Goal: Task Accomplishment & Management: Manage account settings

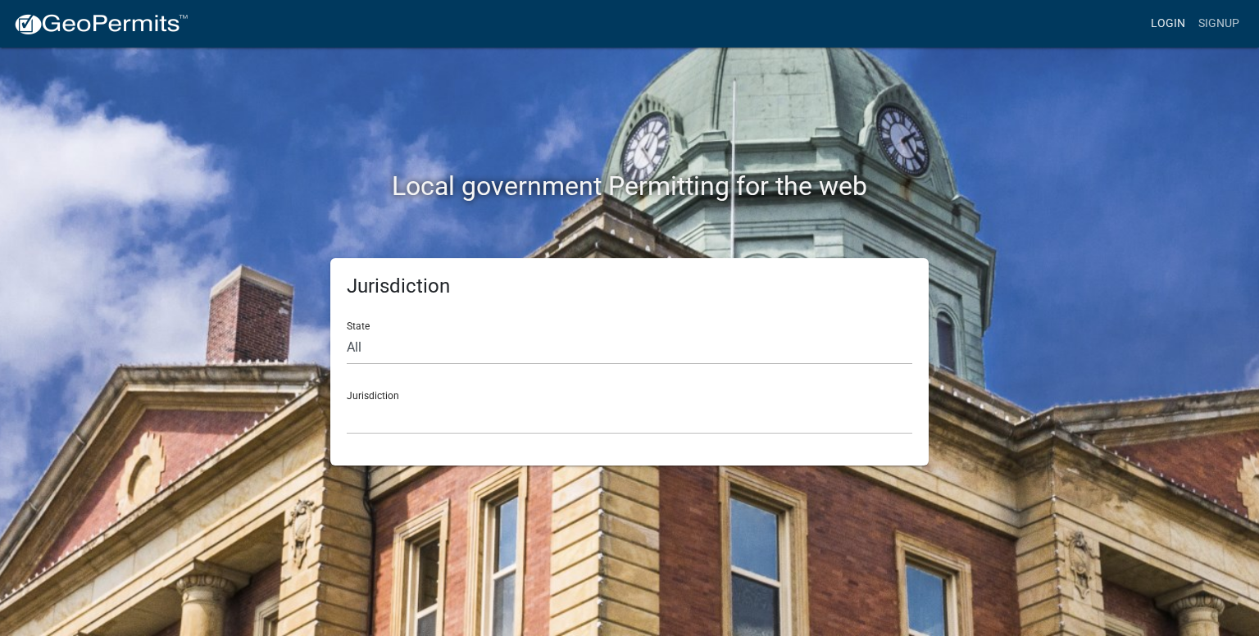
click at [1179, 17] on link "Login" at bounding box center [1169, 23] width 48 height 31
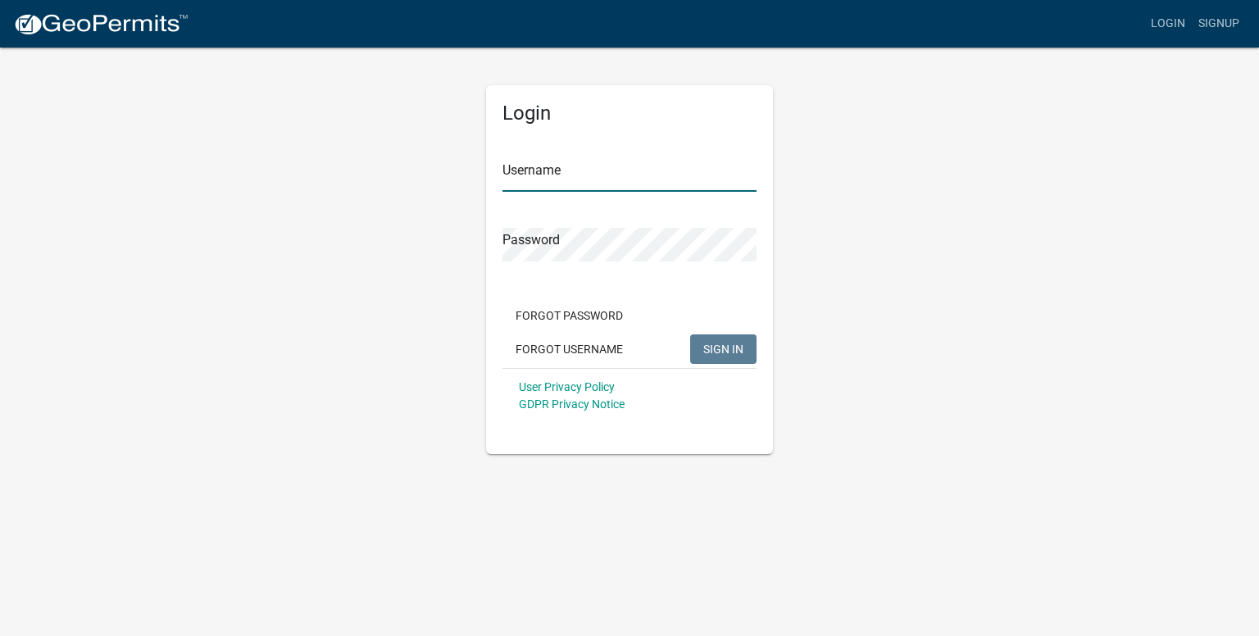
click at [598, 185] on input "Username" at bounding box center [630, 175] width 254 height 34
type input "msandy"
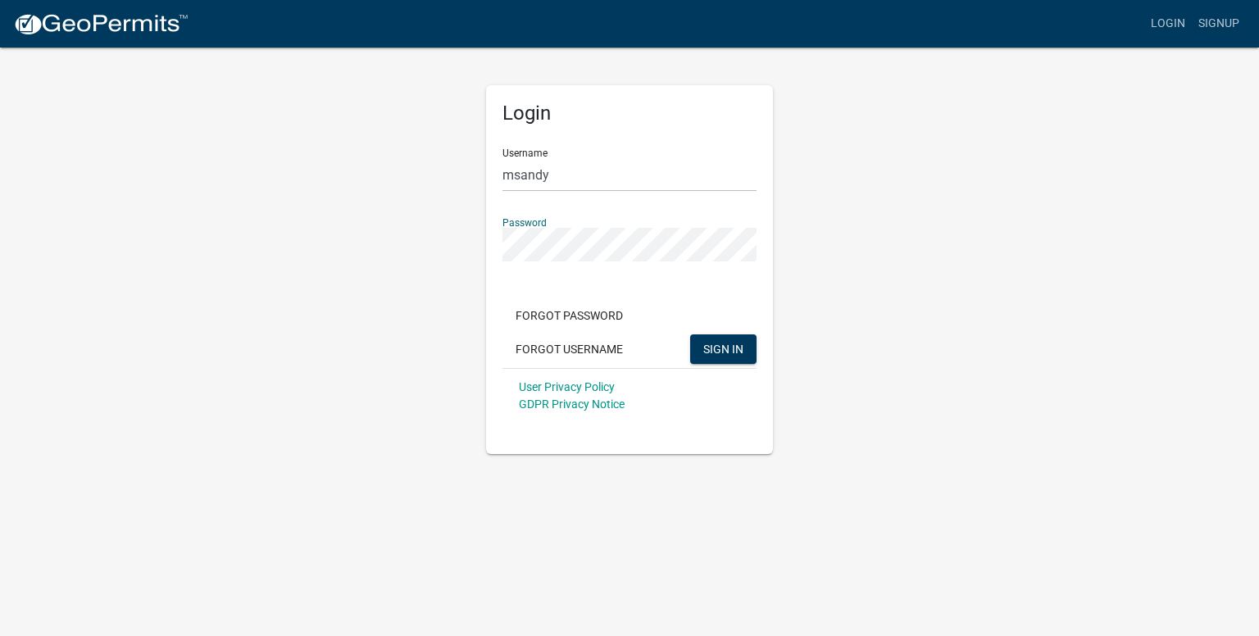
click at [690, 335] on button "SIGN IN" at bounding box center [723, 350] width 66 height 30
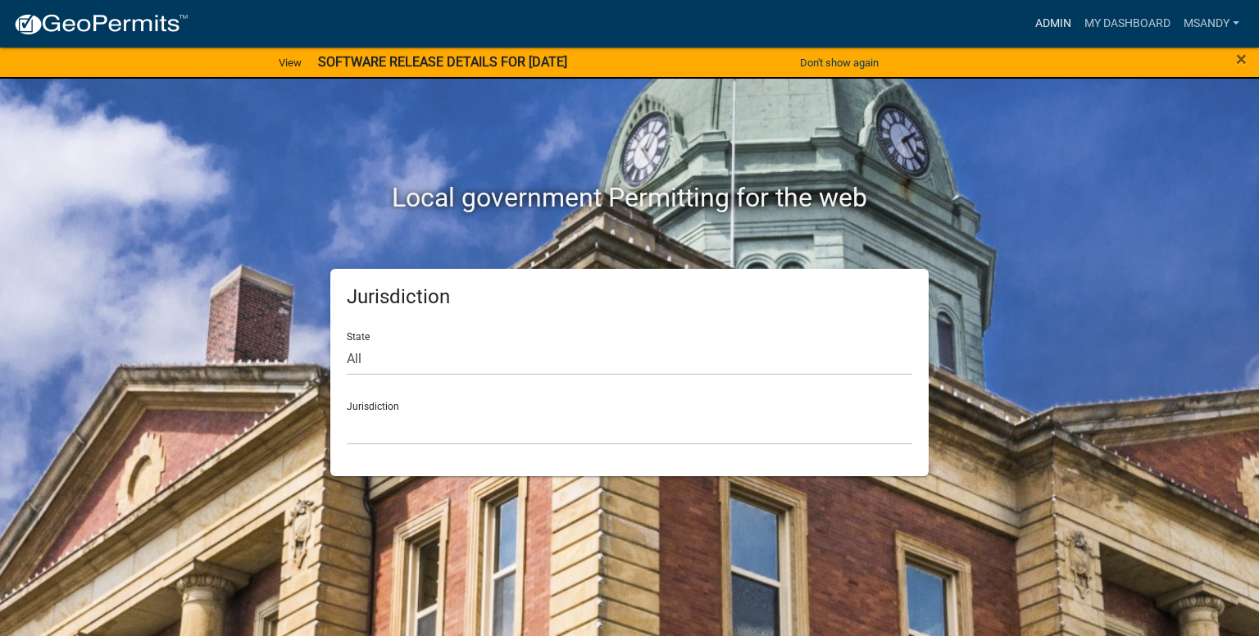
click at [1046, 27] on link "Admin" at bounding box center [1053, 23] width 49 height 31
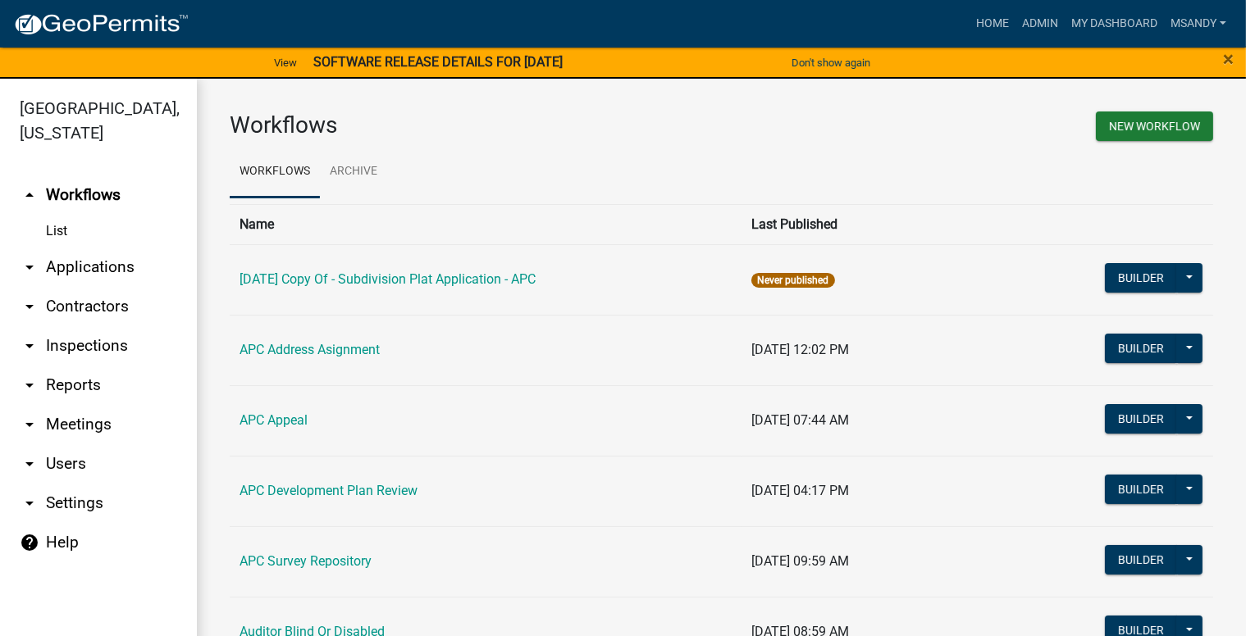
click at [112, 271] on link "arrow_drop_down Applications" at bounding box center [98, 267] width 197 height 39
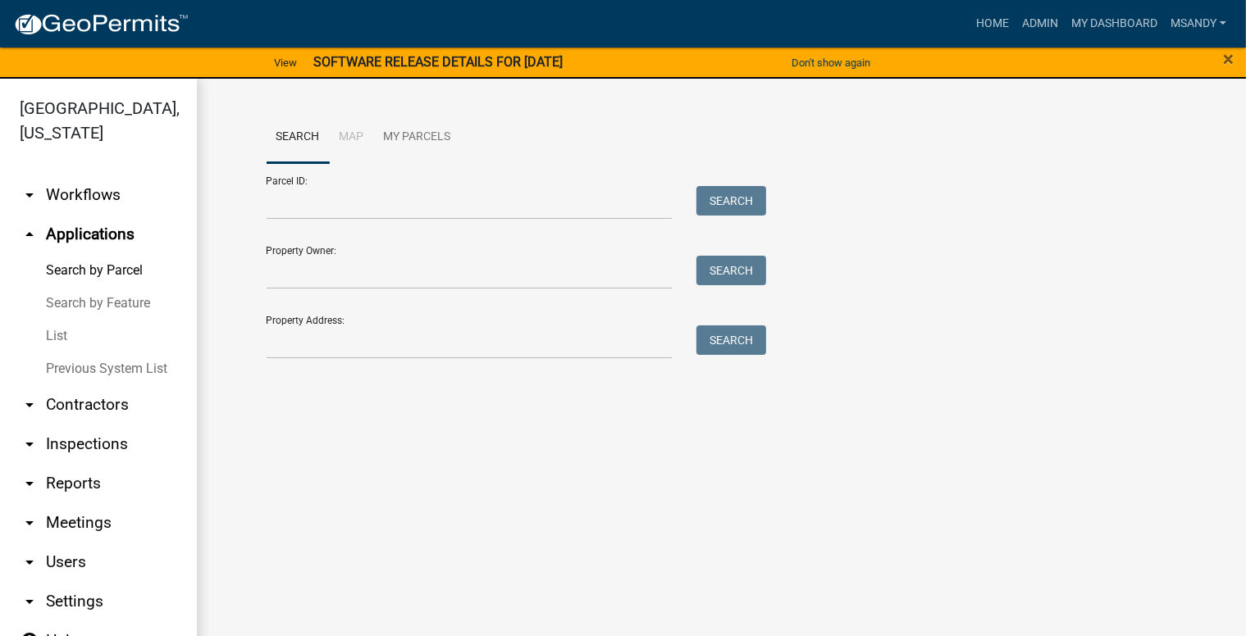
click at [321, 322] on div "Property Address: Search" at bounding box center [512, 331] width 492 height 57
click at [322, 351] on input "Property Address:" at bounding box center [469, 343] width 406 height 34
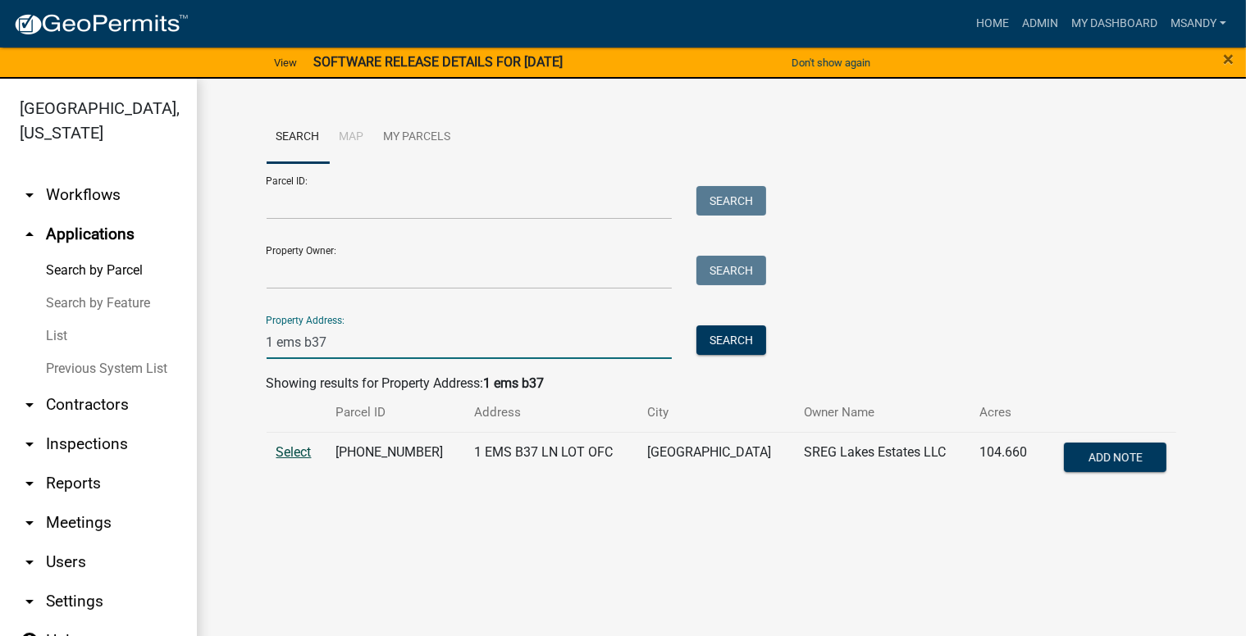
type input "1 ems b37"
click at [292, 449] on span "Select" at bounding box center [293, 452] width 35 height 16
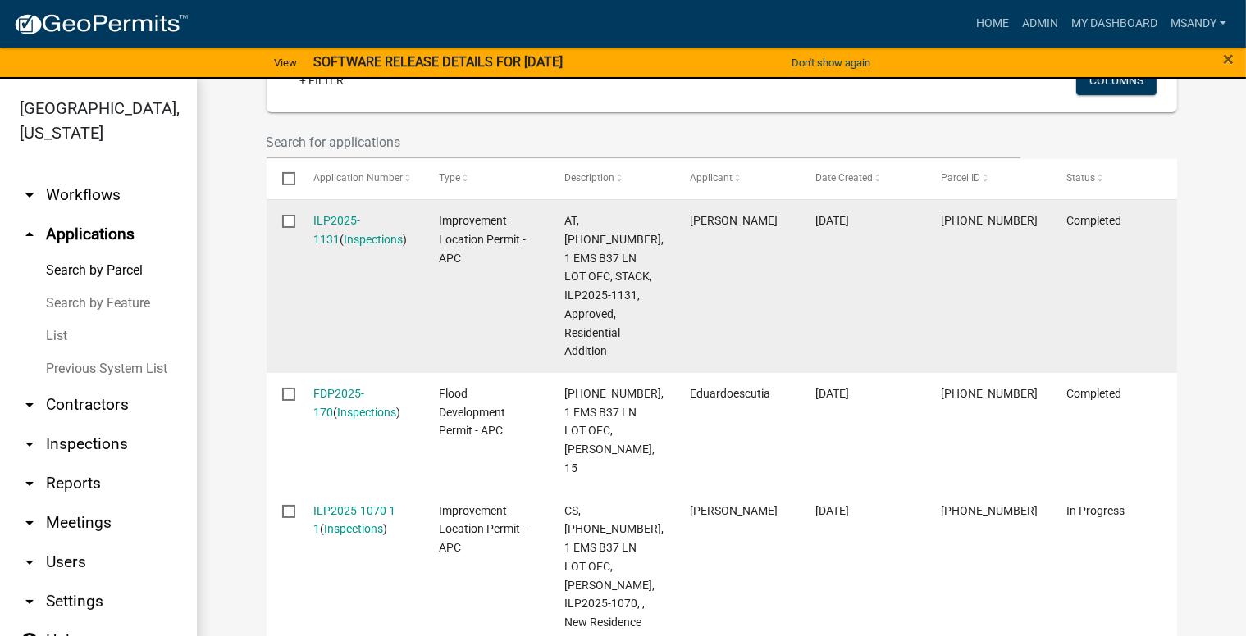
scroll to position [492, 0]
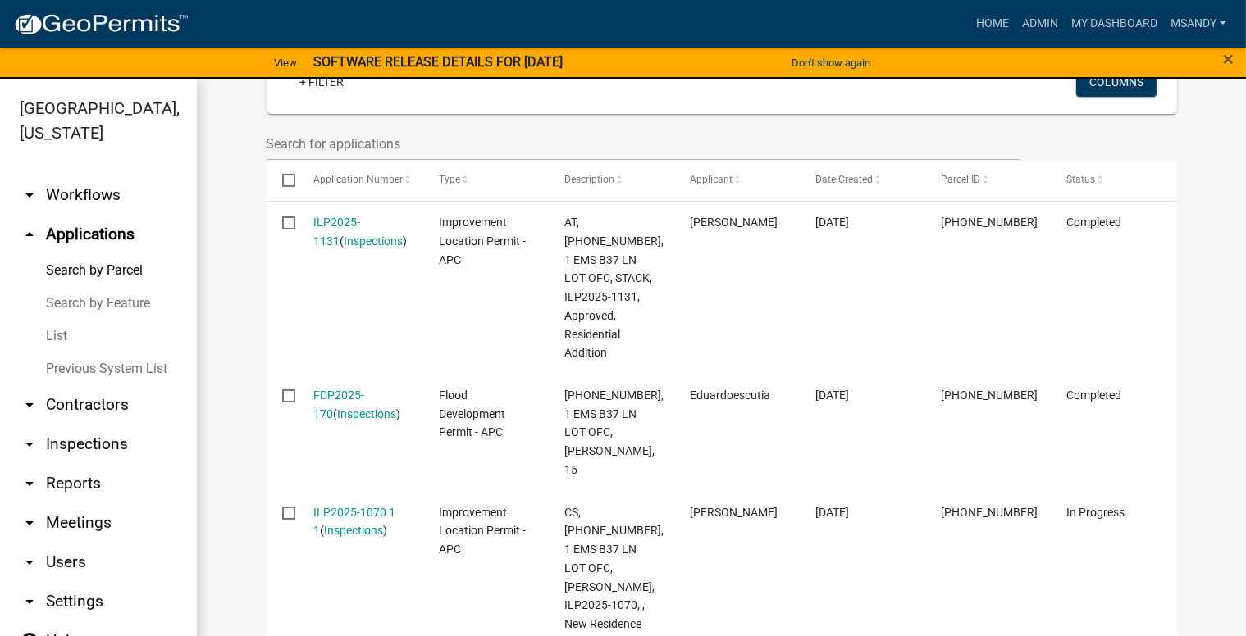
click at [52, 338] on link "List" at bounding box center [98, 336] width 197 height 33
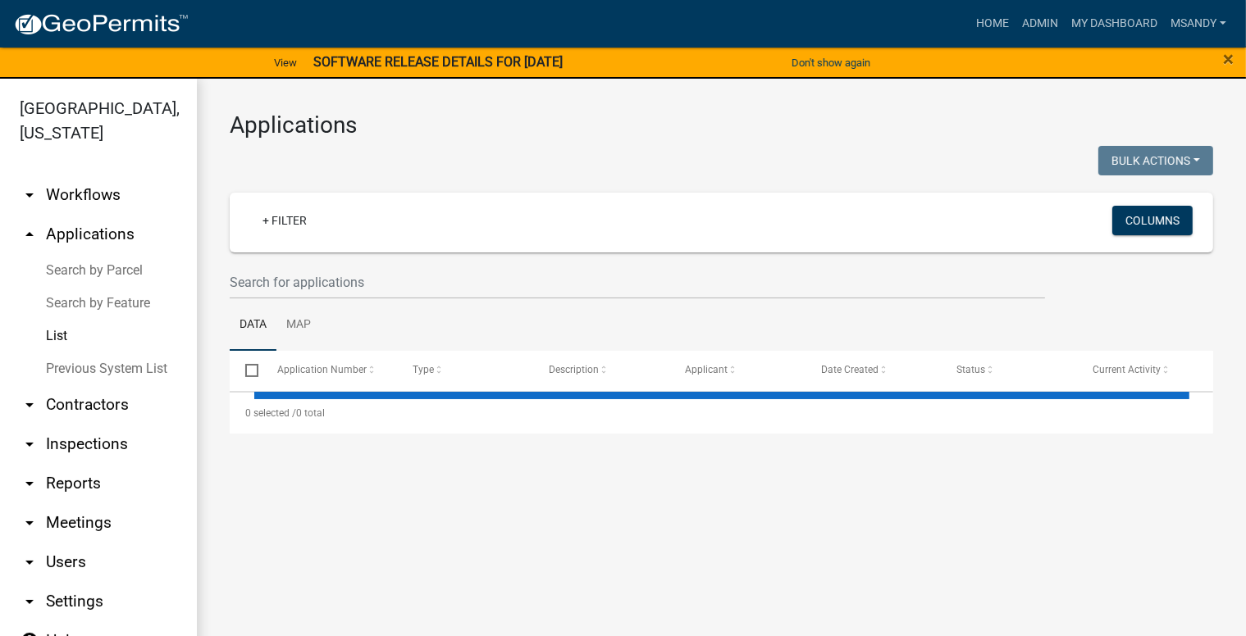
select select "2: 50"
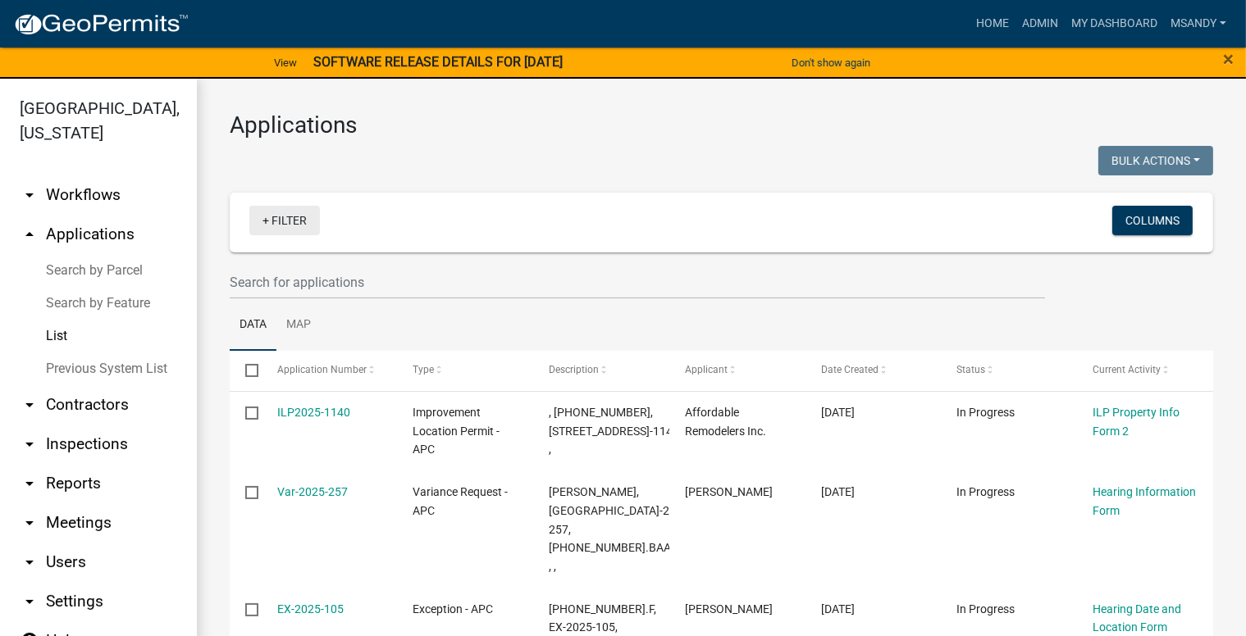
click at [289, 216] on link "+ Filter" at bounding box center [284, 221] width 71 height 30
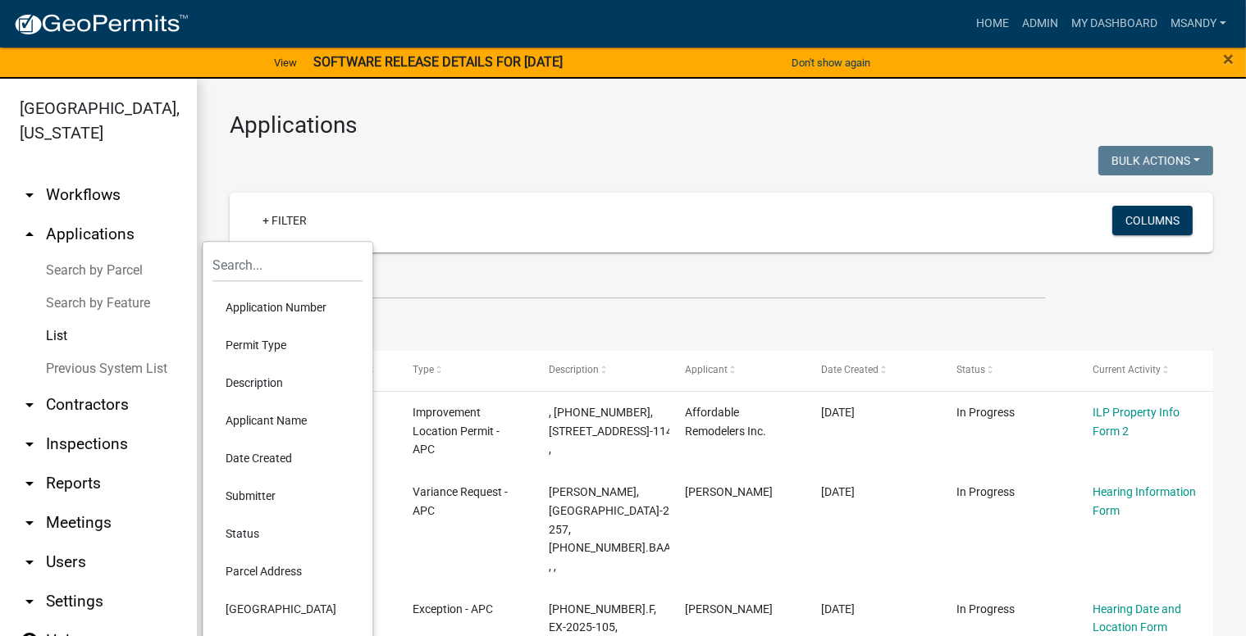
click at [264, 348] on li "Permit Type" at bounding box center [287, 345] width 150 height 38
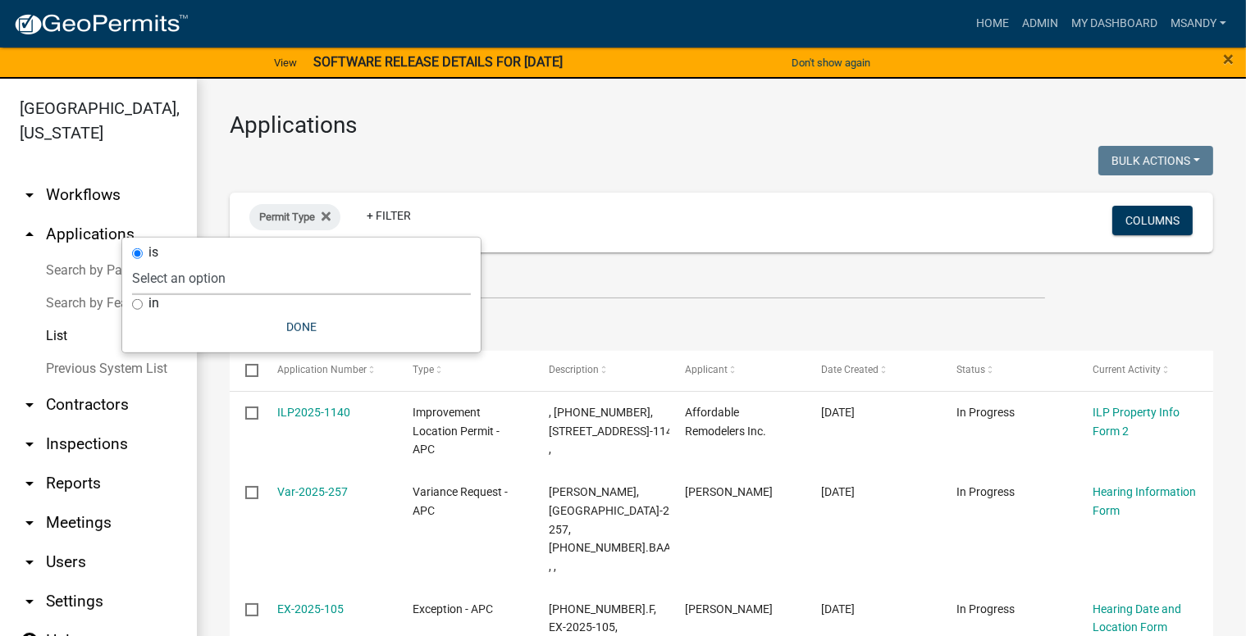
click at [312, 283] on select "Select an option [DATE] Copy Of - Subdivision Plat Application - APC APC Addres…" at bounding box center [301, 279] width 339 height 34
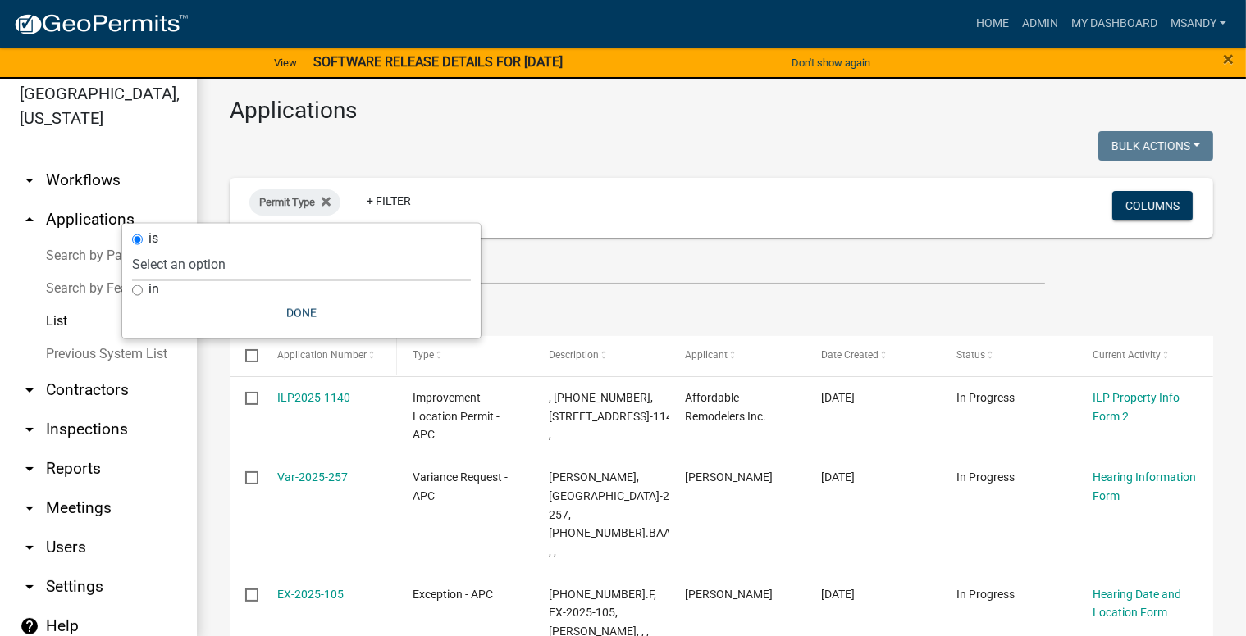
scroll to position [20, 0]
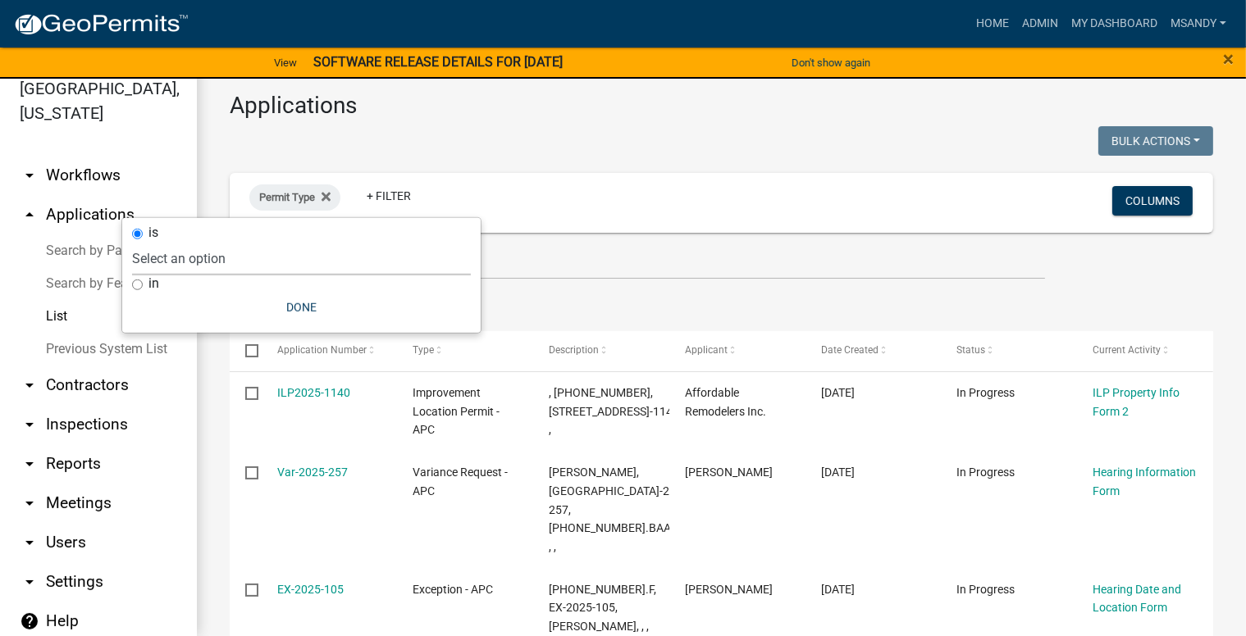
click at [282, 273] on select "Select an option [DATE] Copy Of - Subdivision Plat Application - APC APC Addres…" at bounding box center [301, 259] width 339 height 34
select select "a2c991f8-68ce-43d3-971c-57015753063b"
click at [223, 242] on select "Select an option [DATE] Copy Of - Subdivision Plat Application - APC APC Addres…" at bounding box center [301, 259] width 339 height 34
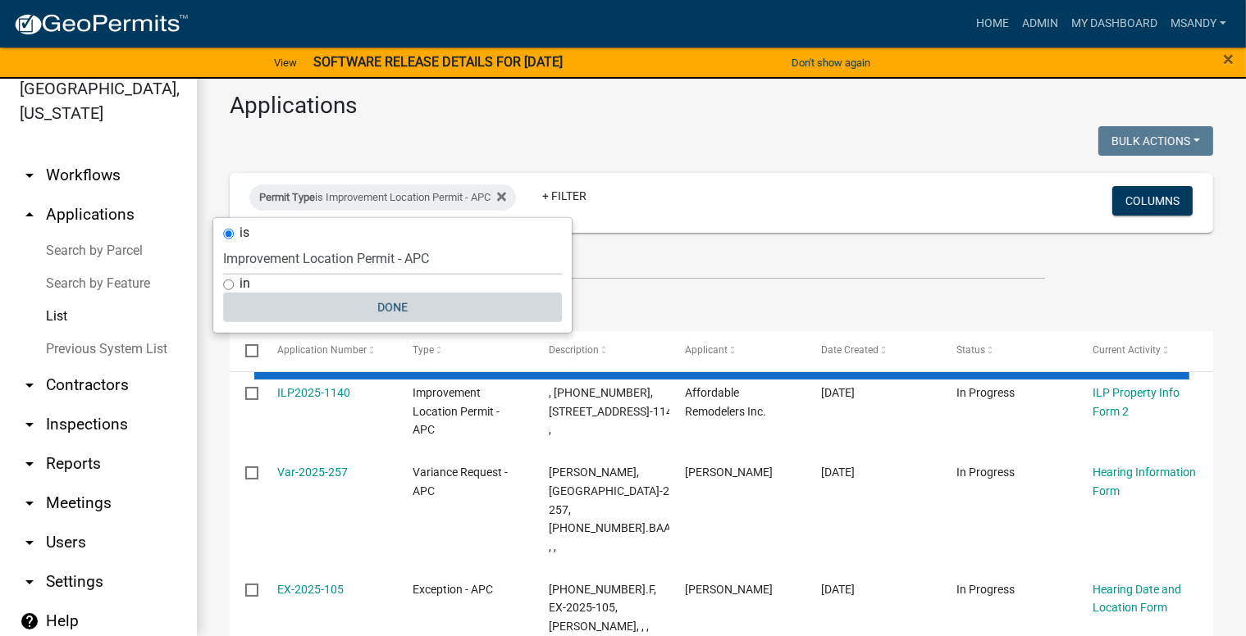
drag, startPoint x: 367, startPoint y: 299, endPoint x: 400, endPoint y: 293, distance: 33.4
click at [370, 299] on button "Done" at bounding box center [392, 308] width 339 height 30
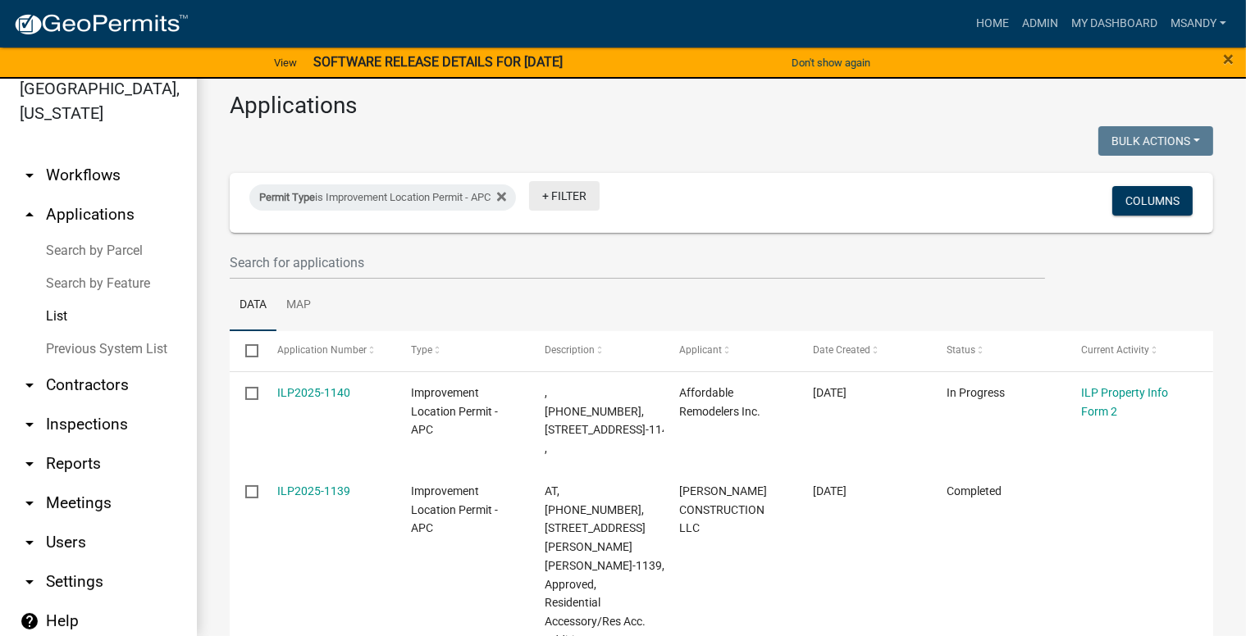
click at [585, 200] on link "+ Filter" at bounding box center [564, 196] width 71 height 30
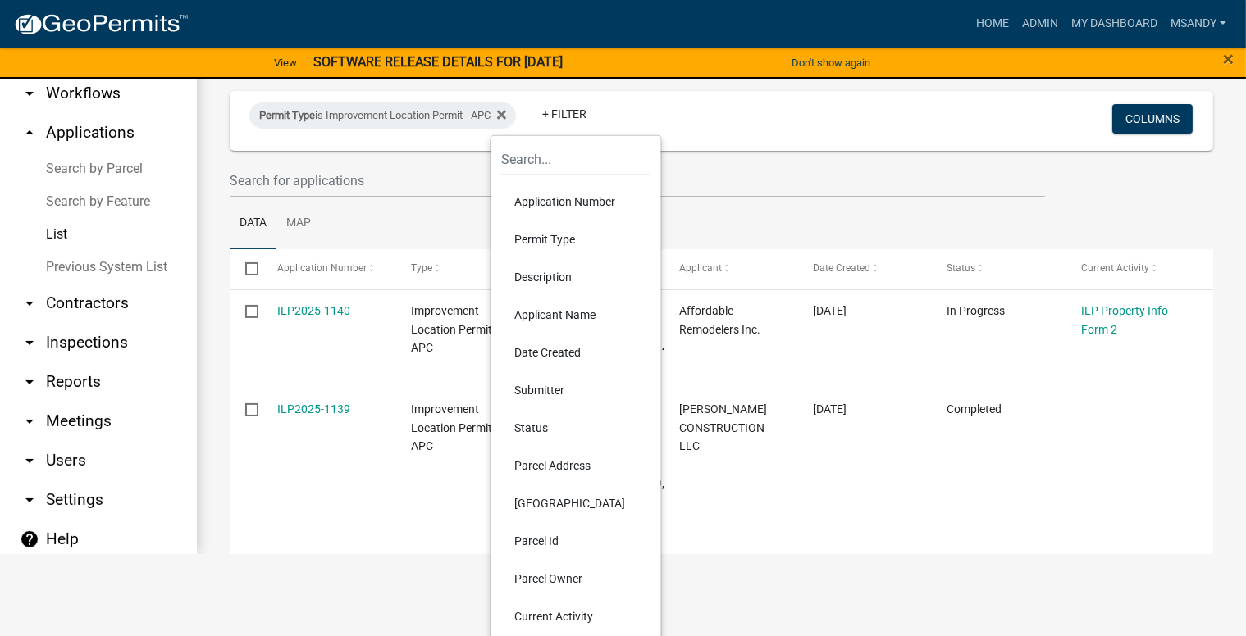
click at [533, 418] on li "Status" at bounding box center [576, 428] width 150 height 38
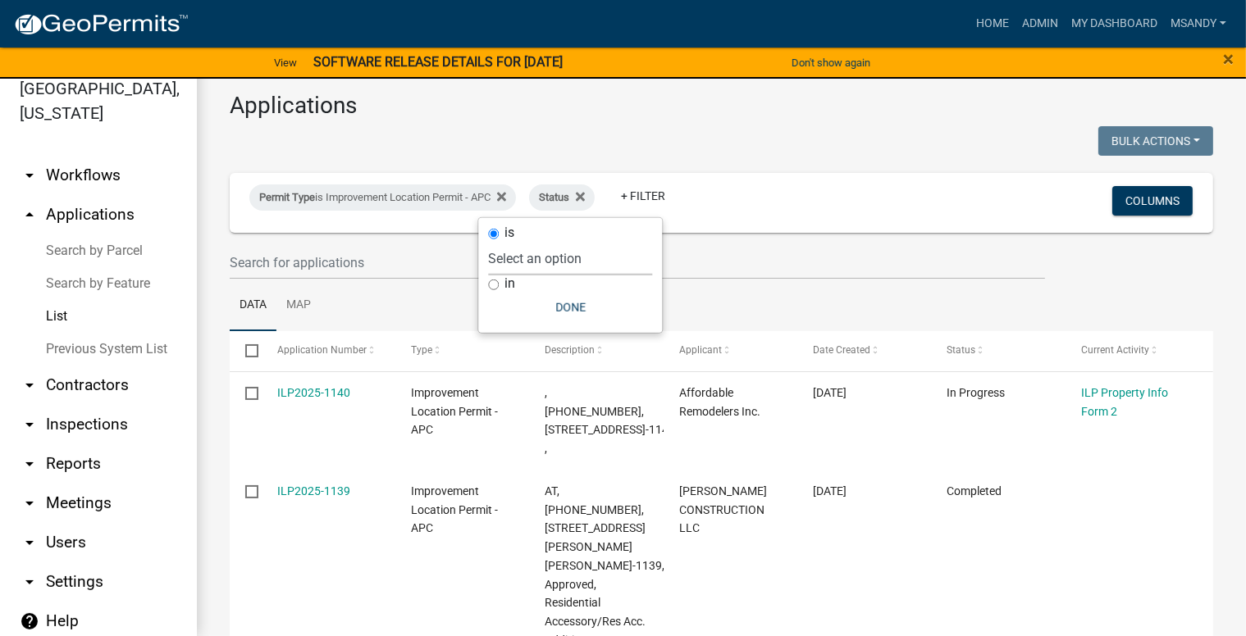
click at [570, 247] on select "Select an option Not Started In Progress Completed Expired Locked Withdrawn Voi…" at bounding box center [570, 259] width 164 height 34
select select "1"
click at [522, 242] on select "Select an option Not Started In Progress Completed Expired Locked Withdrawn Voi…" at bounding box center [570, 259] width 164 height 34
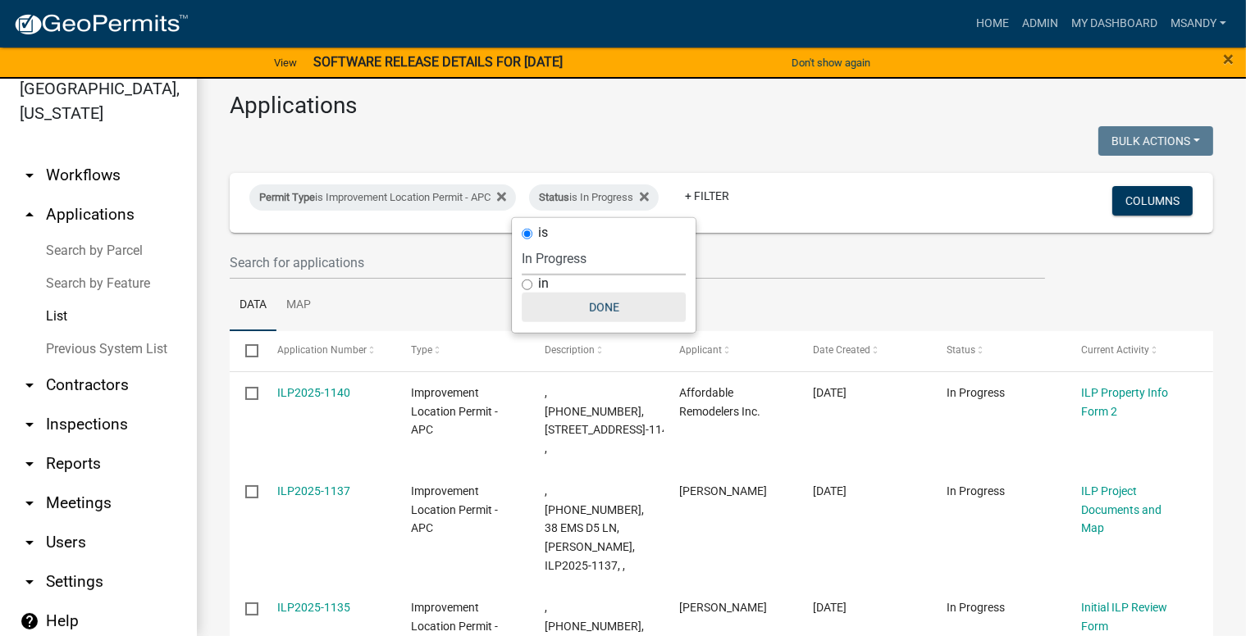
click at [594, 316] on button "Done" at bounding box center [604, 308] width 164 height 30
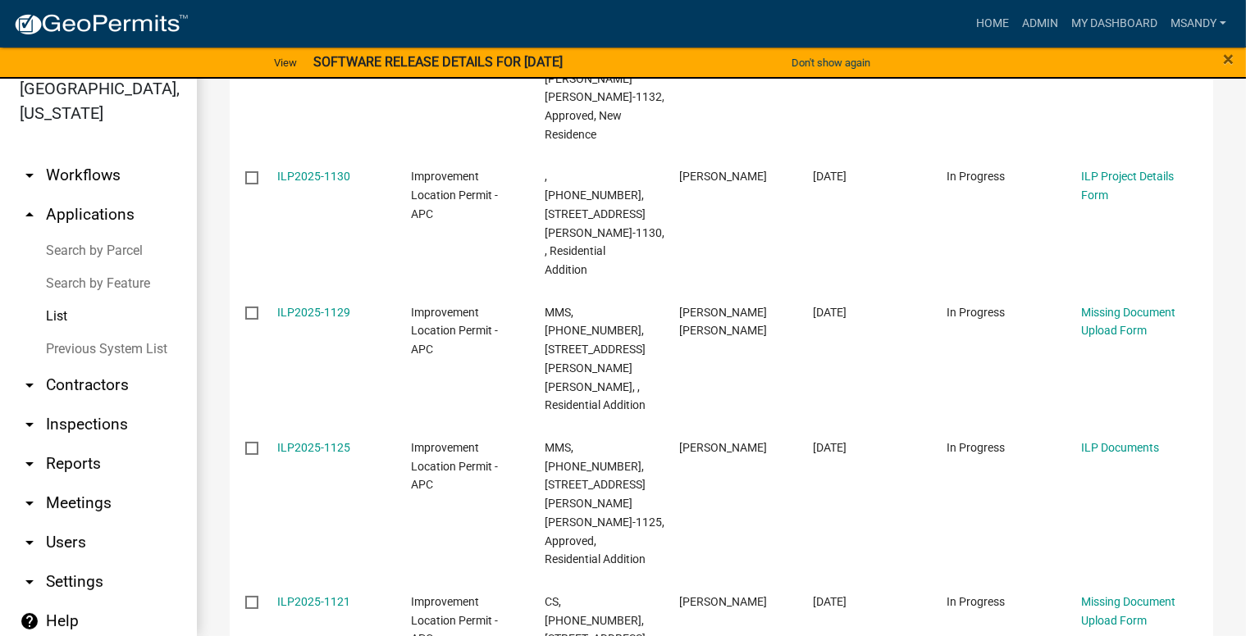
scroll to position [1833, 0]
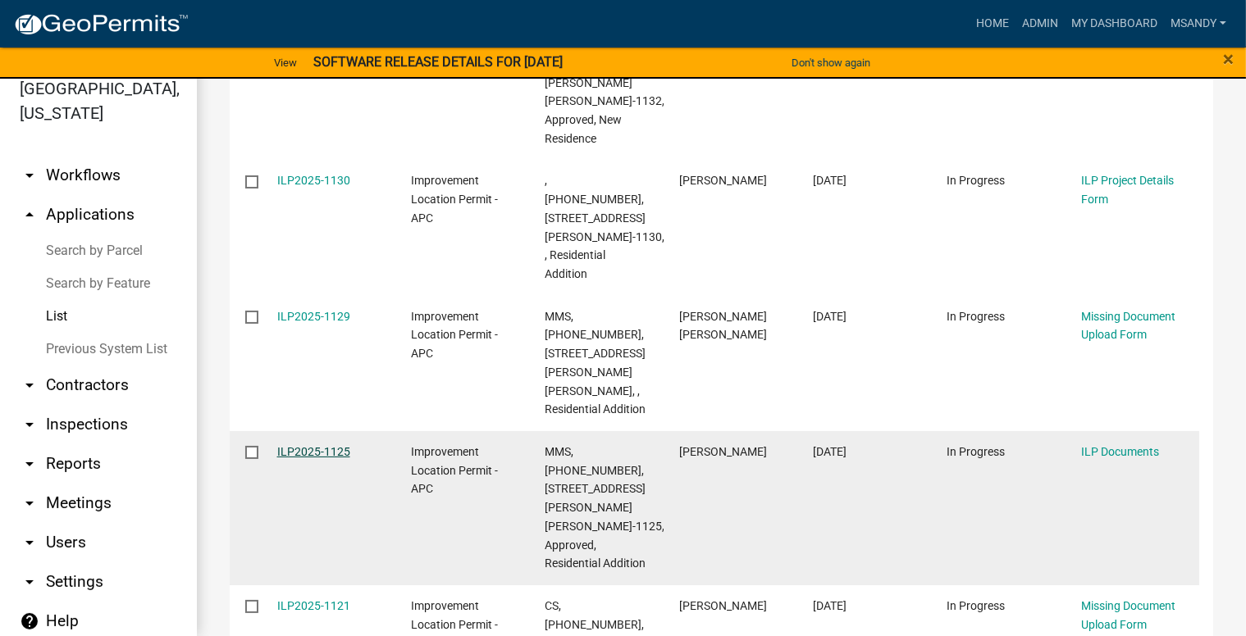
click at [333, 445] on link "ILP2025-1125" at bounding box center [313, 451] width 73 height 13
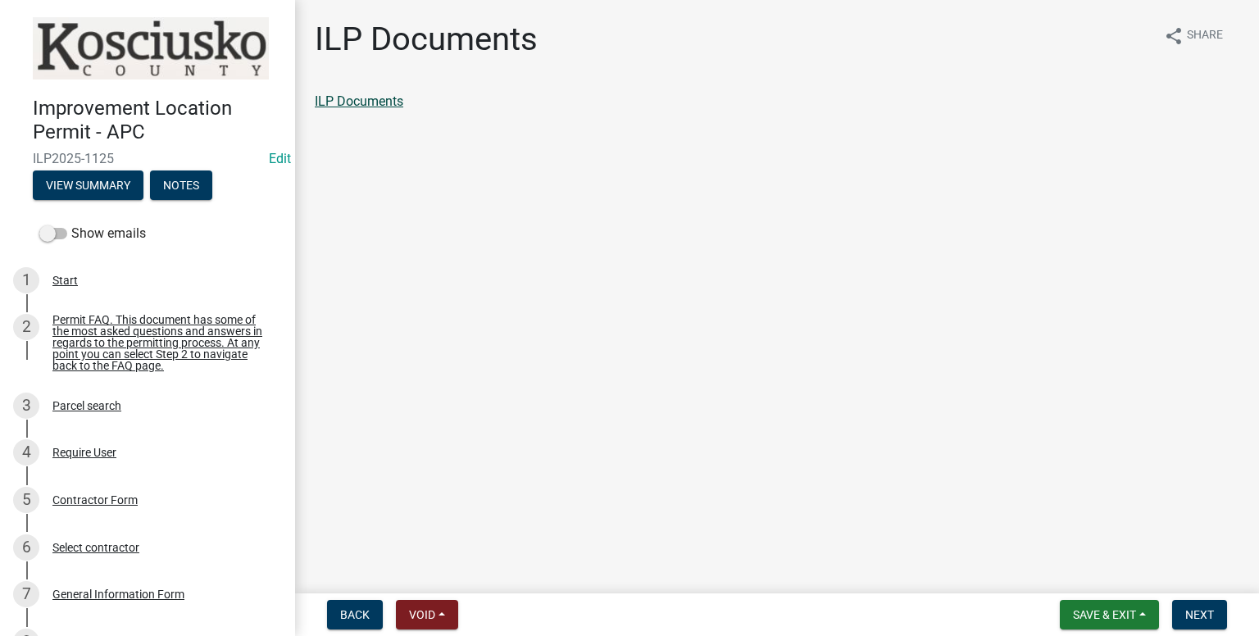
click at [377, 107] on link "ILP Documents" at bounding box center [359, 101] width 89 height 16
click at [1212, 618] on span "Next" at bounding box center [1200, 614] width 29 height 13
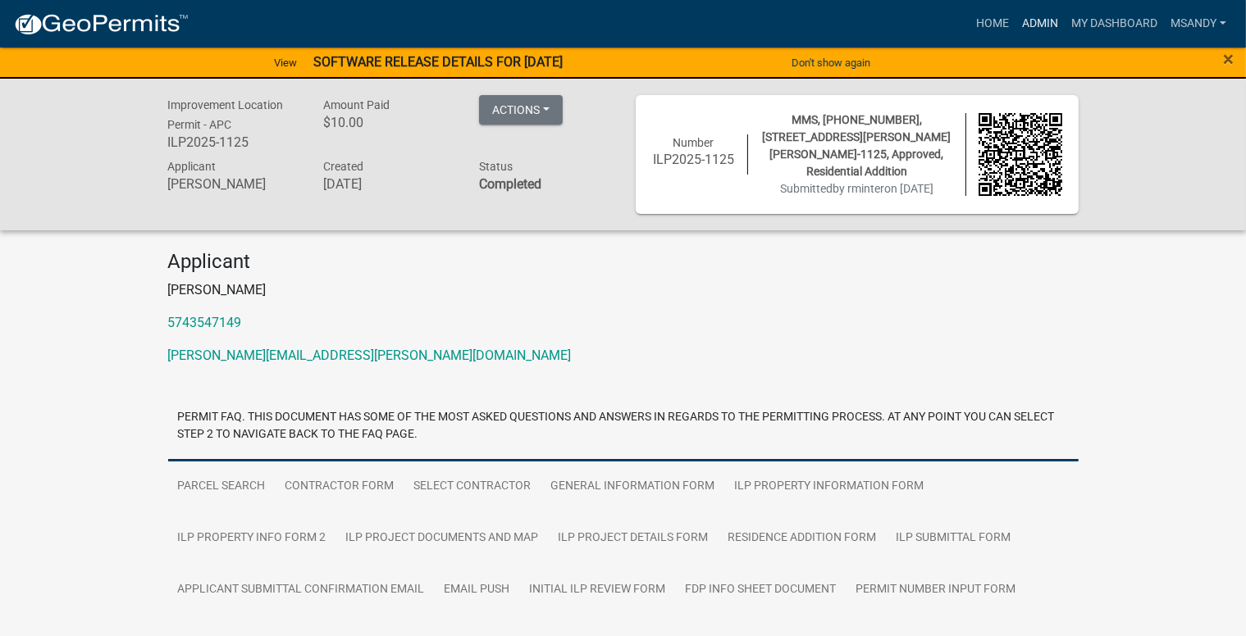
click at [1029, 28] on link "Admin" at bounding box center [1039, 23] width 49 height 31
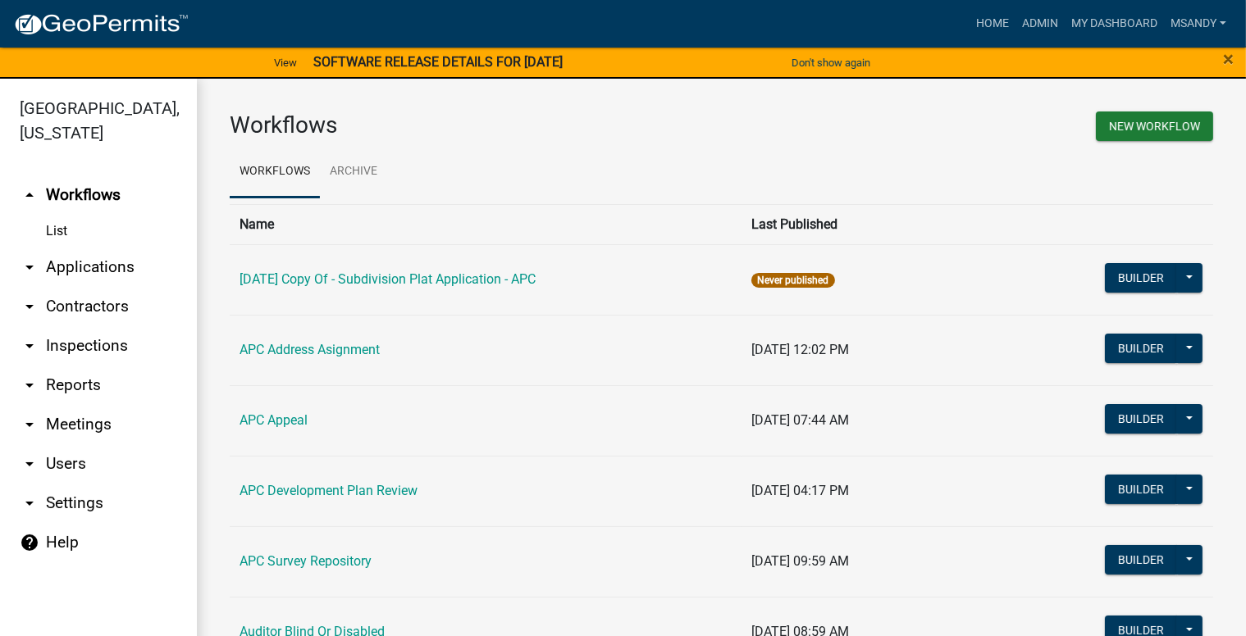
click at [85, 271] on link "arrow_drop_down Applications" at bounding box center [98, 267] width 197 height 39
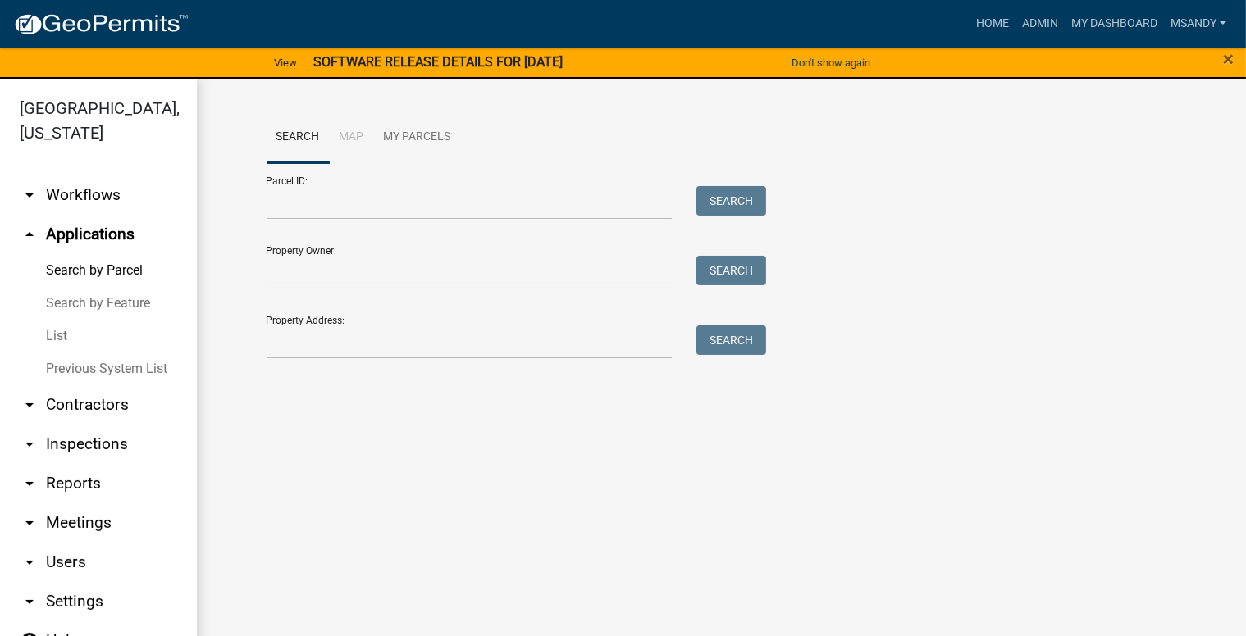
click at [59, 335] on link "List" at bounding box center [98, 336] width 197 height 33
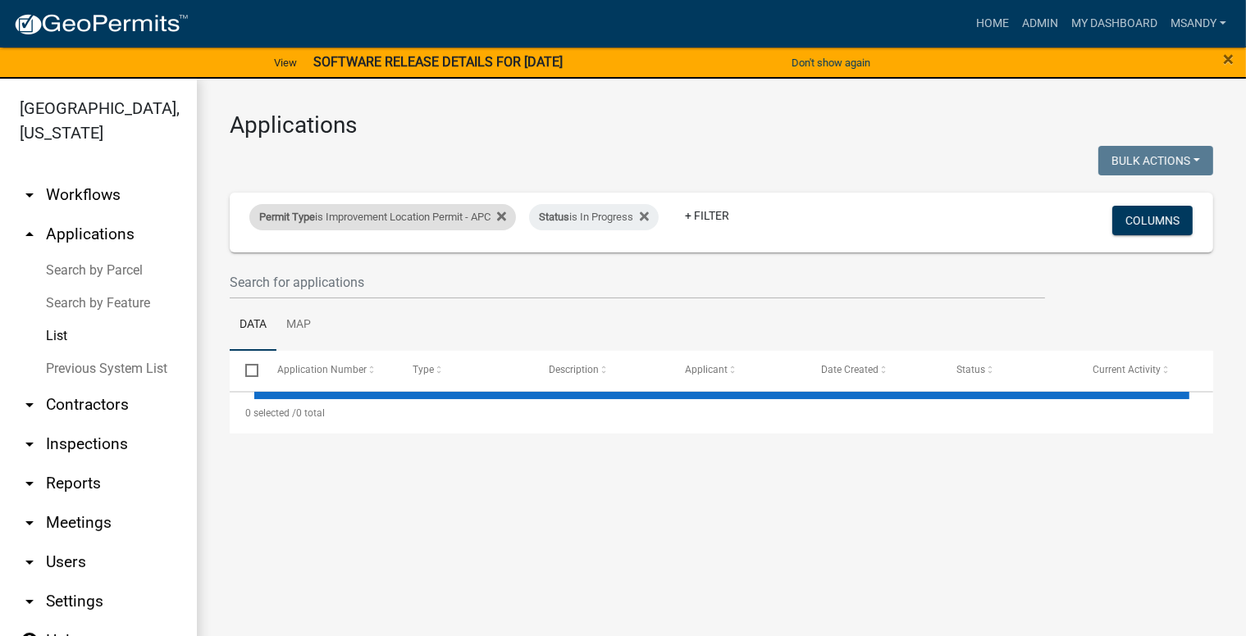
select select "2: 50"
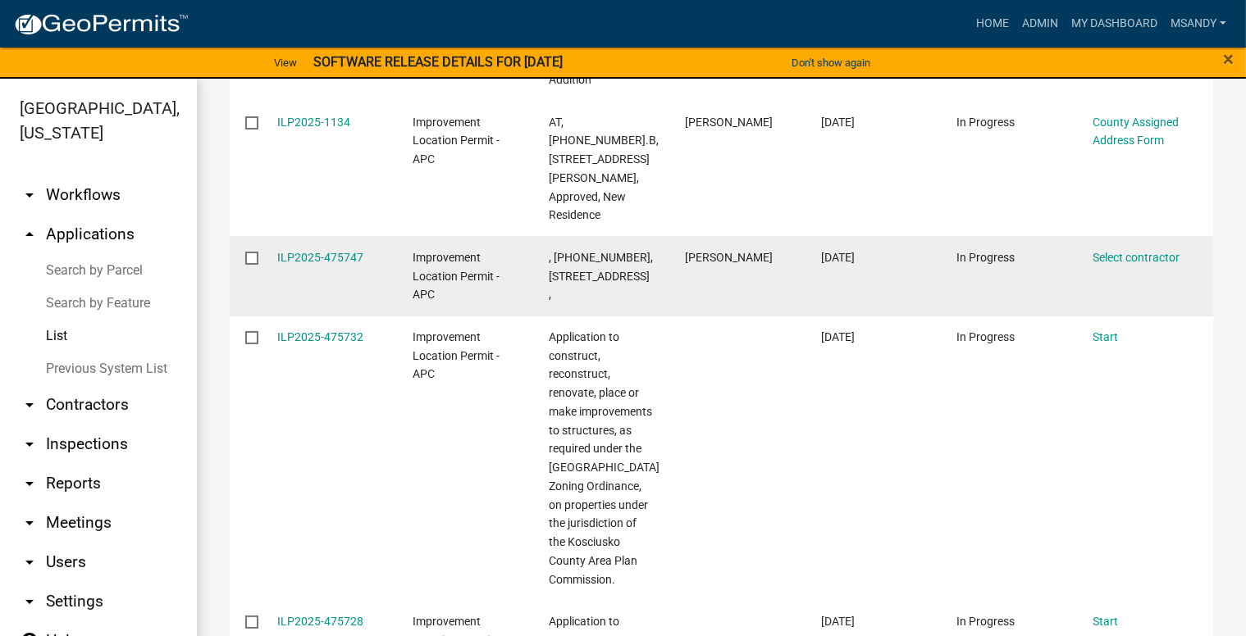
scroll to position [574, 0]
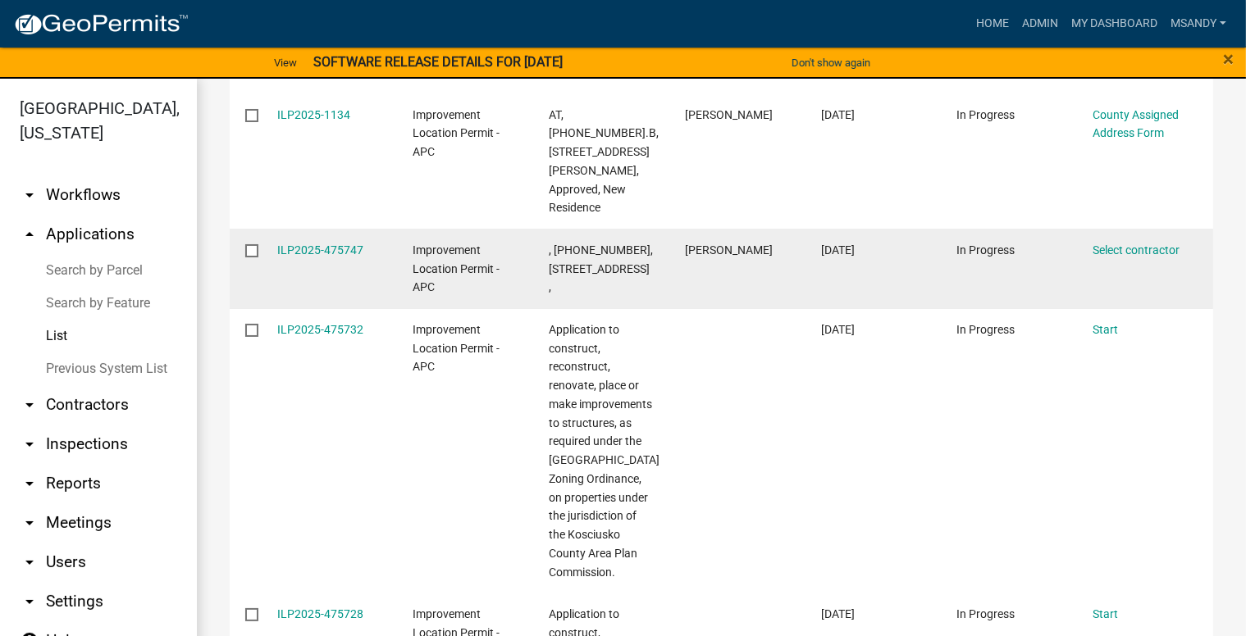
click at [255, 255] on input "checkbox" at bounding box center [250, 249] width 11 height 11
checkbox input "true"
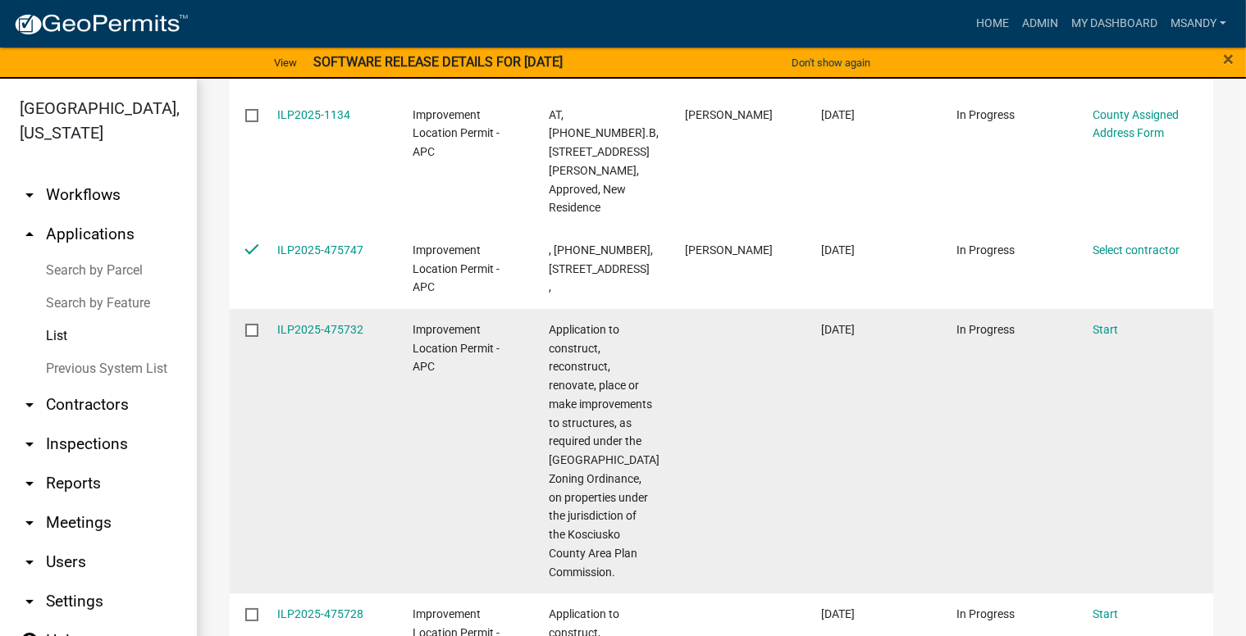
click at [252, 335] on input "checkbox" at bounding box center [250, 329] width 11 height 11
checkbox input "true"
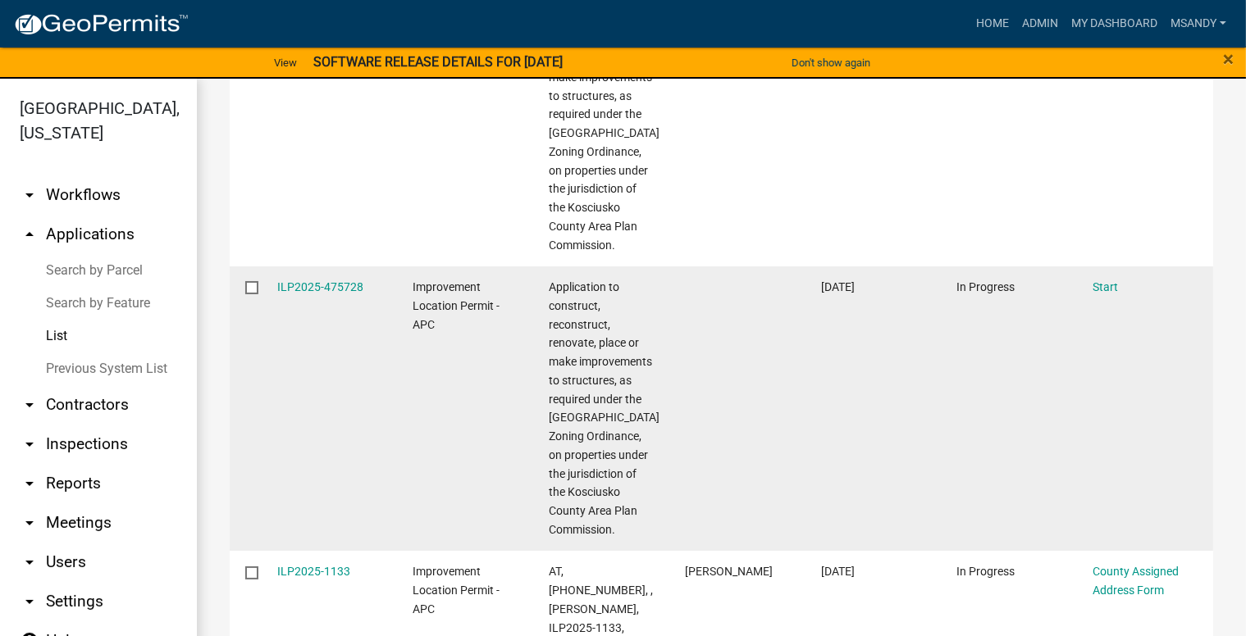
scroll to position [902, 0]
click at [256, 291] on input "checkbox" at bounding box center [250, 285] width 11 height 11
checkbox input "true"
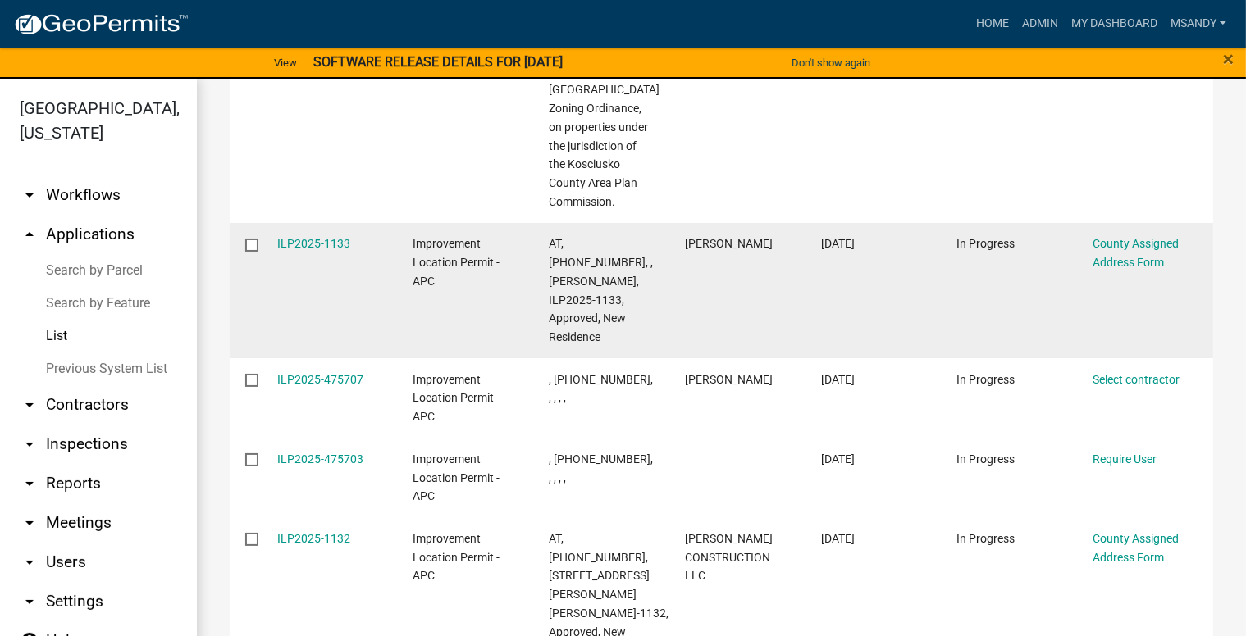
scroll to position [1230, 0]
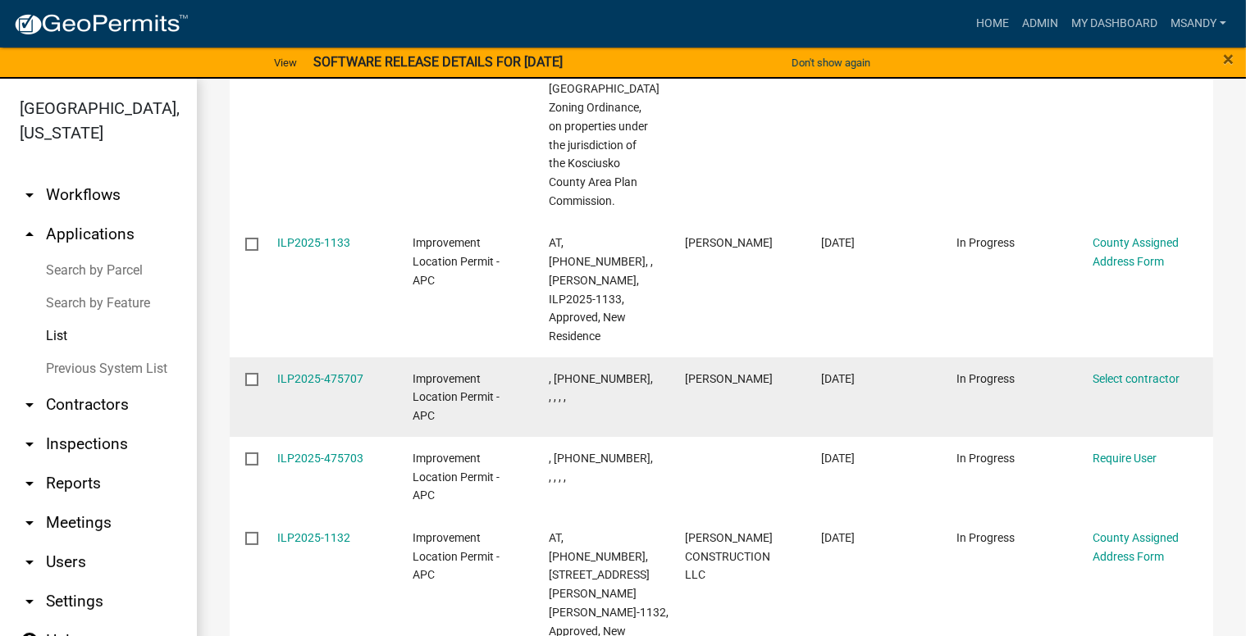
click at [246, 384] on input "checkbox" at bounding box center [250, 378] width 11 height 11
checkbox input "true"
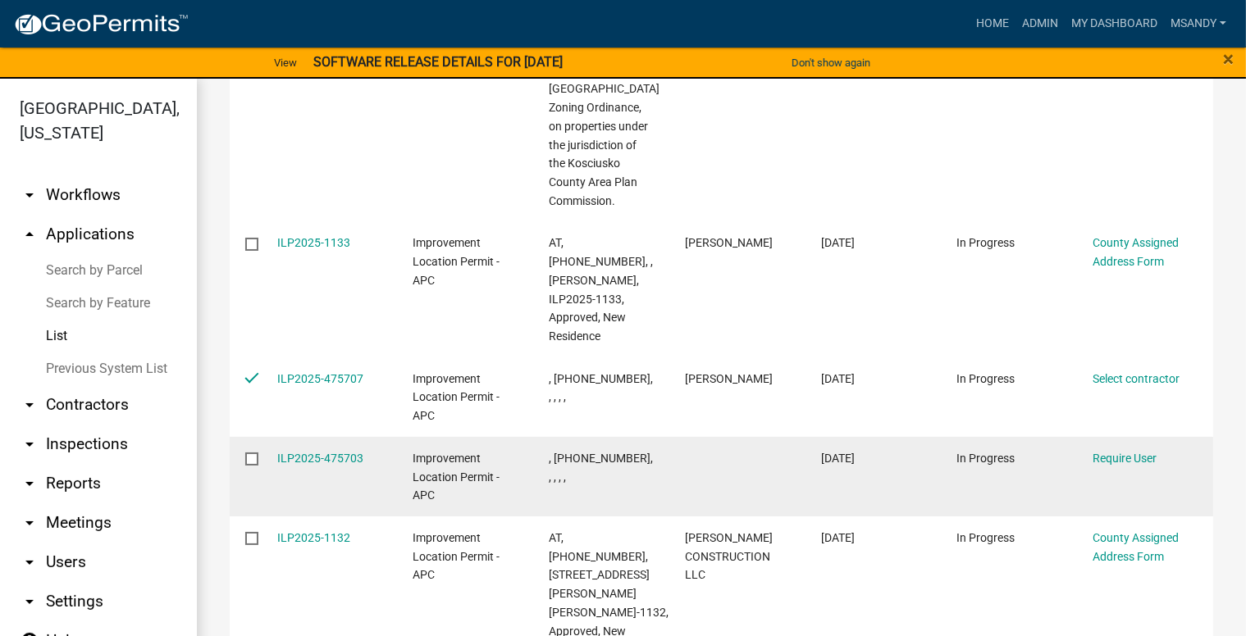
click at [255, 486] on datatable-body-cell at bounding box center [245, 477] width 31 height 80
click at [245, 463] on input "checkbox" at bounding box center [250, 458] width 11 height 11
checkbox input "true"
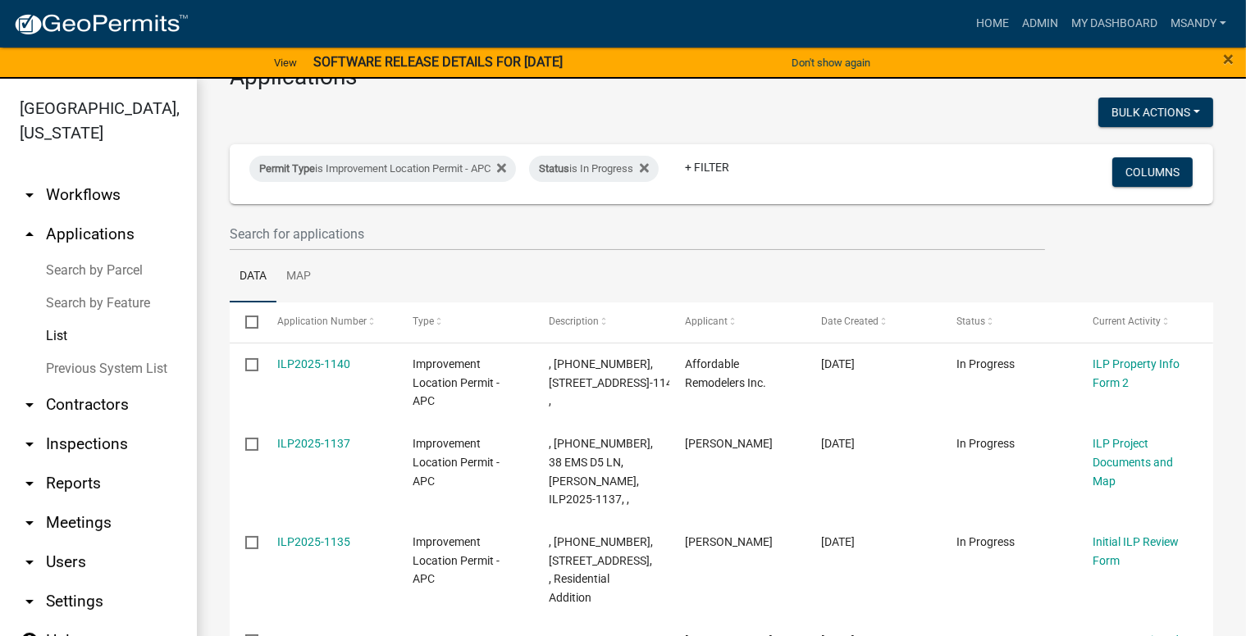
scroll to position [0, 0]
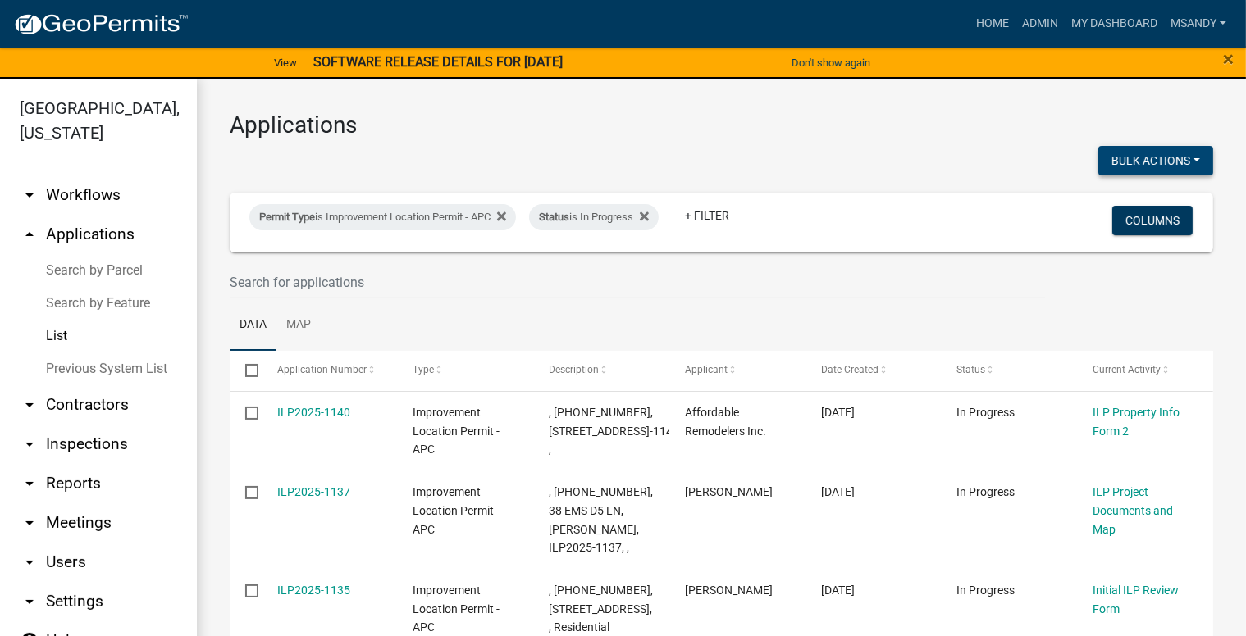
click at [1173, 162] on button "Bulk Actions" at bounding box center [1155, 161] width 115 height 30
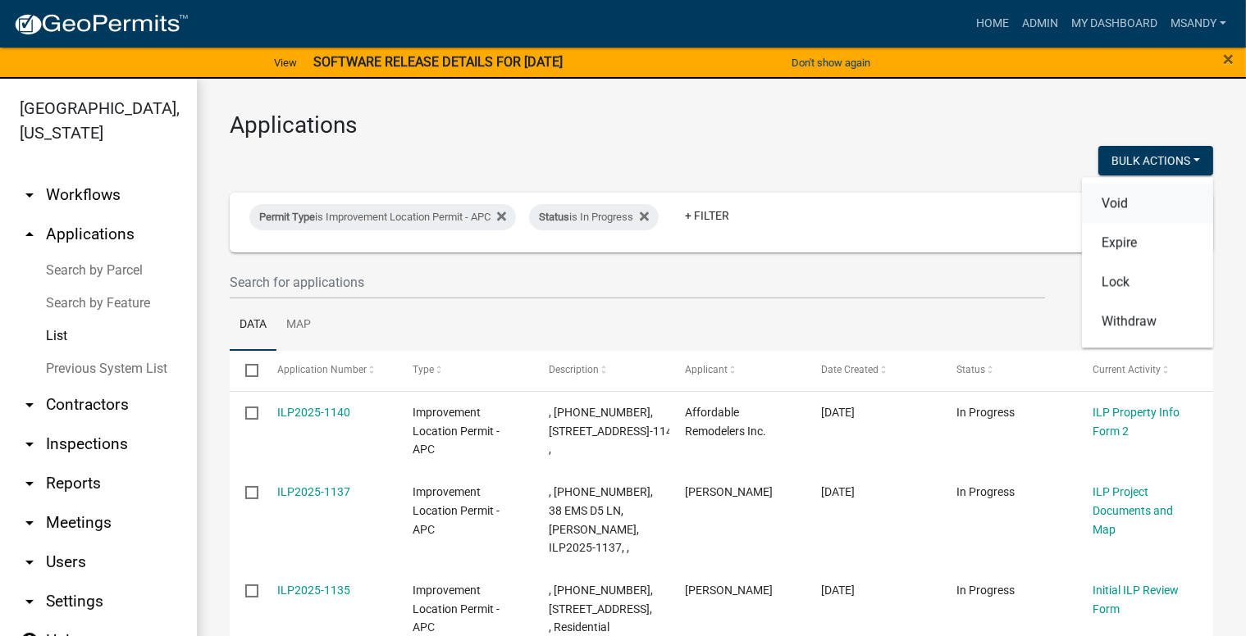
click at [1127, 204] on button "Void" at bounding box center [1147, 203] width 131 height 39
checkbox input "false"
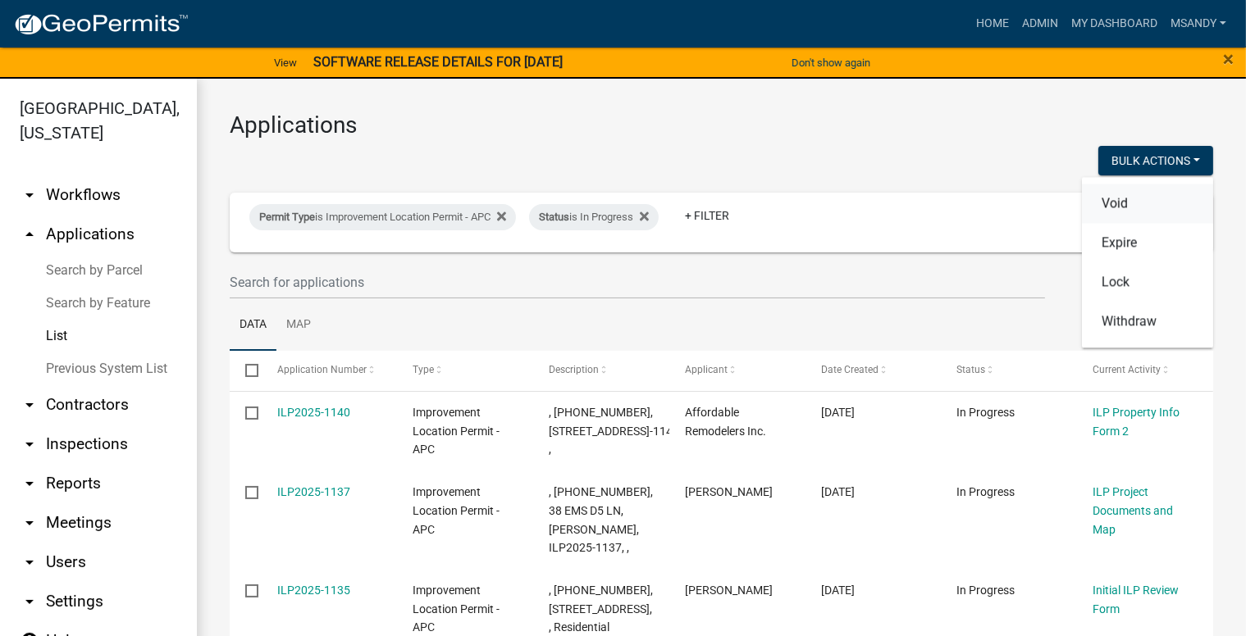
checkbox input "false"
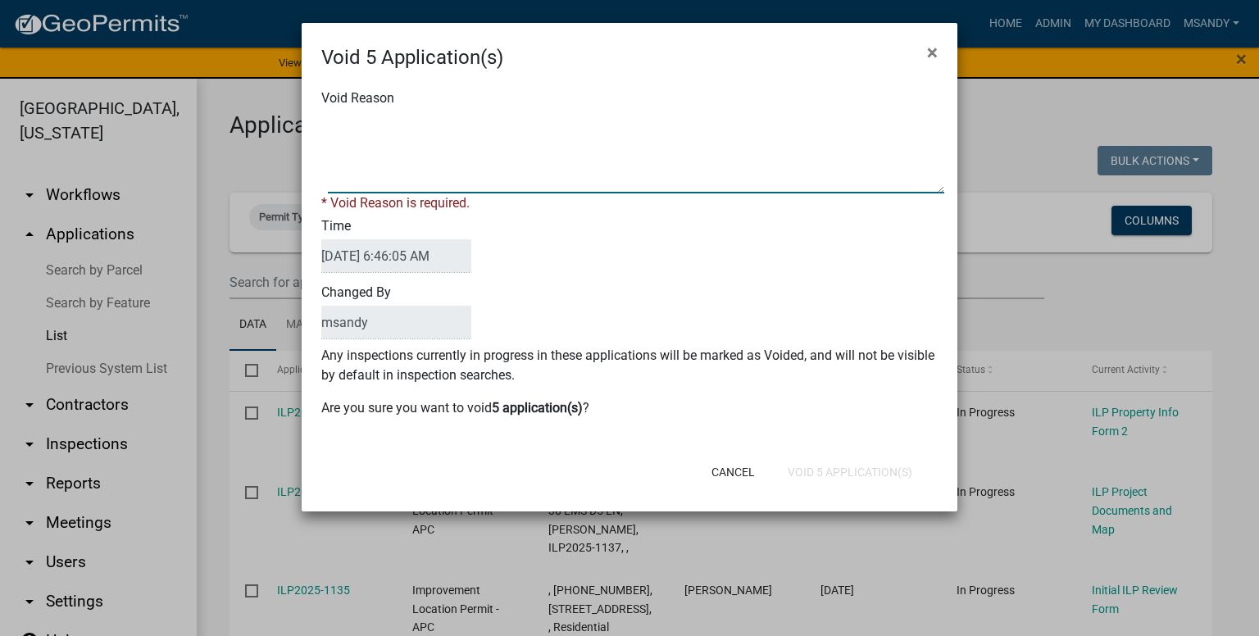
click at [780, 141] on textarea "Void Reason" at bounding box center [636, 153] width 617 height 82
type textarea "incomplete"
click at [872, 473] on div "Cancel Void 5 Application(s)" at bounding box center [737, 472] width 404 height 43
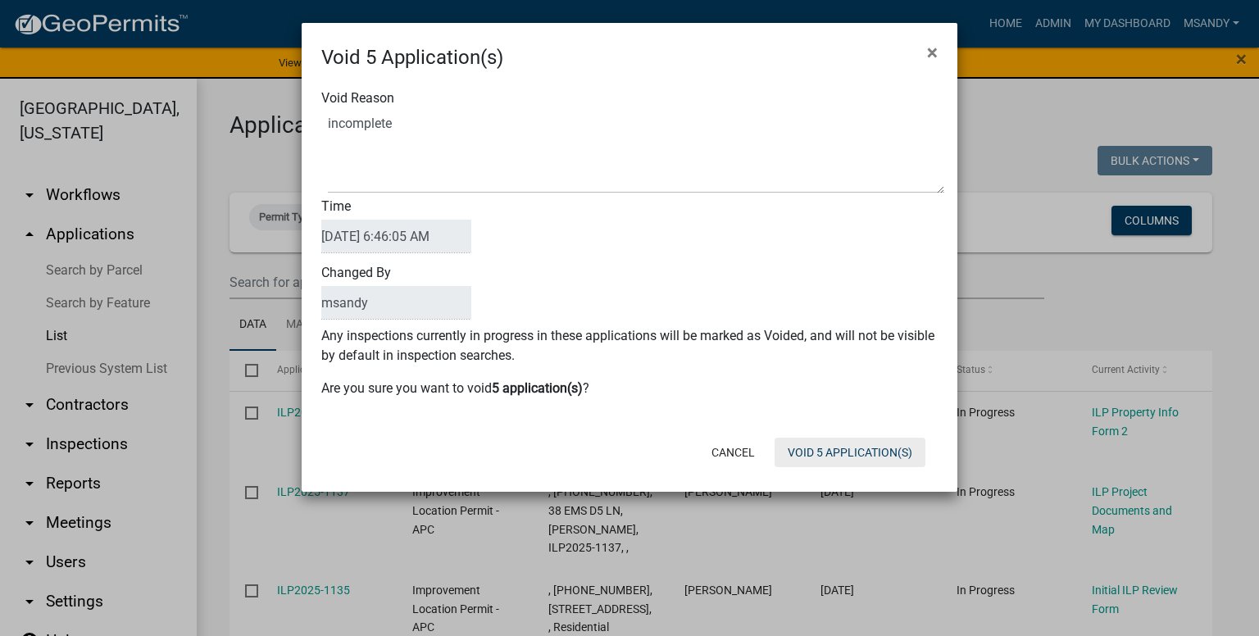
click at [866, 456] on button "Void 5 Application(s)" at bounding box center [850, 453] width 151 height 30
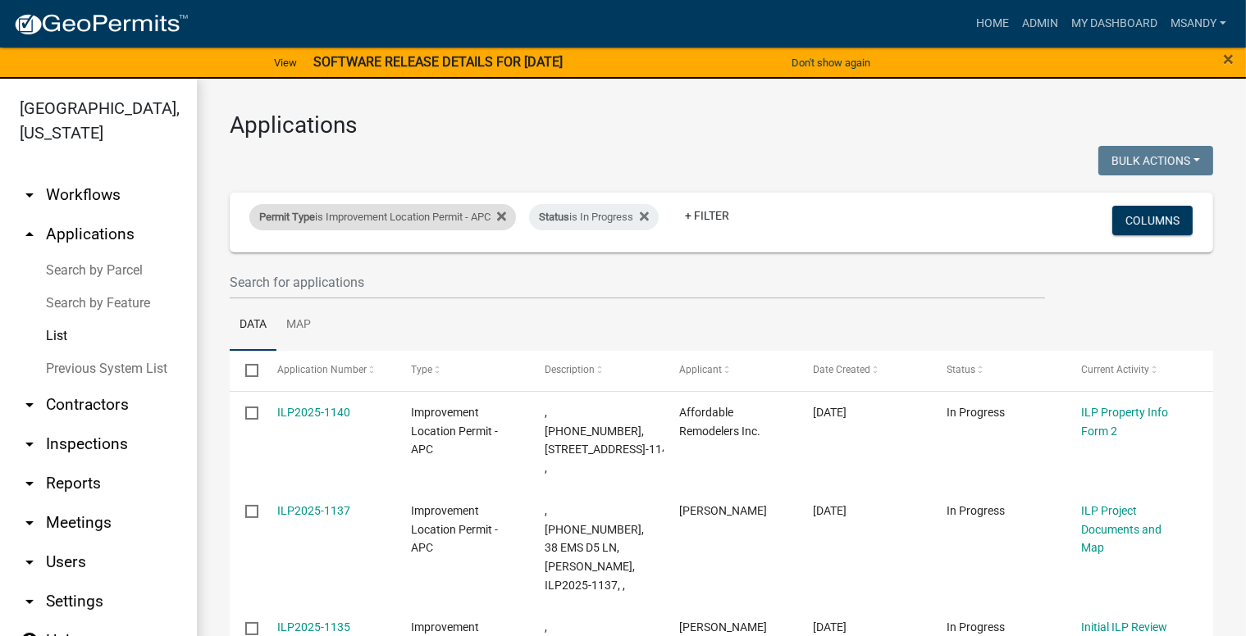
click at [395, 224] on div "Permit Type is Improvement Location Permit - APC" at bounding box center [382, 217] width 266 height 26
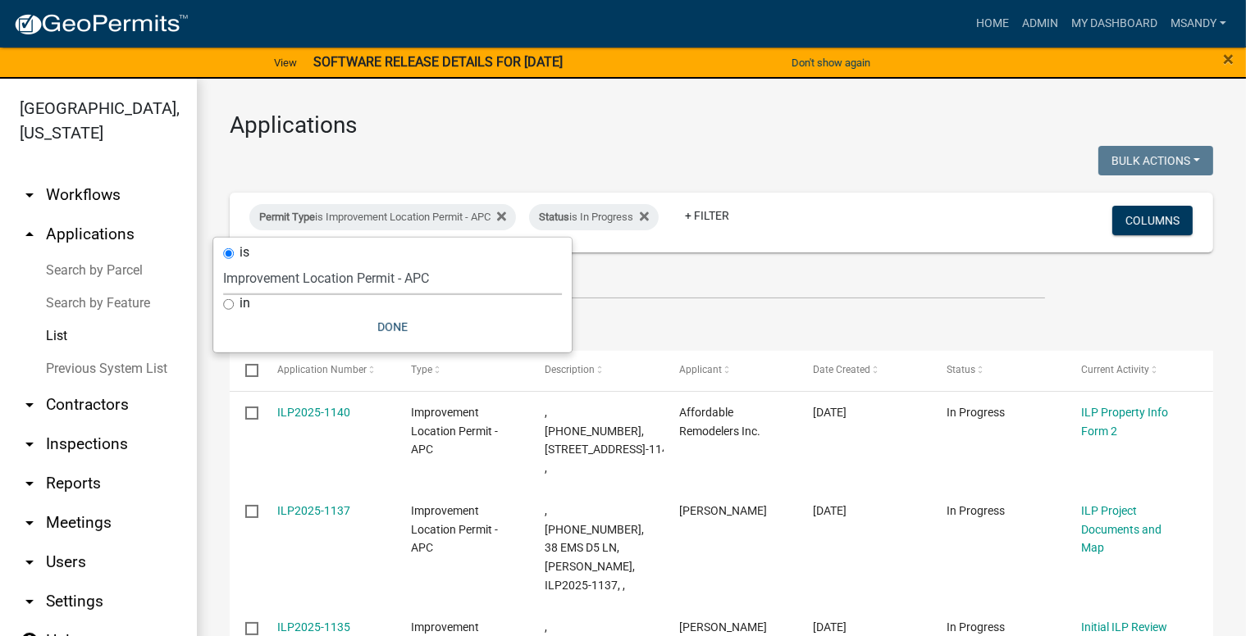
click at [384, 267] on select "Select an option [DATE] Copy Of - Subdivision Plat Application - APC APC Addres…" at bounding box center [392, 279] width 339 height 34
select select "eb70c5df-7d79-4007-8fff-490efa7218cf"
click at [223, 262] on select "Select an option [DATE] Copy Of - Subdivision Plat Application - APC APC Addres…" at bounding box center [392, 279] width 339 height 34
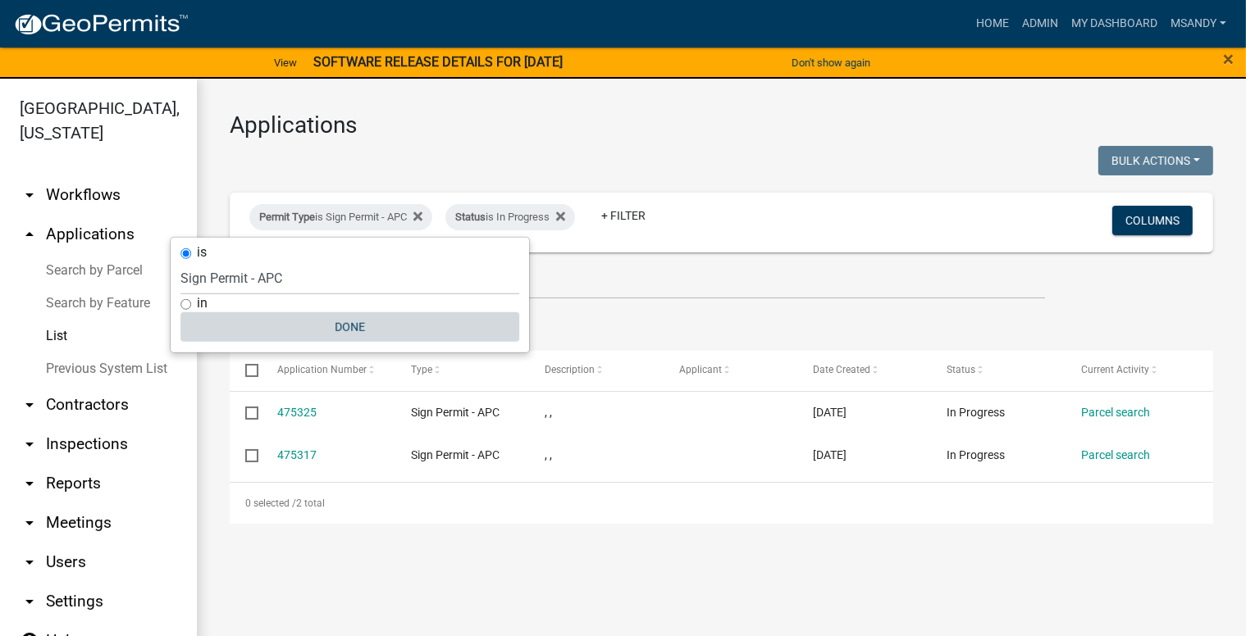
click at [378, 321] on button "Done" at bounding box center [349, 327] width 339 height 30
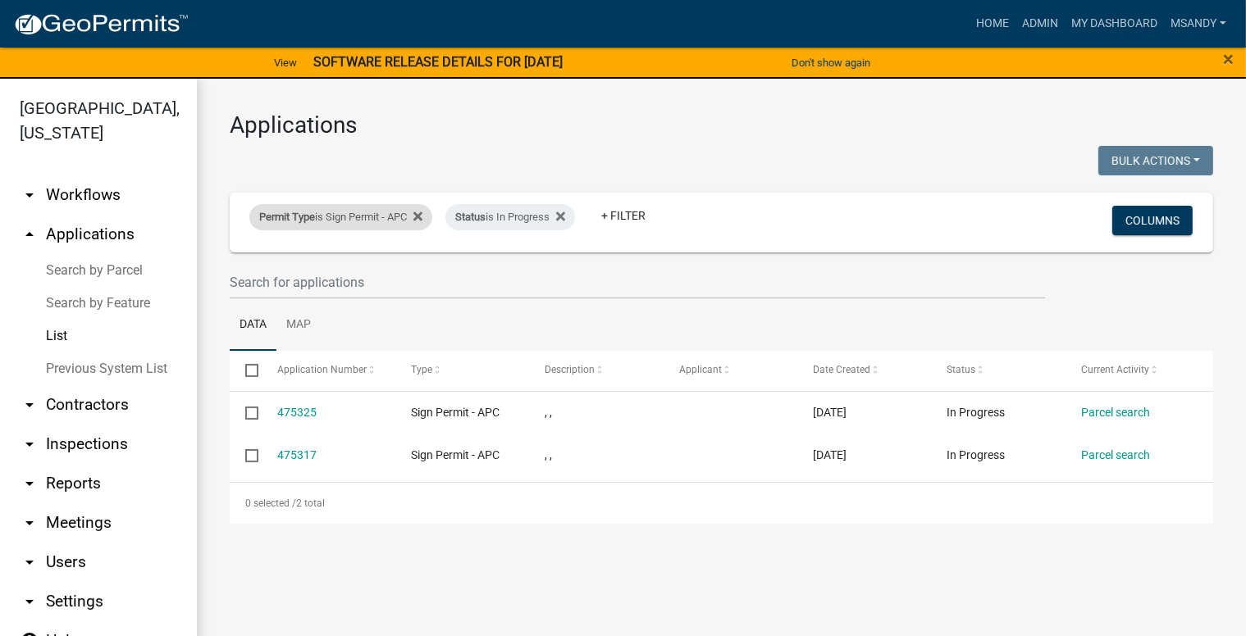
click at [364, 211] on div "Permit Type is Sign Permit - APC" at bounding box center [340, 217] width 183 height 26
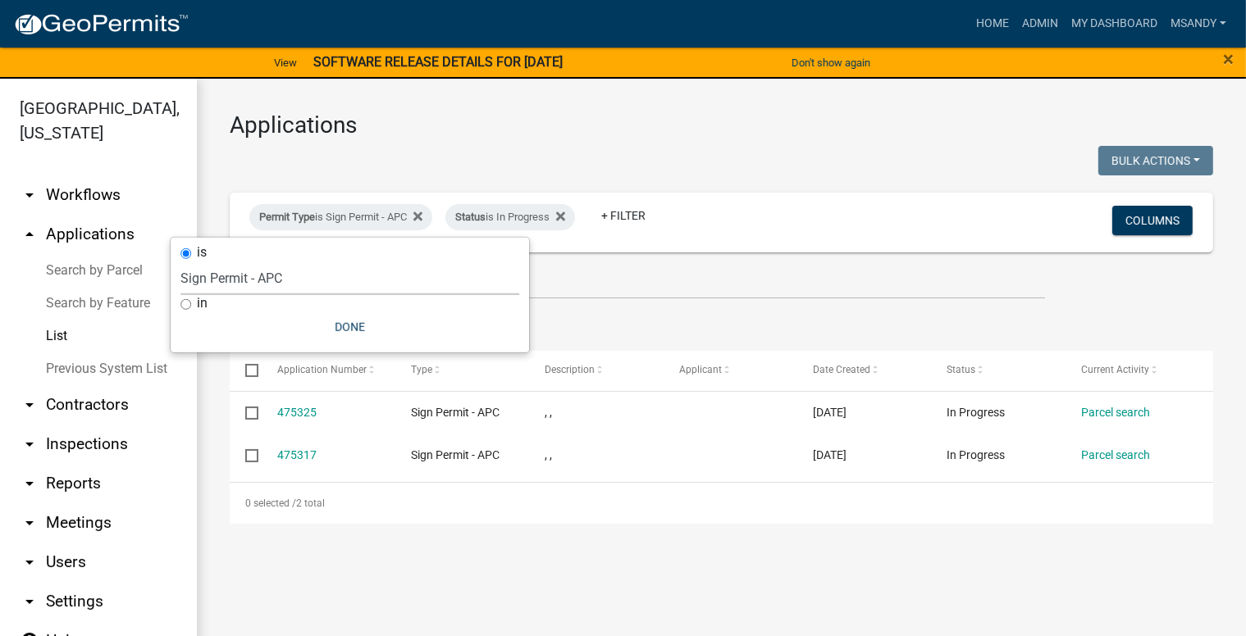
click at [316, 283] on select "Select an option [DATE] Copy Of - Subdivision Plat Application - APC APC Addres…" at bounding box center [349, 279] width 339 height 34
select select "06555e07-7e79-4569-9f73-610b83aead0f"
click at [216, 262] on select "Select an option [DATE] Copy Of - Subdivision Plat Application - APC APC Addres…" at bounding box center [349, 279] width 339 height 34
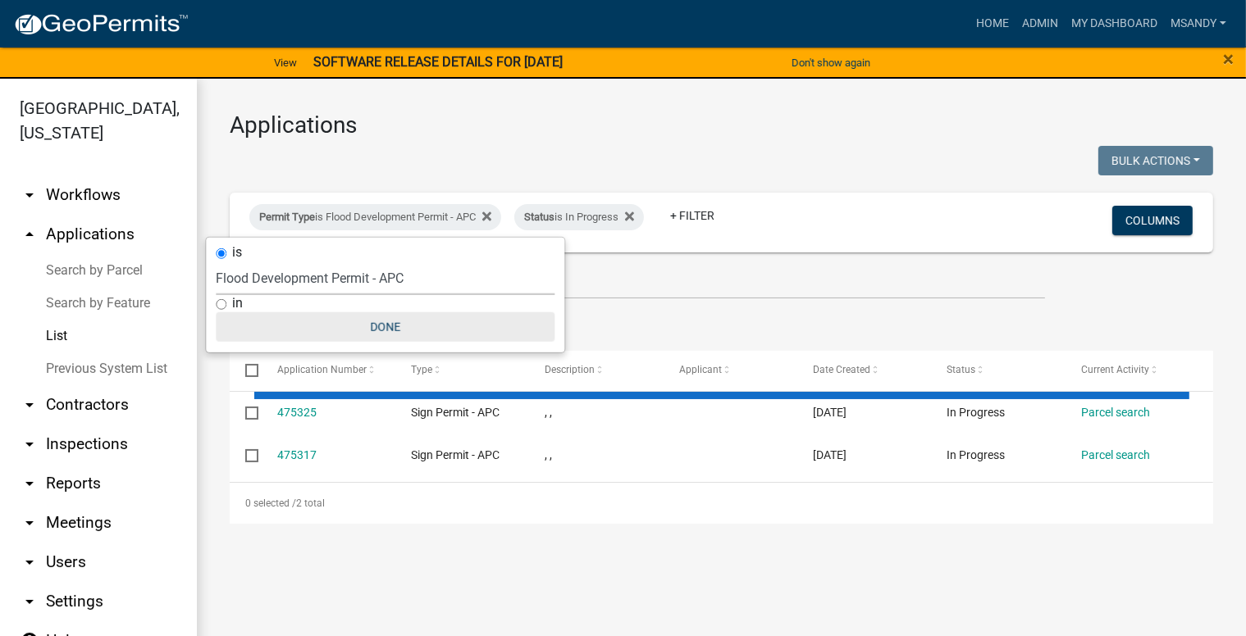
select select "2: 50"
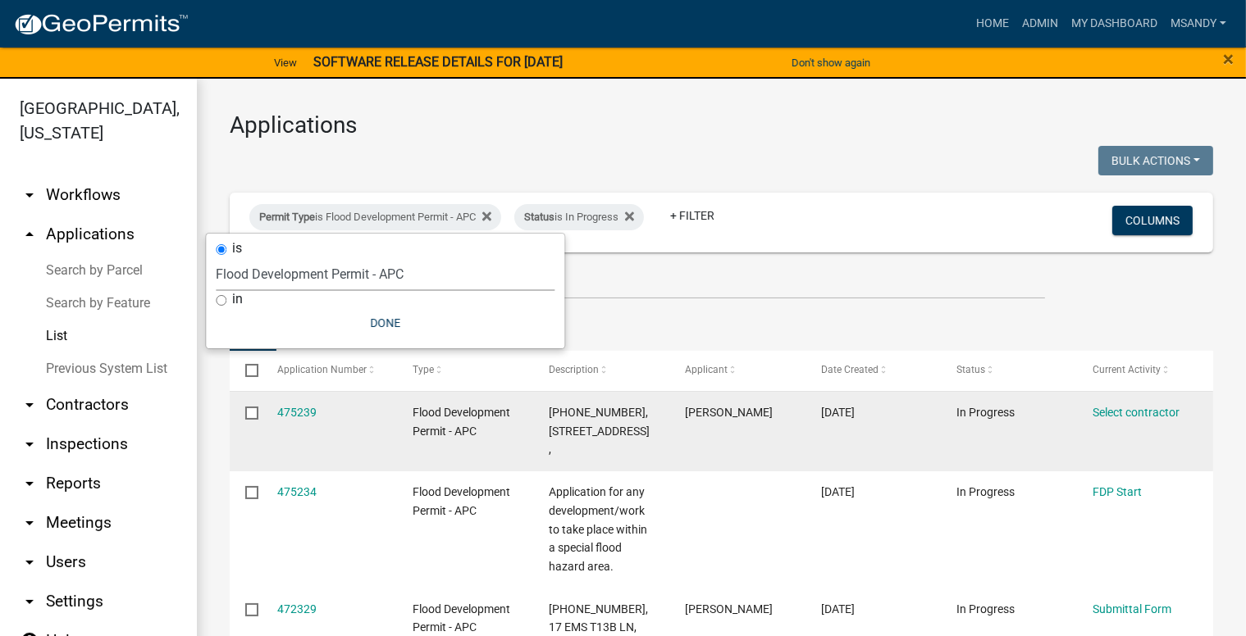
scroll to position [82, 0]
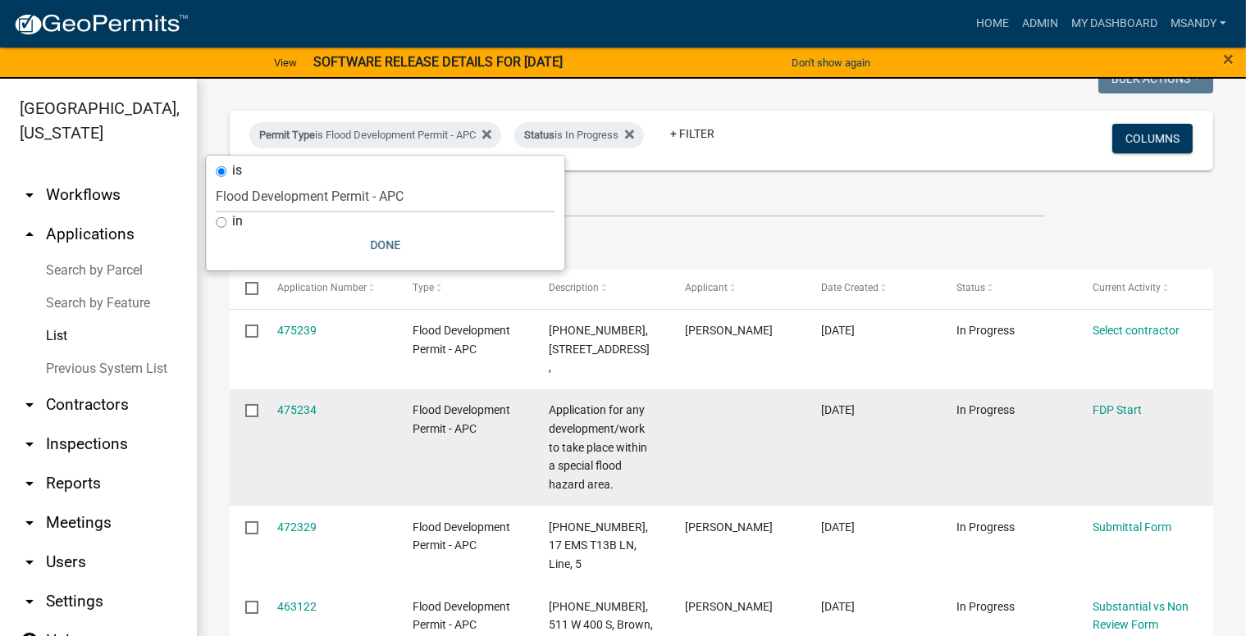
click at [255, 408] on input "checkbox" at bounding box center [250, 409] width 11 height 11
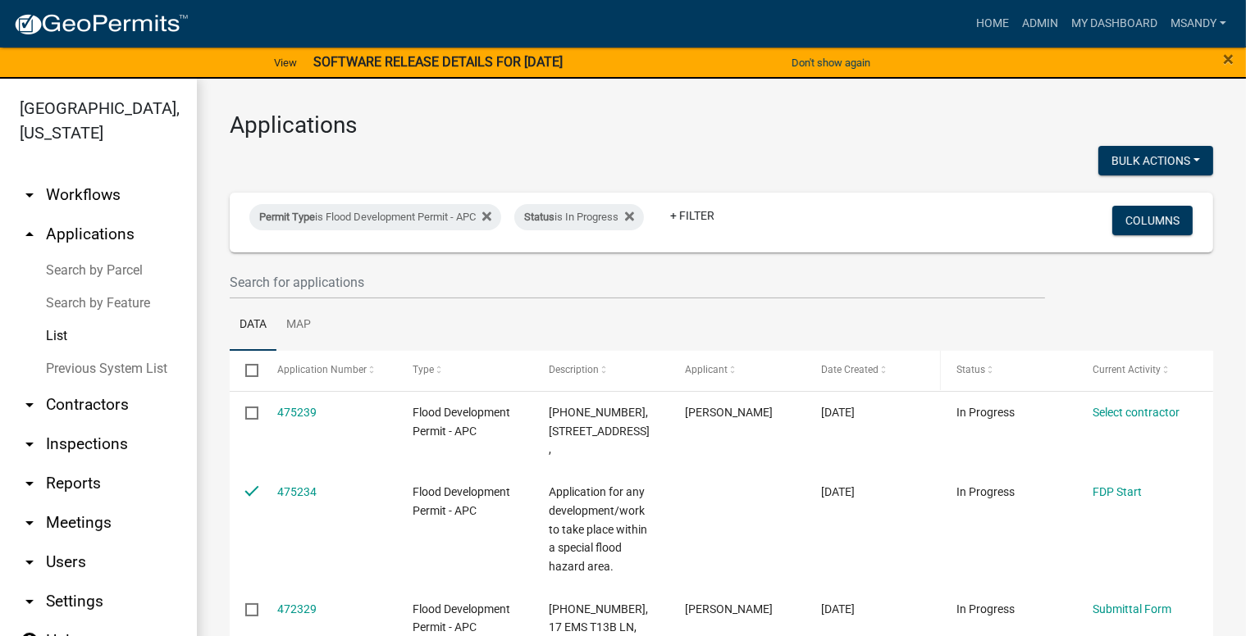
scroll to position [0, 0]
click at [1141, 152] on button "Bulk Actions" at bounding box center [1155, 161] width 115 height 30
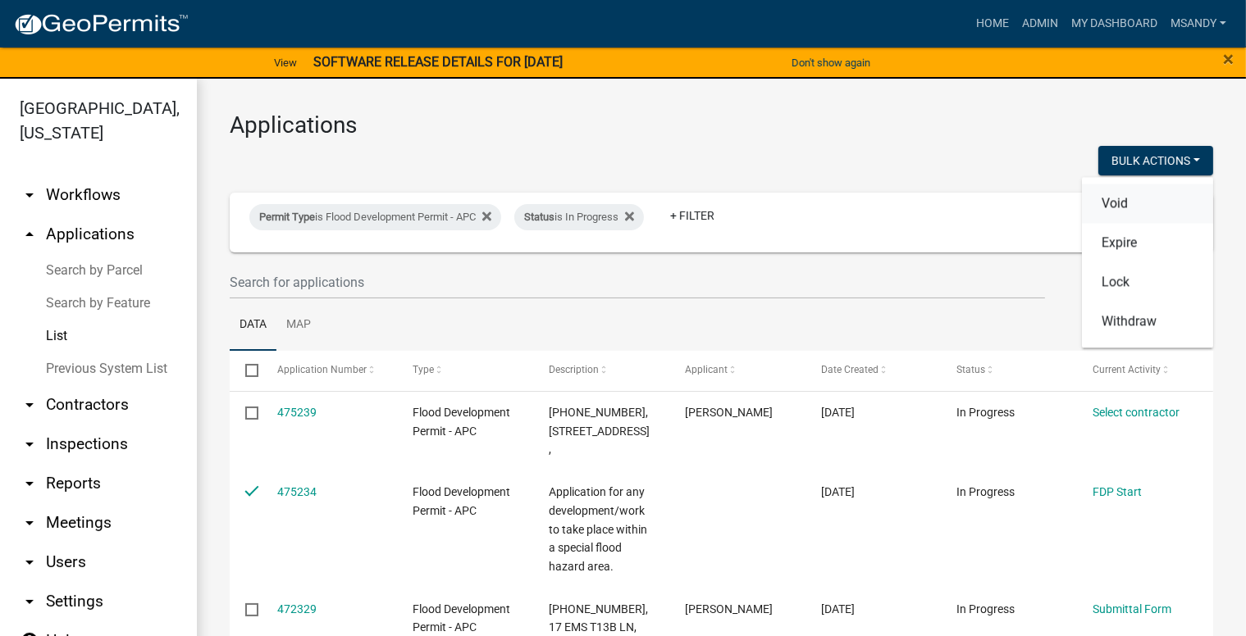
click at [1101, 196] on button "Void" at bounding box center [1147, 203] width 131 height 39
checkbox input "false"
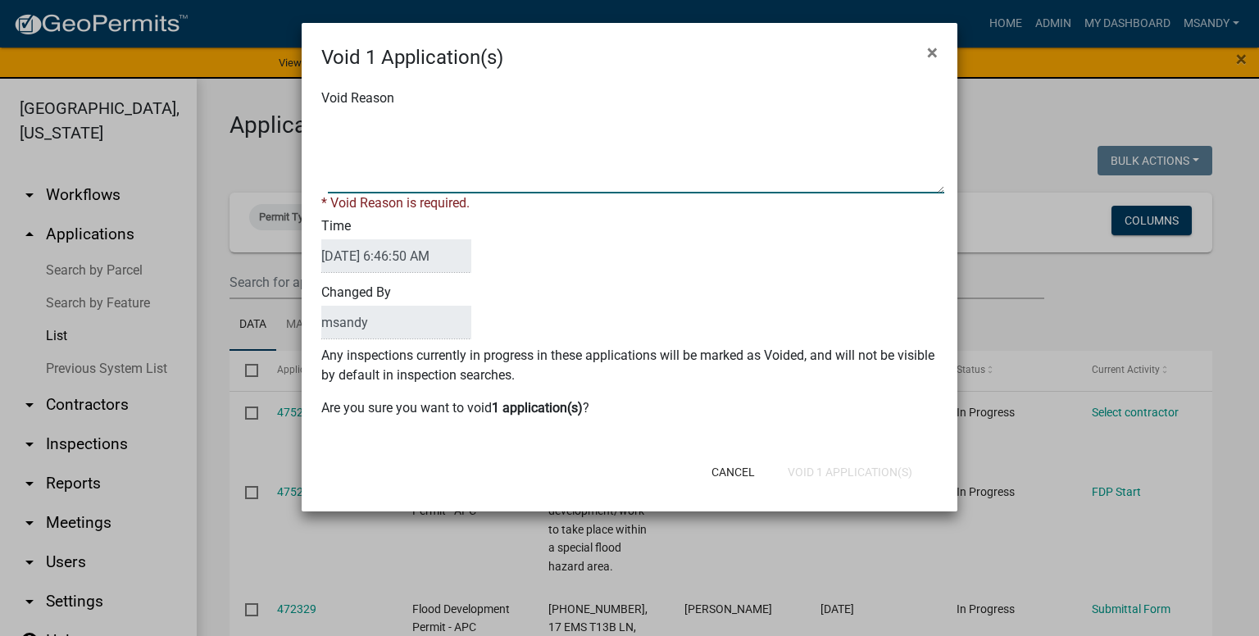
click at [763, 149] on textarea "Void Reason" at bounding box center [636, 153] width 617 height 82
type textarea "incomplete"
click at [851, 471] on div "Cancel Void 1 Application(s)" at bounding box center [737, 472] width 404 height 43
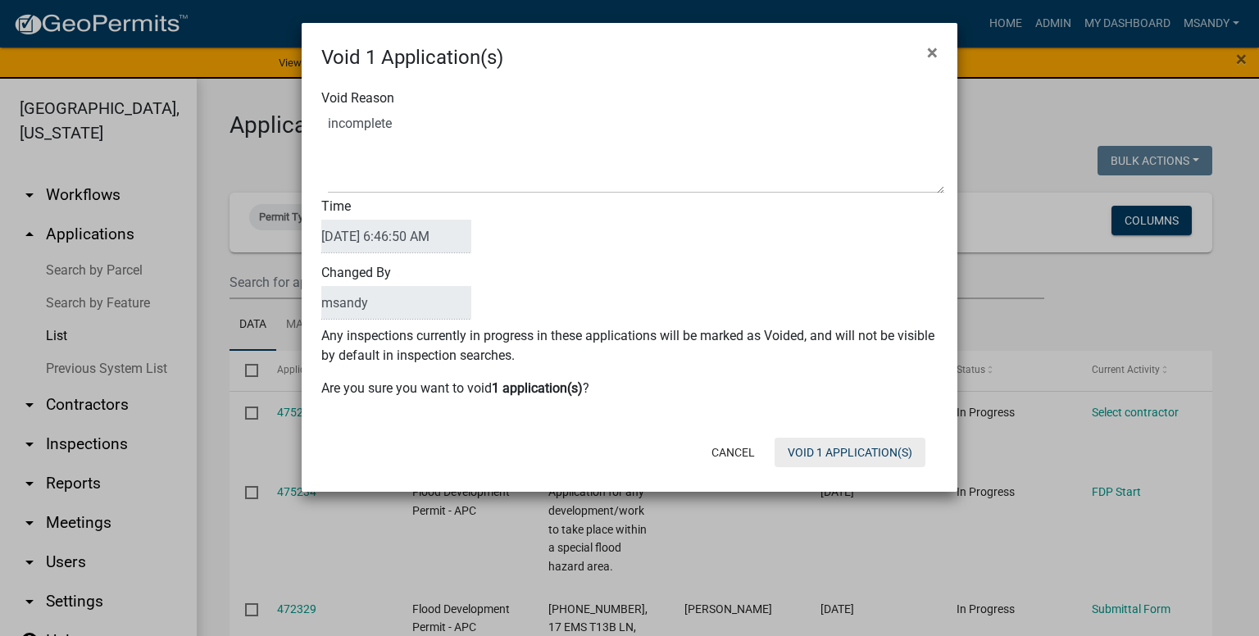
click at [836, 443] on button "Void 1 Application(s)" at bounding box center [850, 453] width 151 height 30
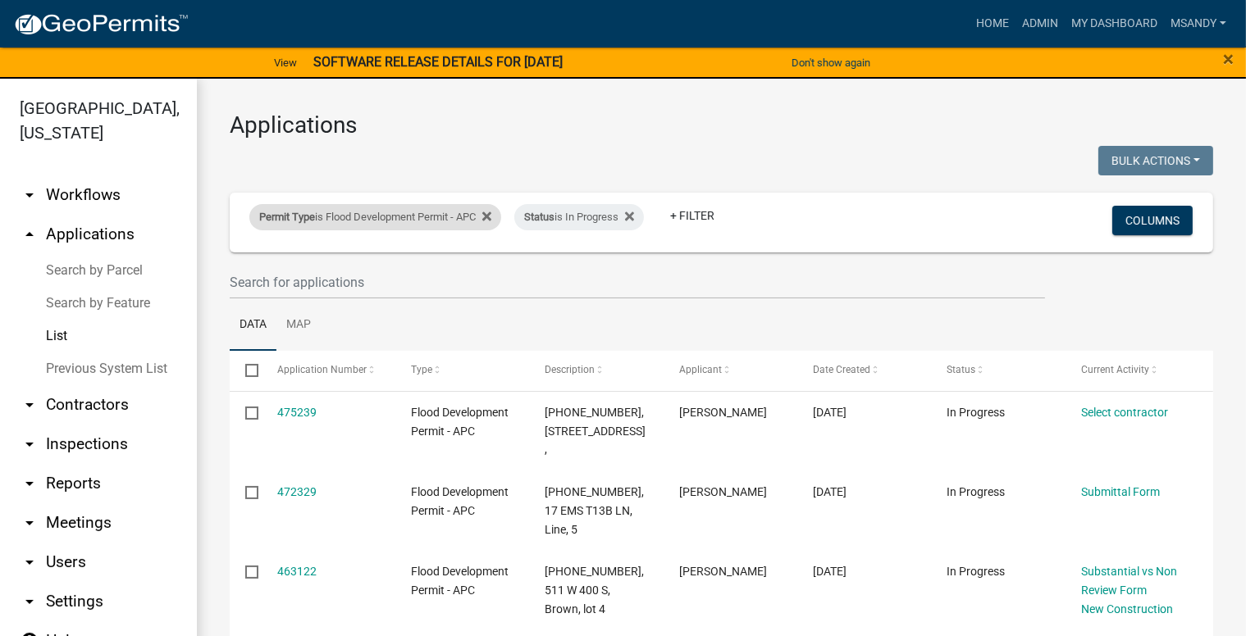
click at [374, 214] on div "Permit Type is Flood Development Permit - APC" at bounding box center [375, 217] width 252 height 26
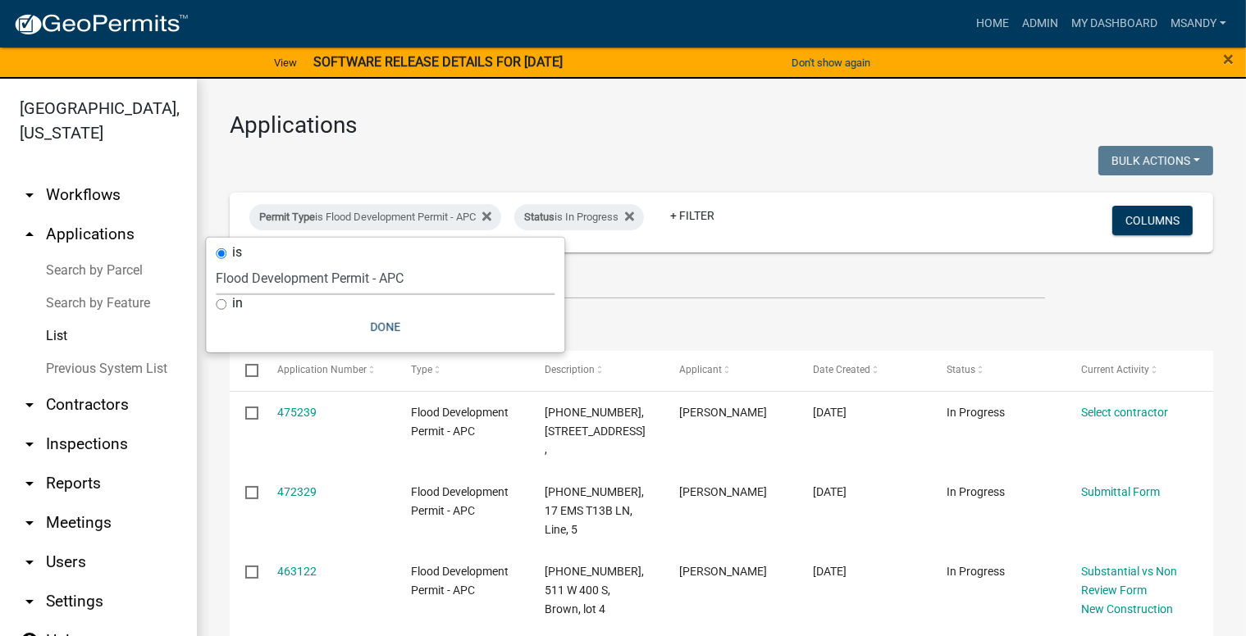
click at [295, 291] on select "Select an option [DATE] Copy Of - Subdivision Plat Application - APC APC Addres…" at bounding box center [385, 279] width 339 height 34
select select "39955938-6eae-4fcf-8cb0-e02ae33ed793"
click at [216, 262] on select "Select an option [DATE] Copy Of - Subdivision Plat Application - APC APC Addres…" at bounding box center [385, 279] width 339 height 34
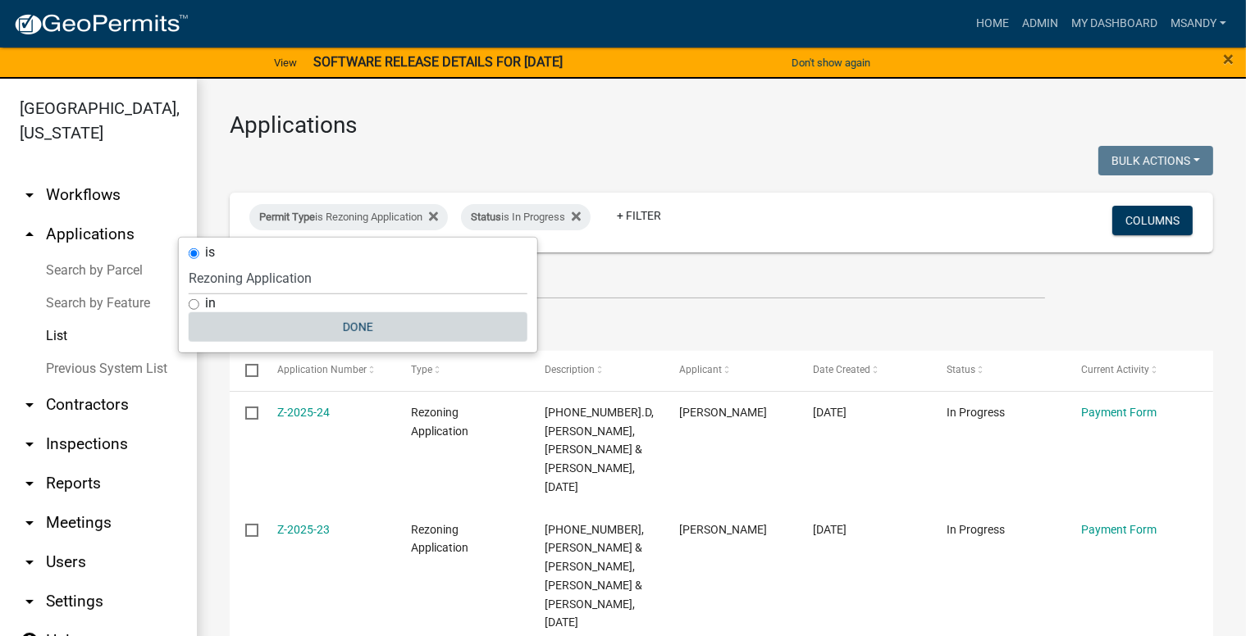
click at [354, 316] on button "Done" at bounding box center [358, 327] width 339 height 30
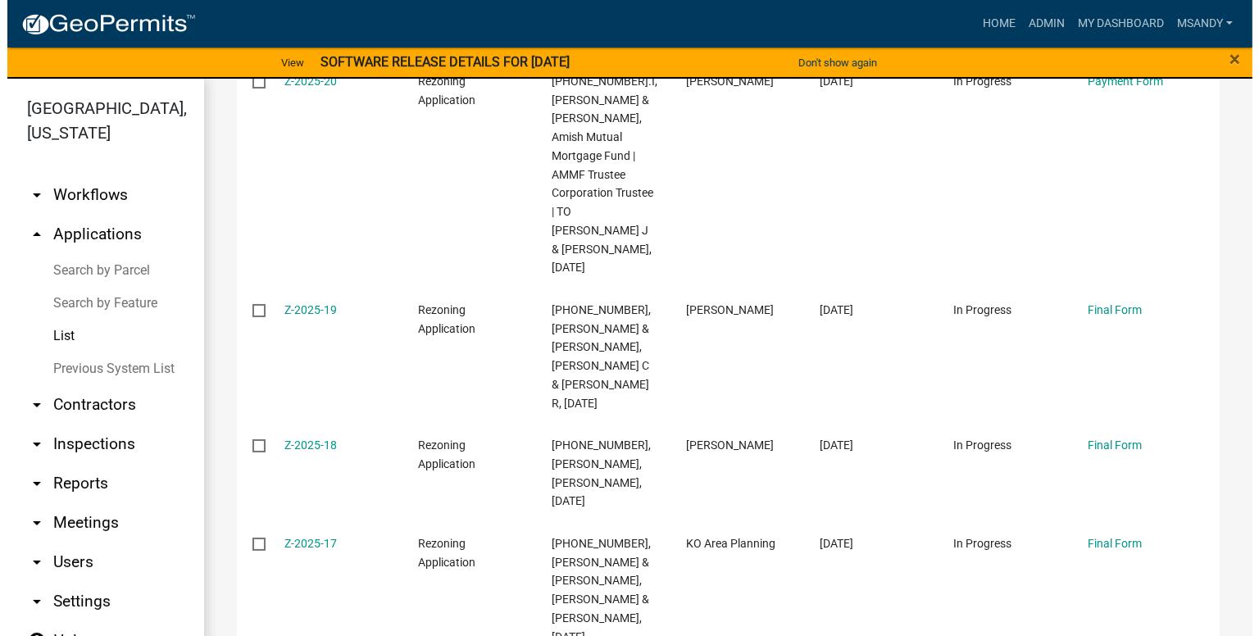
scroll to position [820, 0]
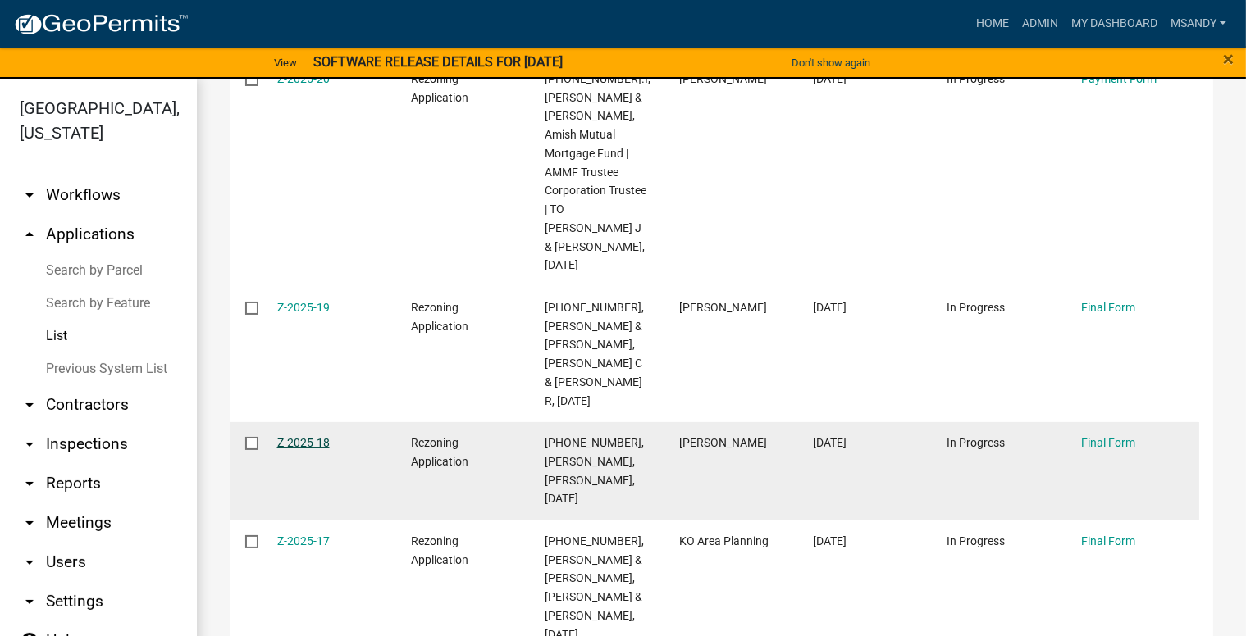
click at [313, 436] on link "Z-2025-18" at bounding box center [303, 442] width 52 height 13
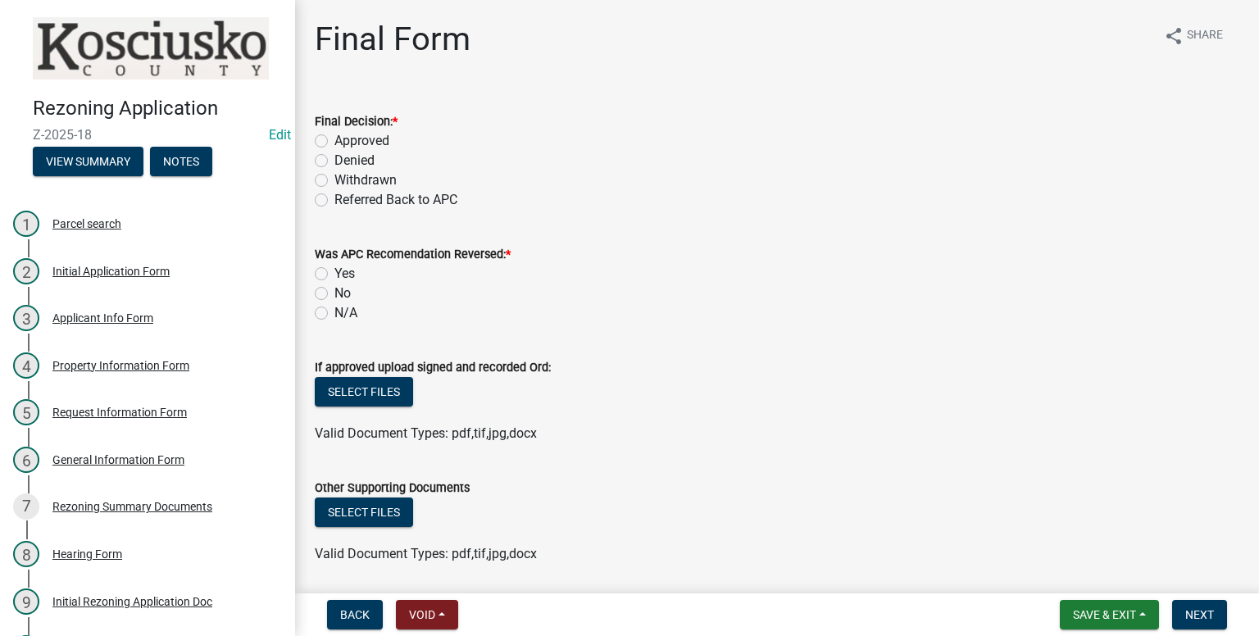
click at [335, 175] on label "Withdrawn" at bounding box center [366, 181] width 62 height 20
click at [335, 175] on input "Withdrawn" at bounding box center [340, 176] width 11 height 11
radio input "true"
click at [335, 312] on label "N/A" at bounding box center [346, 313] width 23 height 20
click at [335, 312] on input "N/A" at bounding box center [340, 308] width 11 height 11
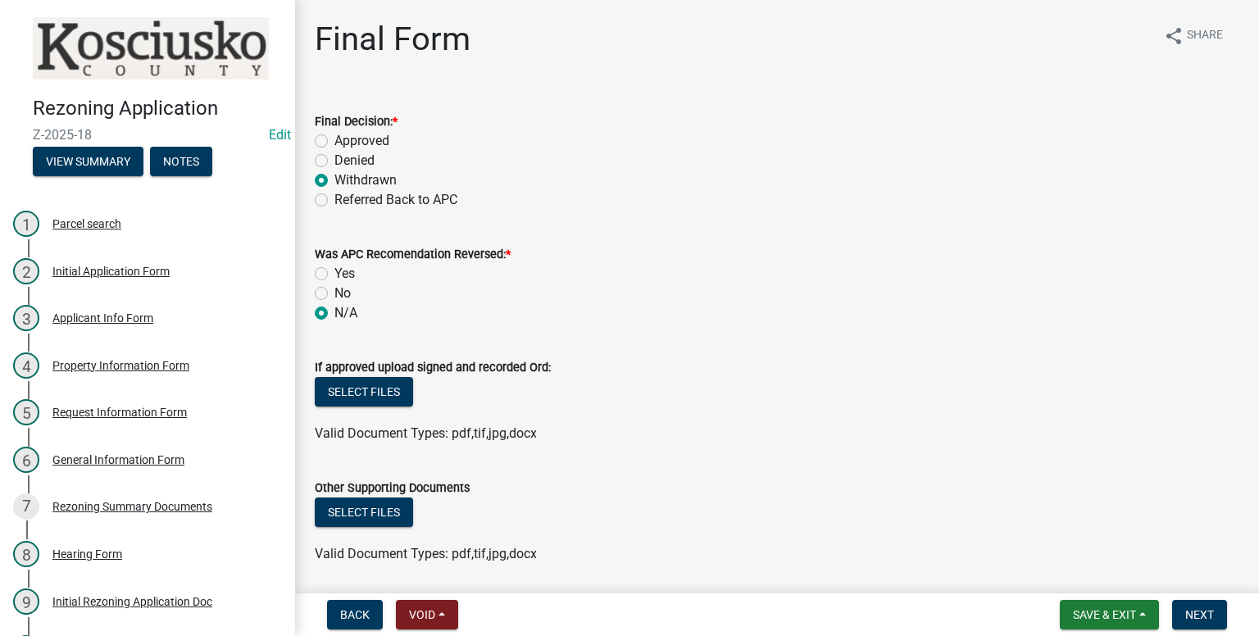
radio input "true"
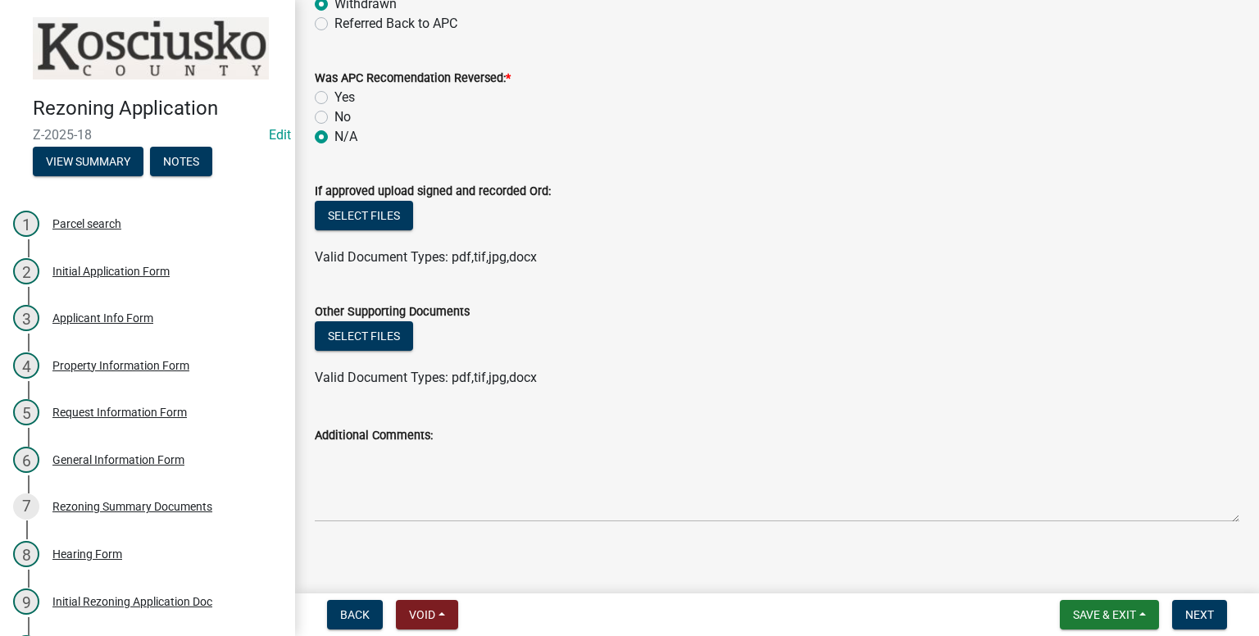
scroll to position [189, 0]
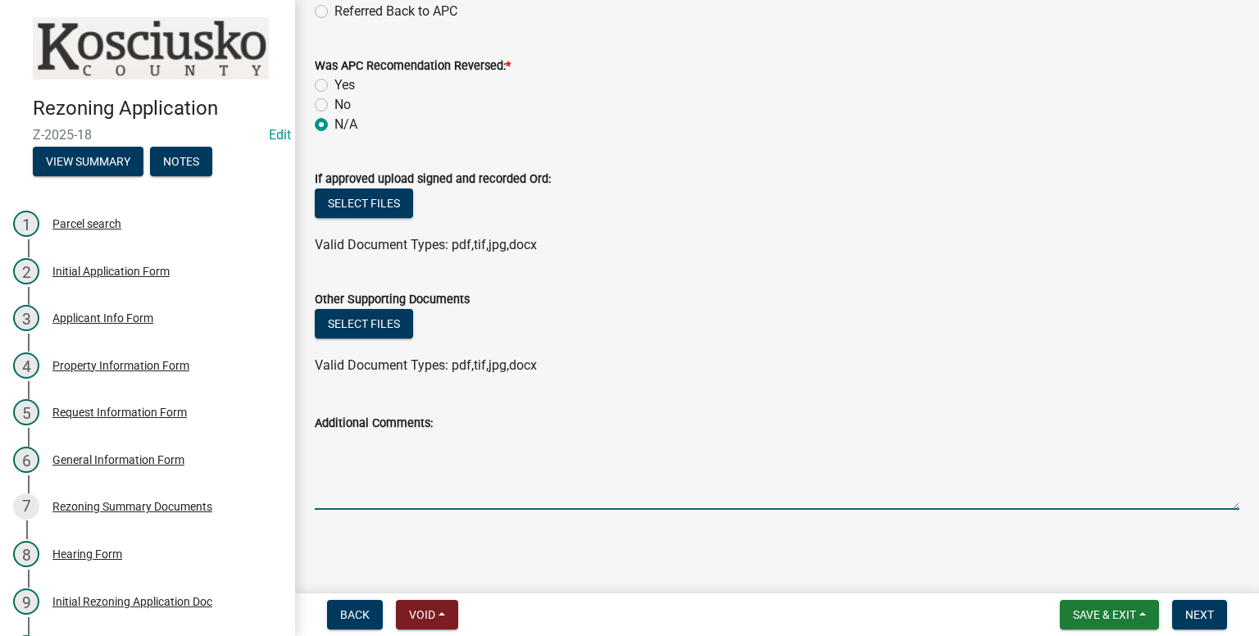
click at [367, 458] on textarea "Additional Comments:" at bounding box center [777, 471] width 925 height 77
type textarea "[DATE] [PERSON_NAME] petitioners rep, called and requested the petition be drop…"
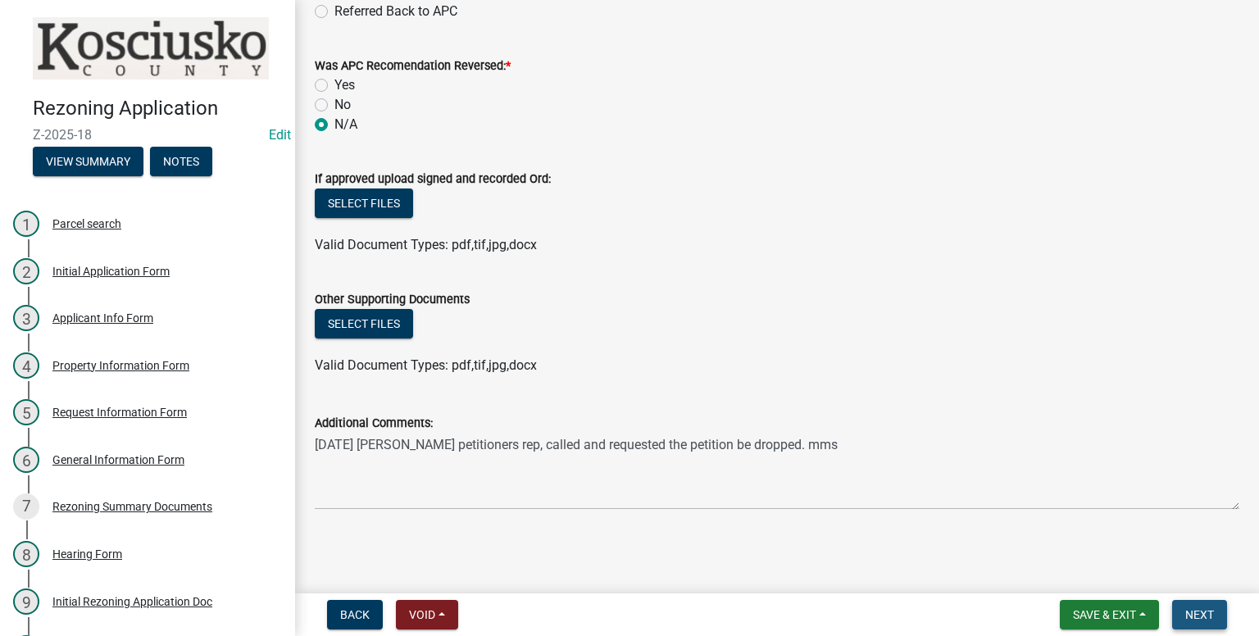
click at [1207, 617] on span "Next" at bounding box center [1200, 614] width 29 height 13
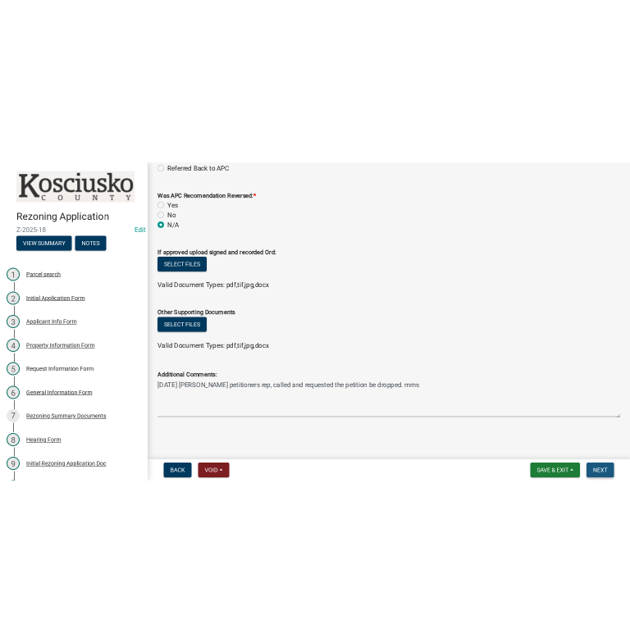
scroll to position [0, 0]
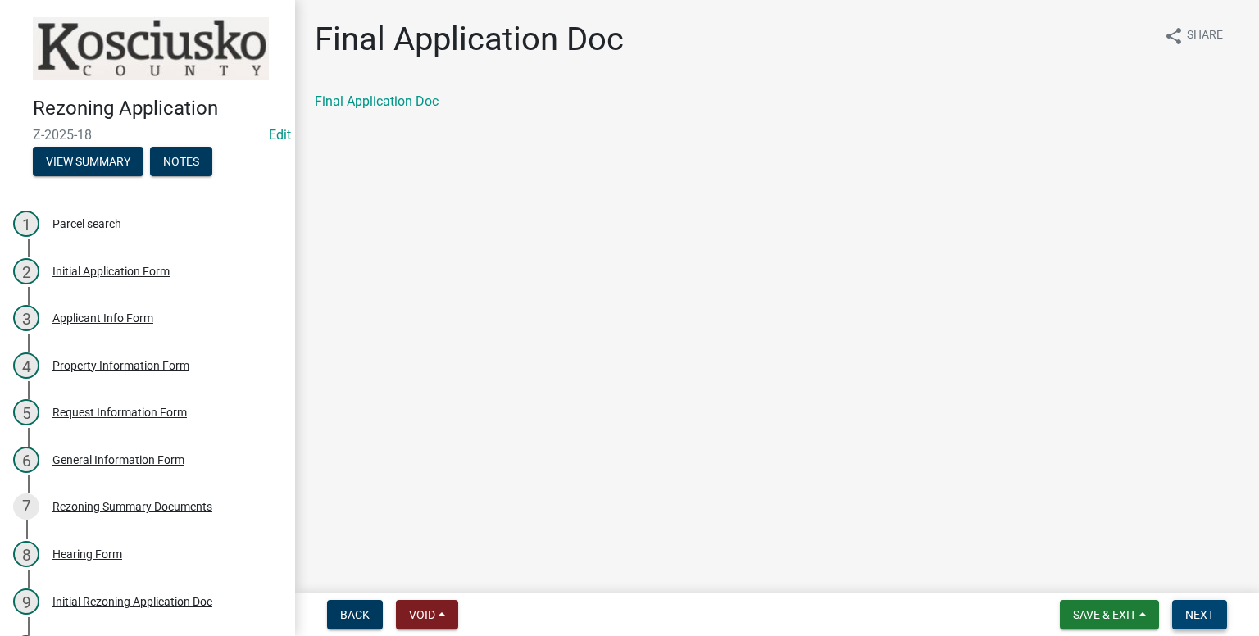
click at [1207, 617] on span "Next" at bounding box center [1200, 614] width 29 height 13
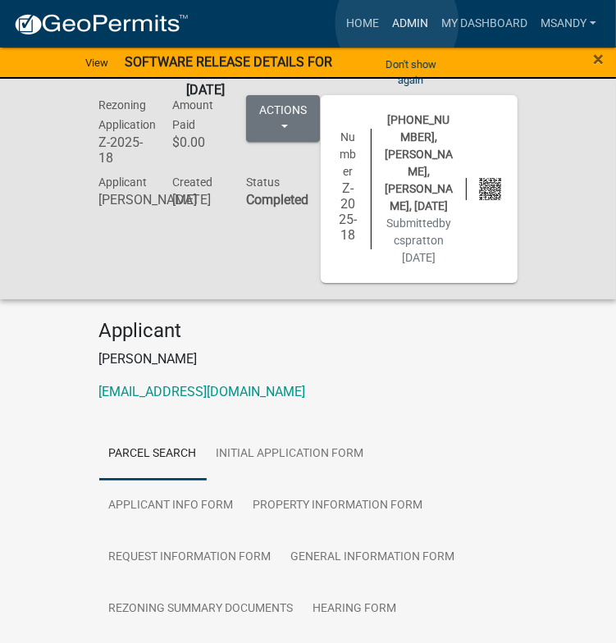
click at [397, 23] on link "Admin" at bounding box center [409, 23] width 49 height 31
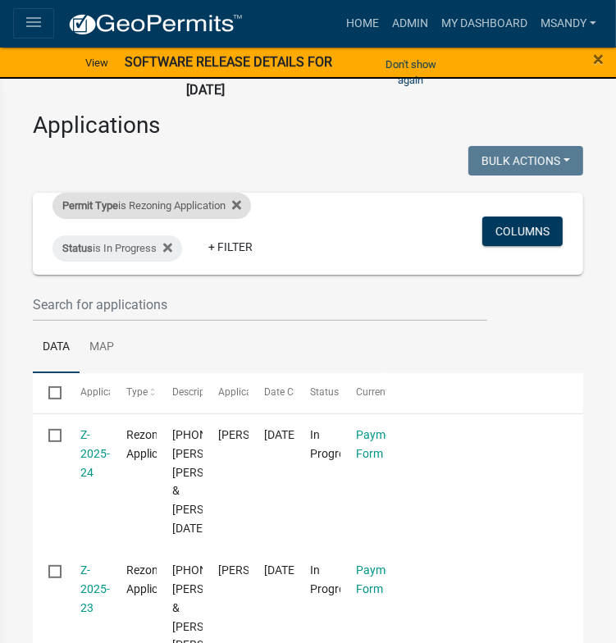
click at [251, 199] on div "Permit Type is Rezoning Application" at bounding box center [151, 206] width 198 height 26
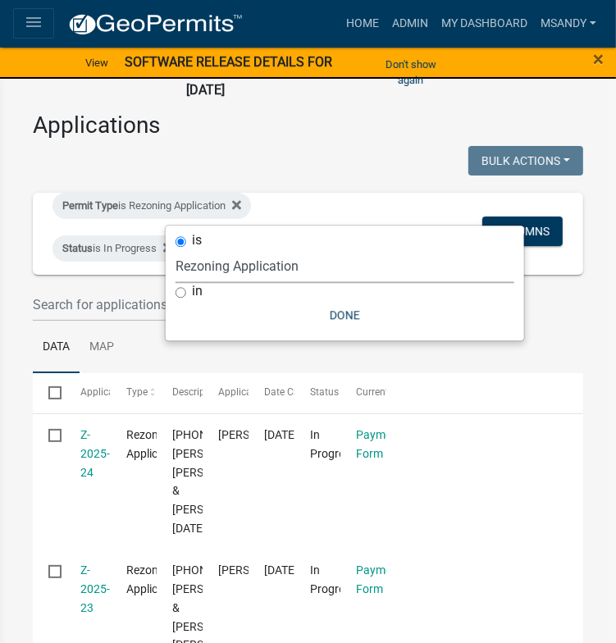
click at [266, 262] on select "Select an option [DATE] Copy Of - Subdivision Plat Application - APC APC Addres…" at bounding box center [344, 266] width 339 height 34
select select "fd16075f-20e6-44d6-ab91-240cdacf10df"
click at [175, 249] on select "Select an option [DATE] Copy Of - Subdivision Plat Application - APC APC Addres…" at bounding box center [344, 266] width 339 height 34
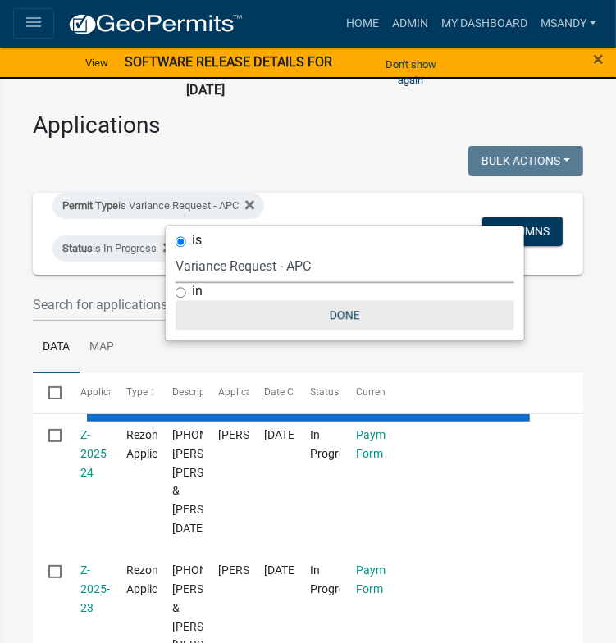
click at [338, 317] on button "Done" at bounding box center [344, 315] width 339 height 30
select select "2: 50"
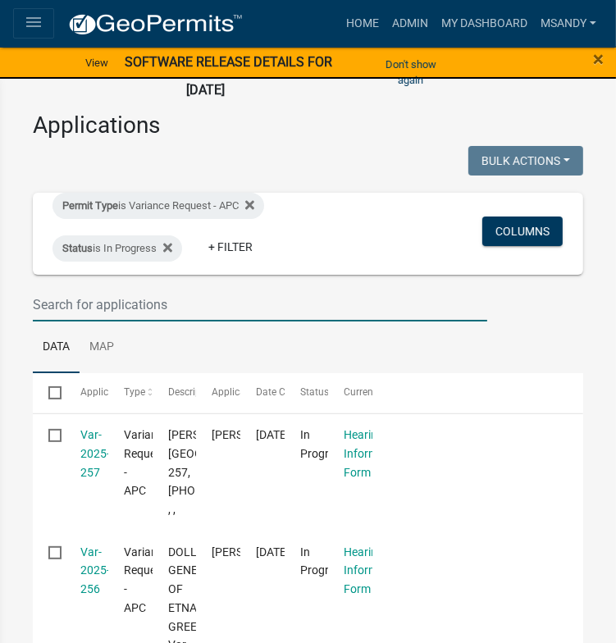
click at [335, 321] on input "text" at bounding box center [260, 305] width 454 height 34
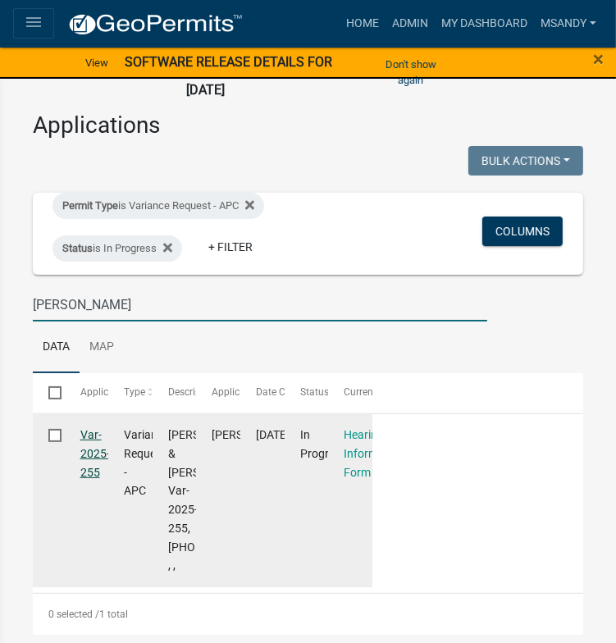
type input "[PERSON_NAME]"
click at [110, 479] on link "Var-2025-255" at bounding box center [95, 453] width 30 height 51
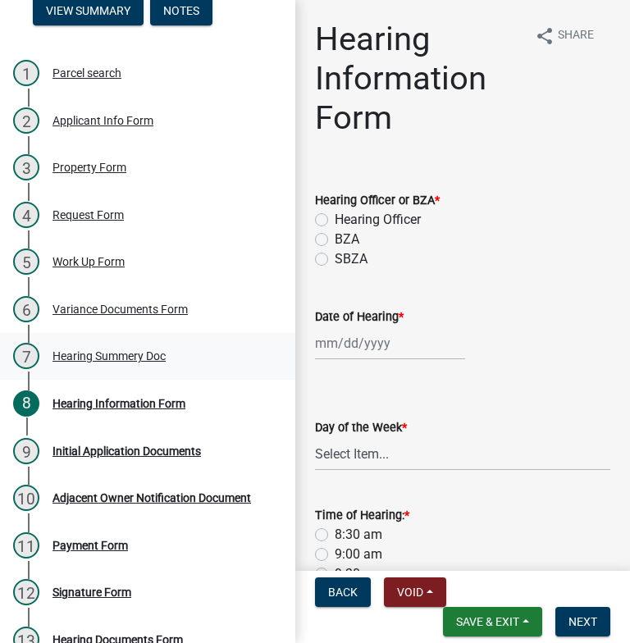
scroll to position [164, 0]
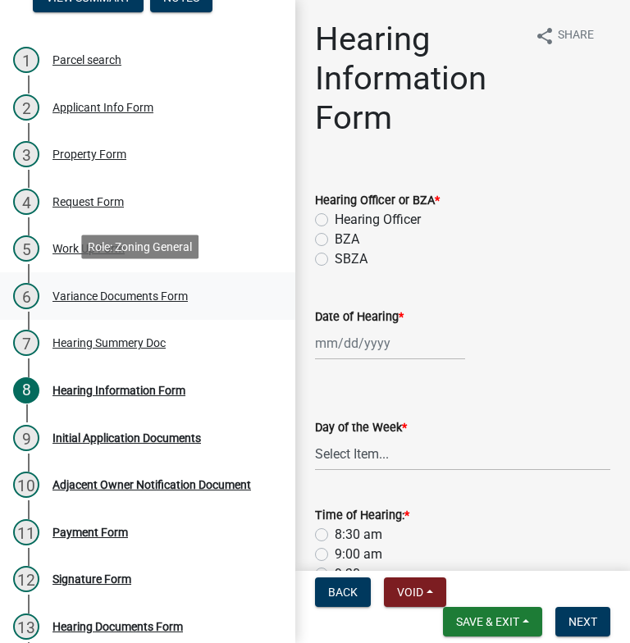
click at [82, 290] on div "Variance Documents Form" at bounding box center [119, 295] width 135 height 11
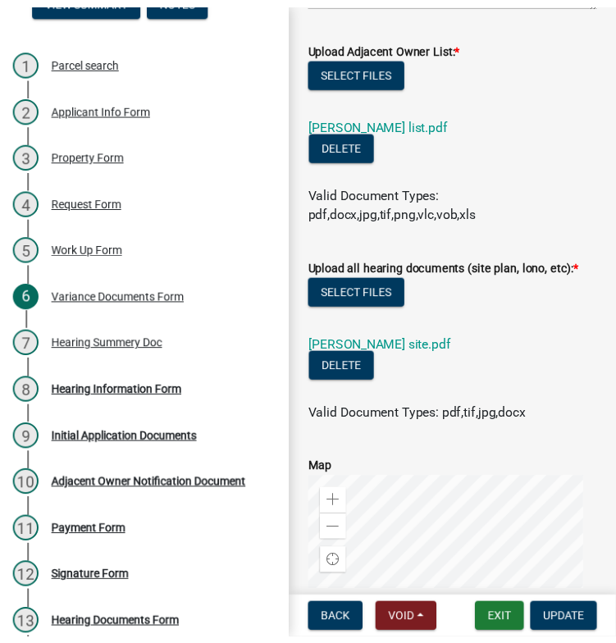
scroll to position [328, 0]
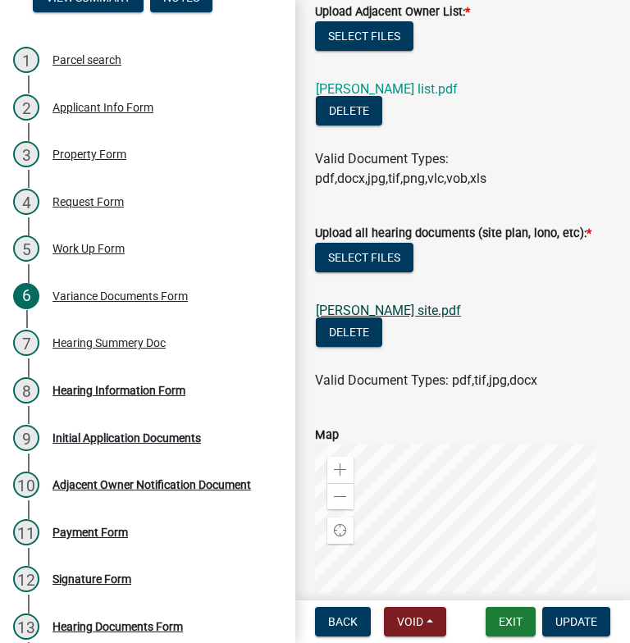
click at [403, 307] on link "[PERSON_NAME] site.pdf" at bounding box center [388, 311] width 145 height 16
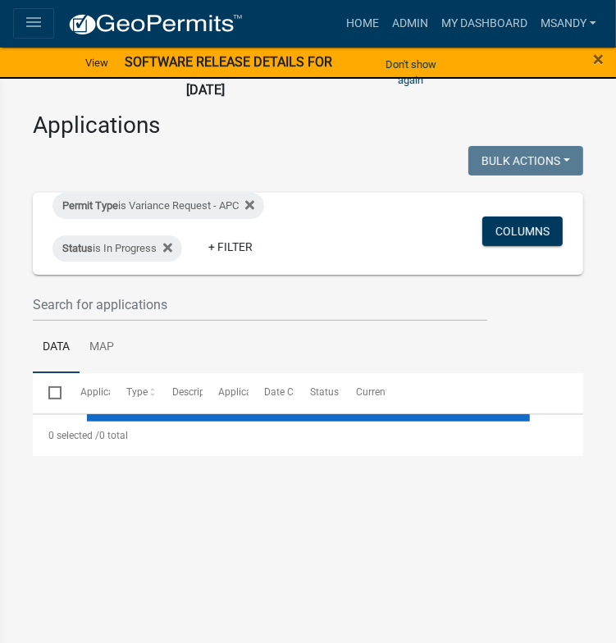
select select "2: 50"
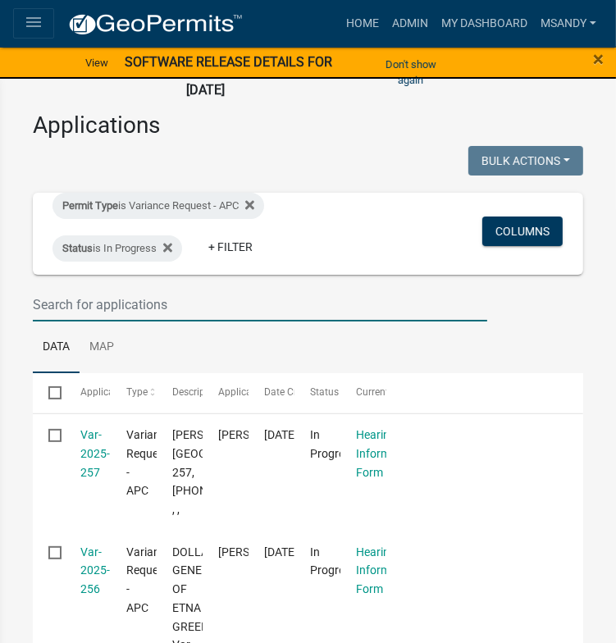
click at [343, 321] on input "text" at bounding box center [260, 305] width 454 height 34
type input "[PERSON_NAME]"
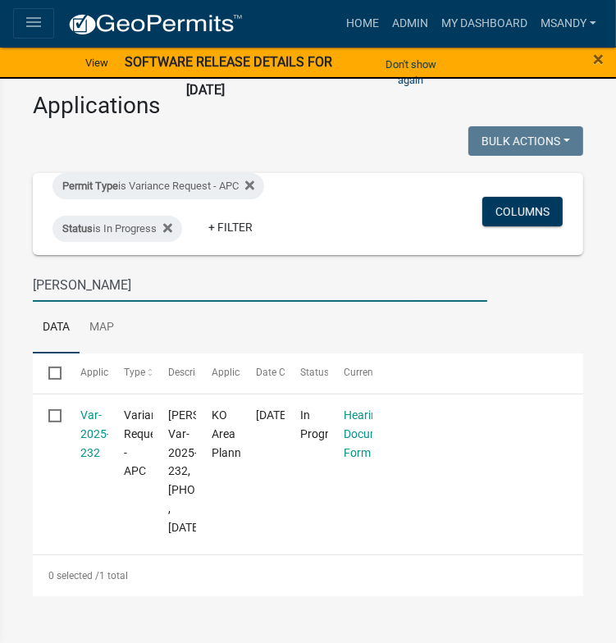
drag, startPoint x: 357, startPoint y: 315, endPoint x: 102, endPoint y: 220, distance: 271.4
click at [89, 292] on div "[GEOGRAPHIC_DATA], [US_STATE] arrow_drop_down Workflows List arrow_drop_up Appl…" at bounding box center [308, 351] width 616 height 584
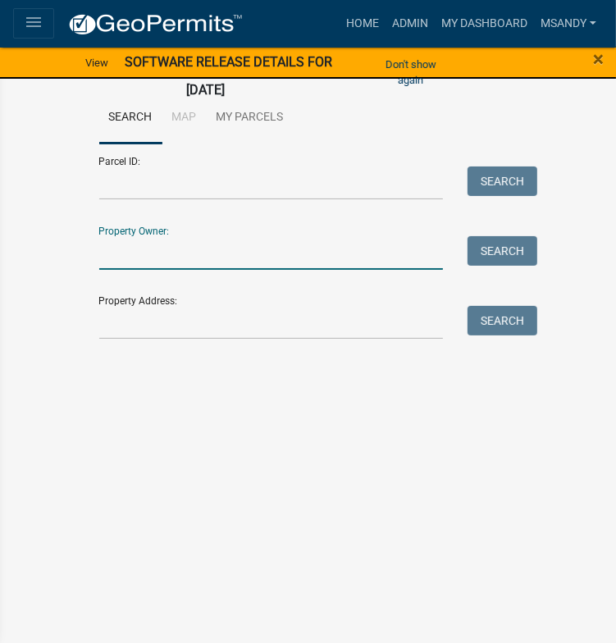
click at [281, 253] on input "Property Owner:" at bounding box center [271, 253] width 344 height 34
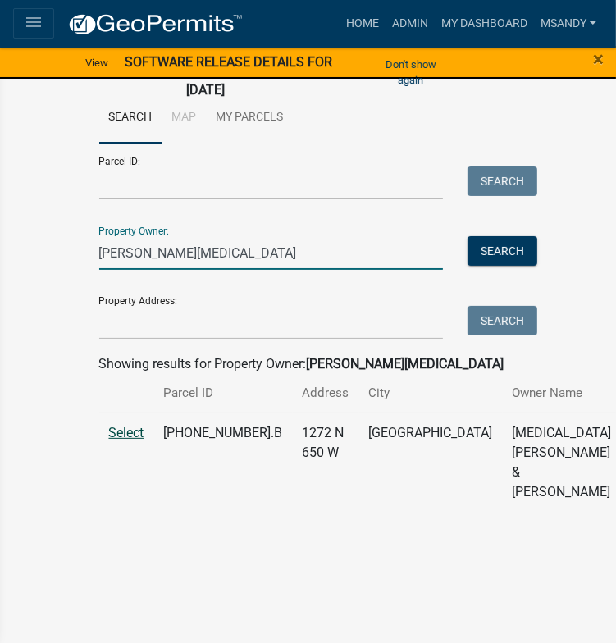
type input "[PERSON_NAME][MEDICAL_DATA]"
click at [144, 440] on span "Select" at bounding box center [126, 433] width 35 height 16
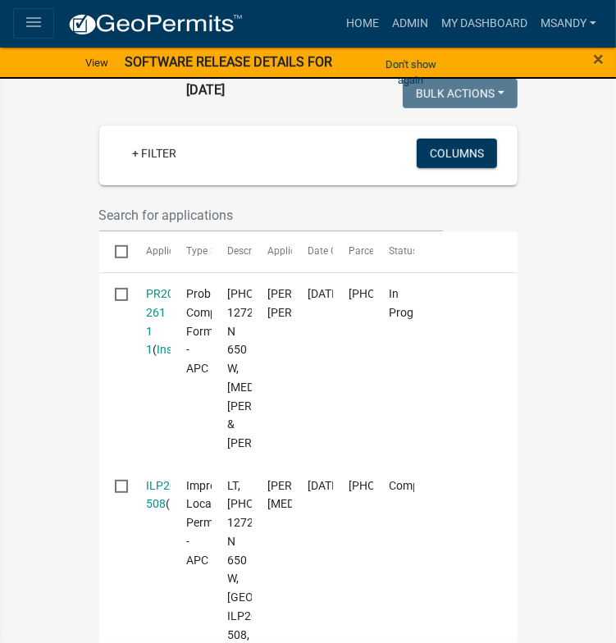
scroll to position [492, 0]
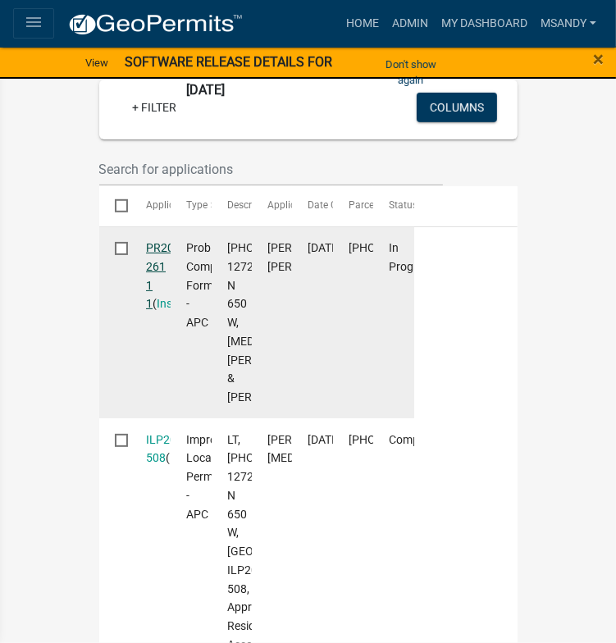
click at [190, 303] on link "PR2025-261 1 1" at bounding box center [168, 275] width 44 height 69
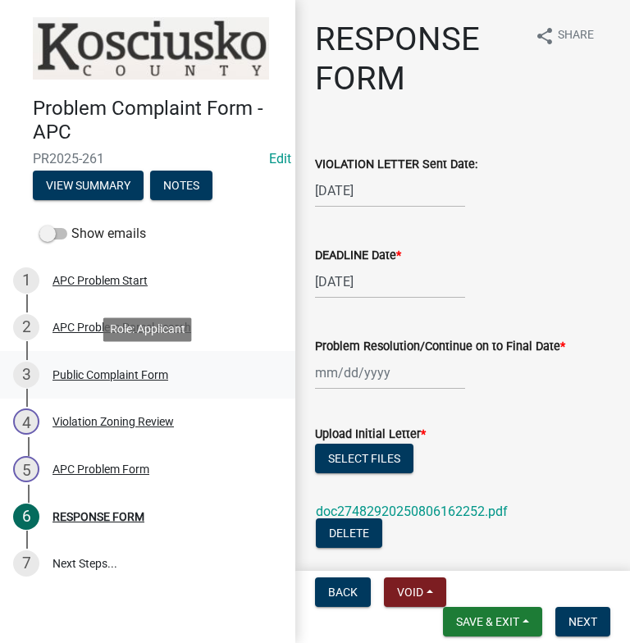
click at [137, 377] on div "Public Complaint Form" at bounding box center [110, 374] width 116 height 11
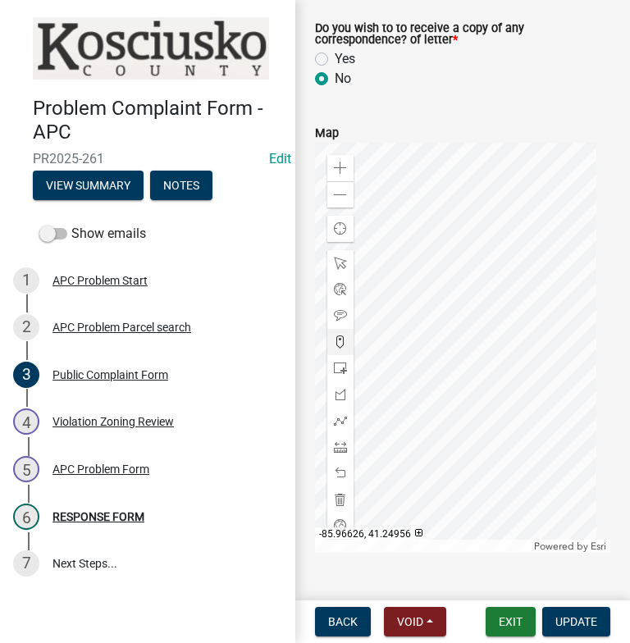
scroll to position [1237, 0]
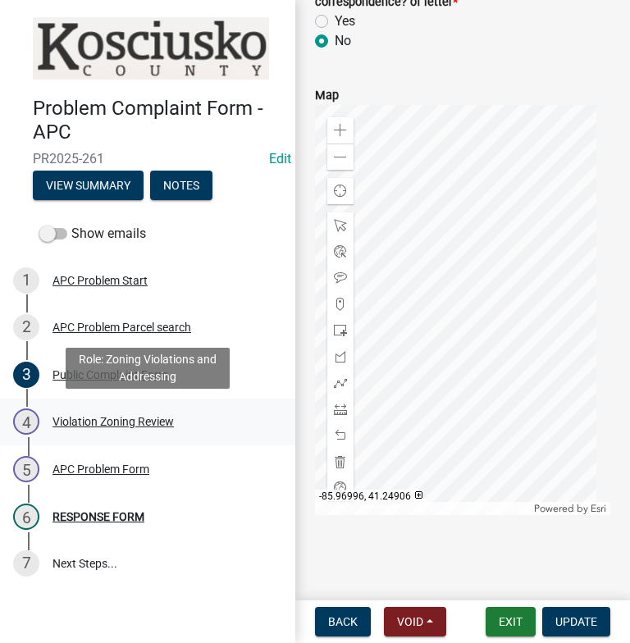
click at [127, 413] on div "4 Violation Zoning Review" at bounding box center [141, 421] width 256 height 26
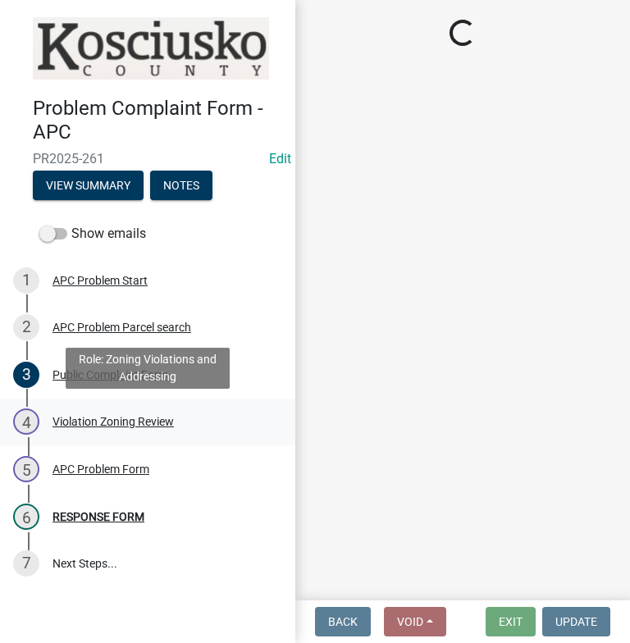
scroll to position [0, 0]
select select "ea119d11-e52e-4559-b746-af06211fe819"
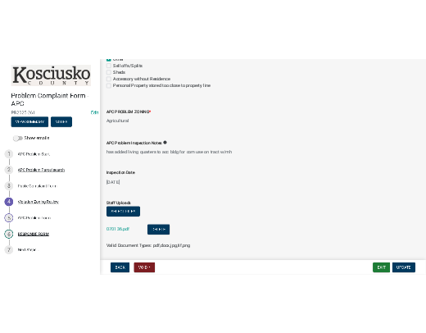
scroll to position [537, 0]
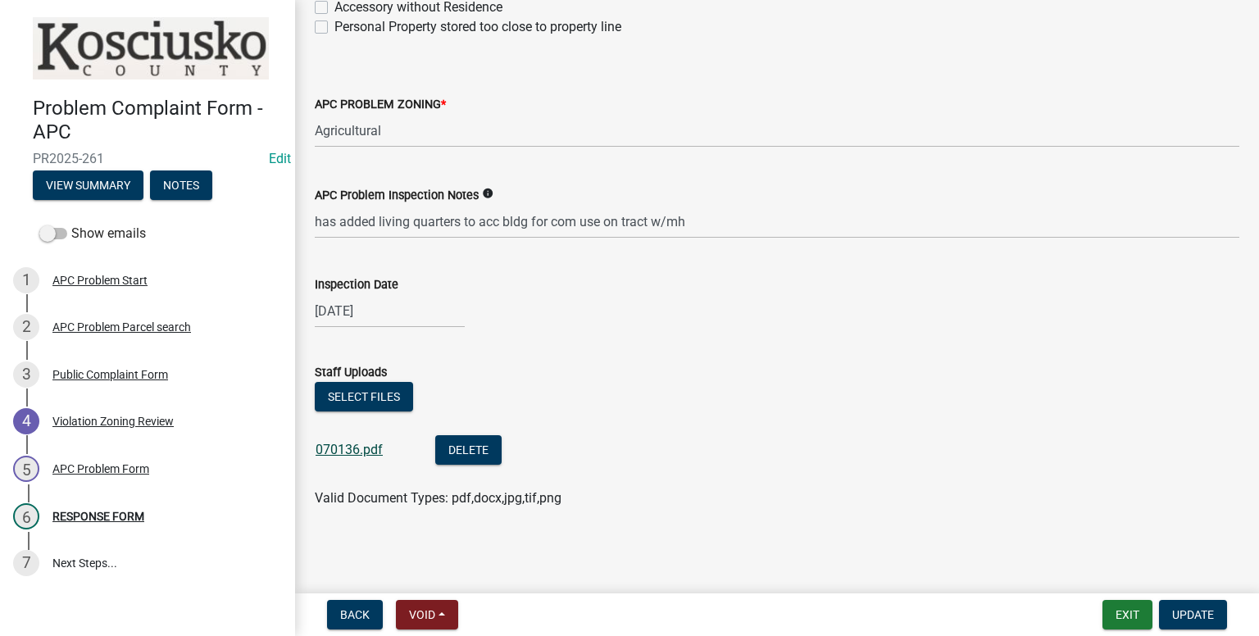
click at [363, 453] on link "070136.pdf" at bounding box center [349, 450] width 67 height 16
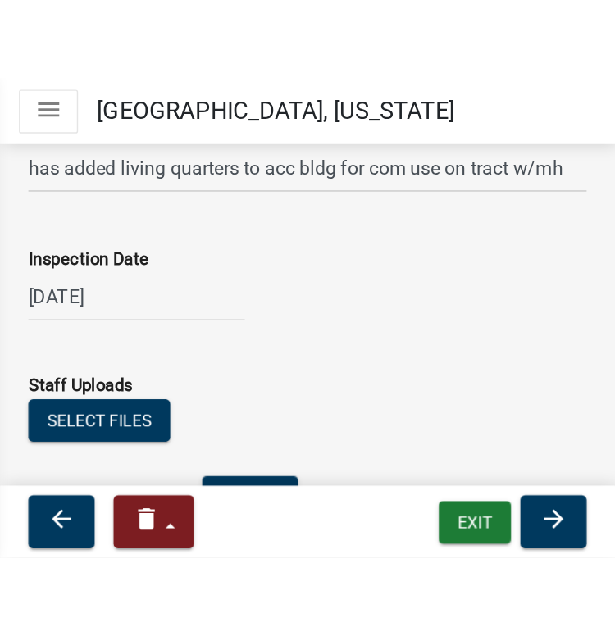
scroll to position [581, 0]
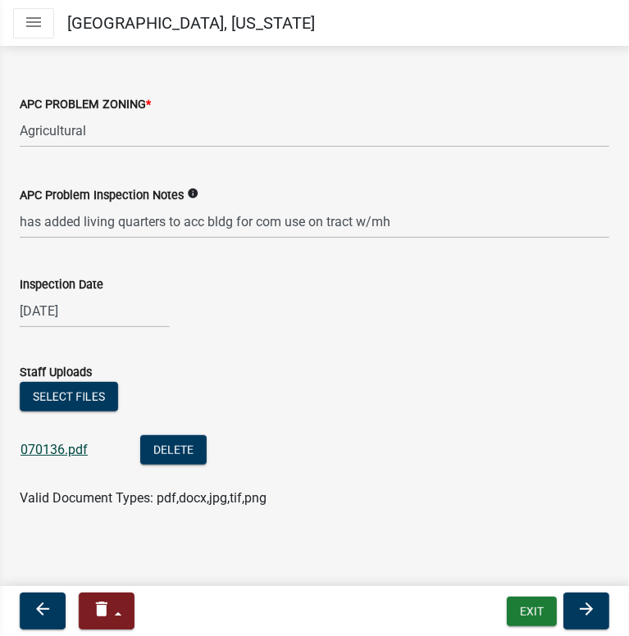
click at [60, 451] on link "070136.pdf" at bounding box center [53, 450] width 67 height 16
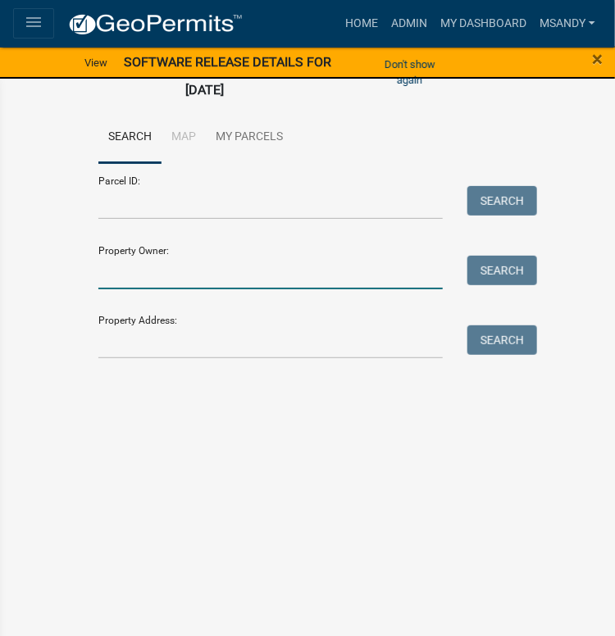
click at [182, 276] on input "Property Owner:" at bounding box center [270, 273] width 344 height 34
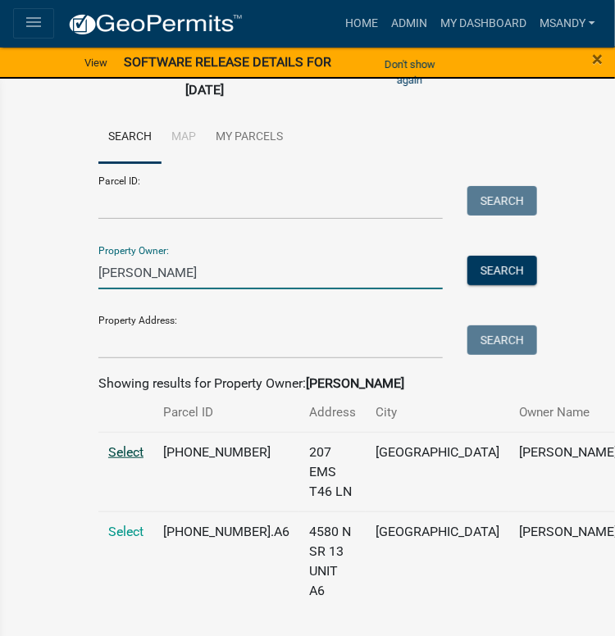
type input "[PERSON_NAME]"
click at [118, 460] on span "Select" at bounding box center [125, 452] width 35 height 16
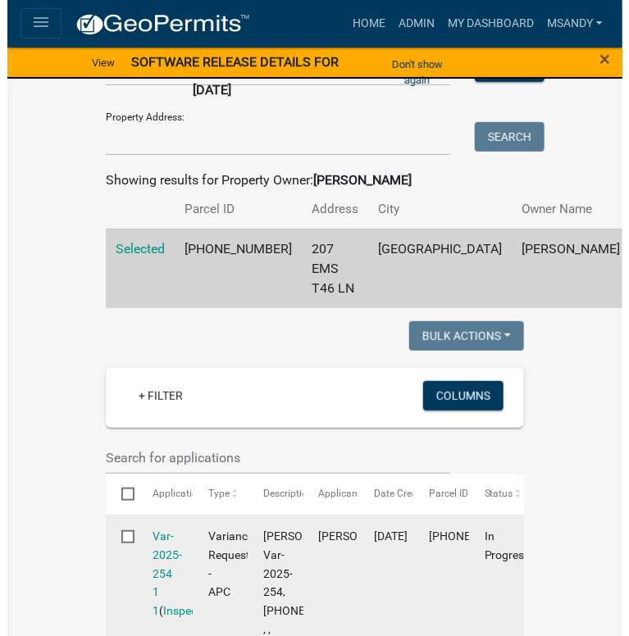
scroll to position [328, 0]
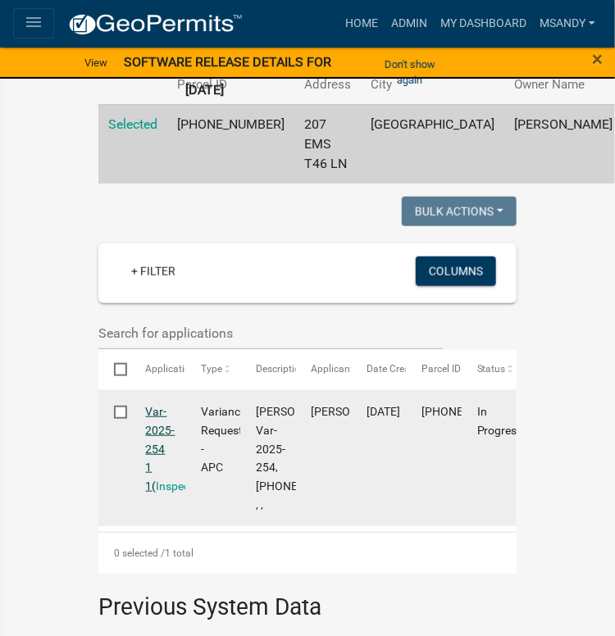
click at [146, 448] on link "Var-2025-254 1 1" at bounding box center [161, 449] width 30 height 88
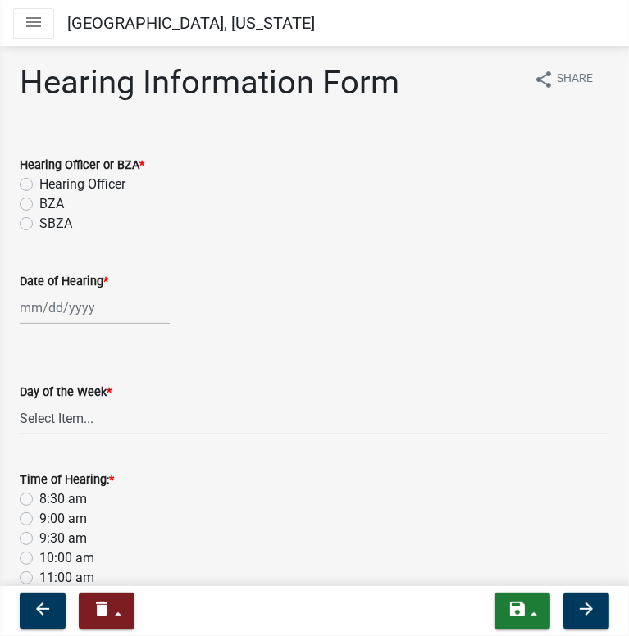
click at [26, 25] on icon "menu" at bounding box center [34, 22] width 20 height 20
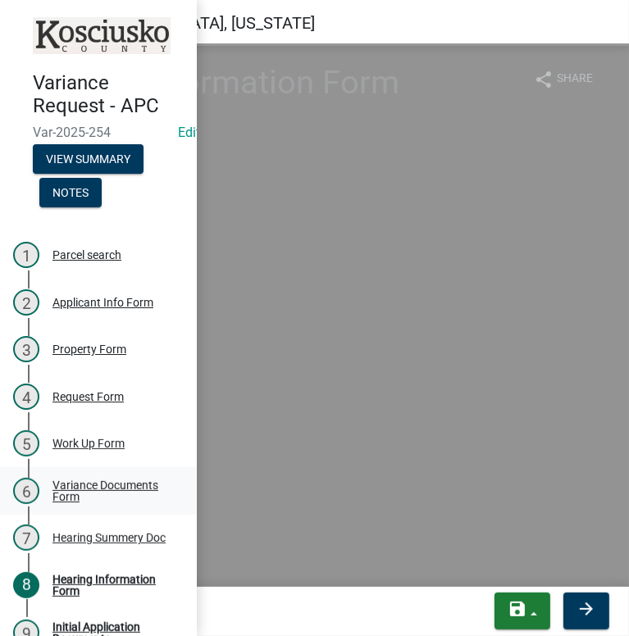
click at [93, 489] on div "Variance Documents Form" at bounding box center [111, 491] width 118 height 23
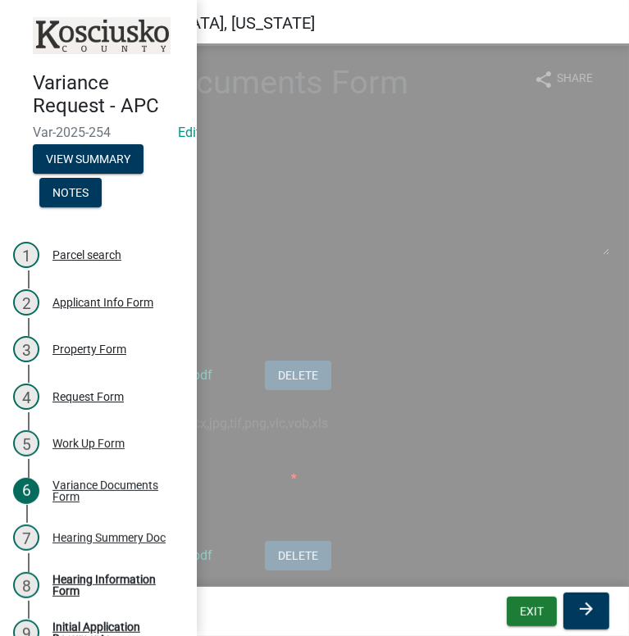
click at [417, 331] on div "Select files" at bounding box center [315, 324] width 590 height 34
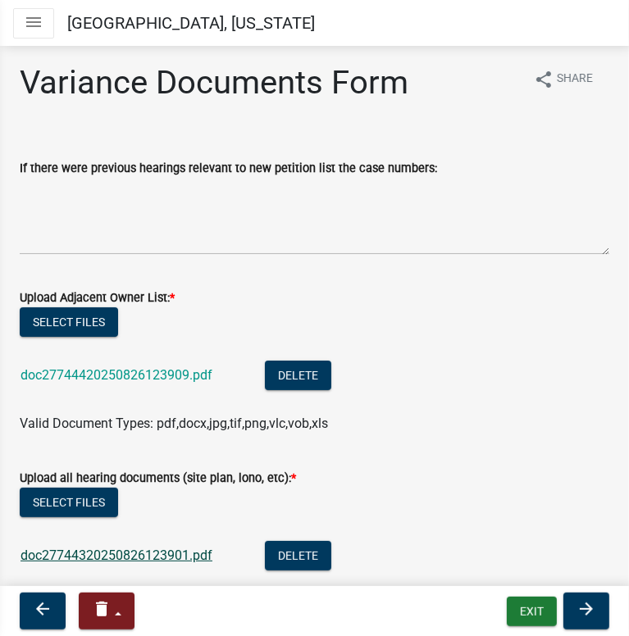
click at [126, 558] on link "doc27744320250826123901.pdf" at bounding box center [116, 556] width 192 height 16
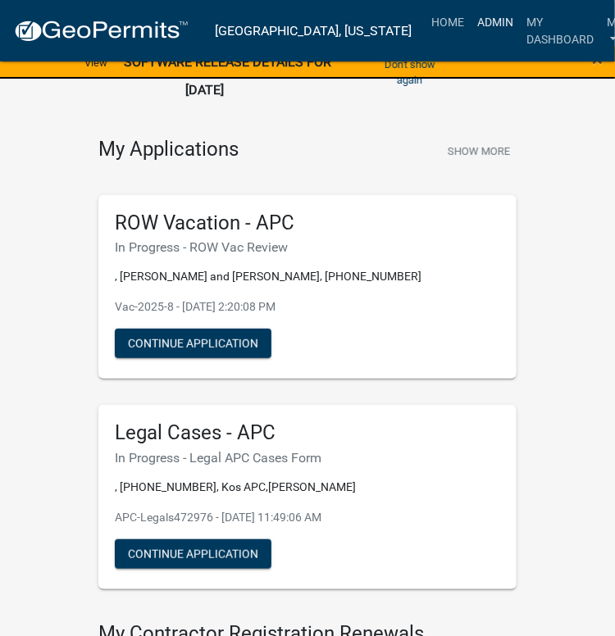
click at [471, 16] on link "Admin" at bounding box center [495, 22] width 49 height 31
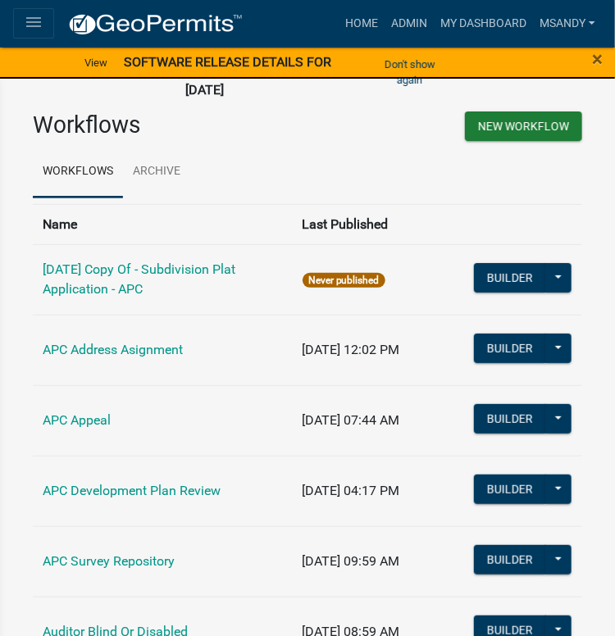
click at [26, 24] on icon "menu" at bounding box center [34, 22] width 20 height 20
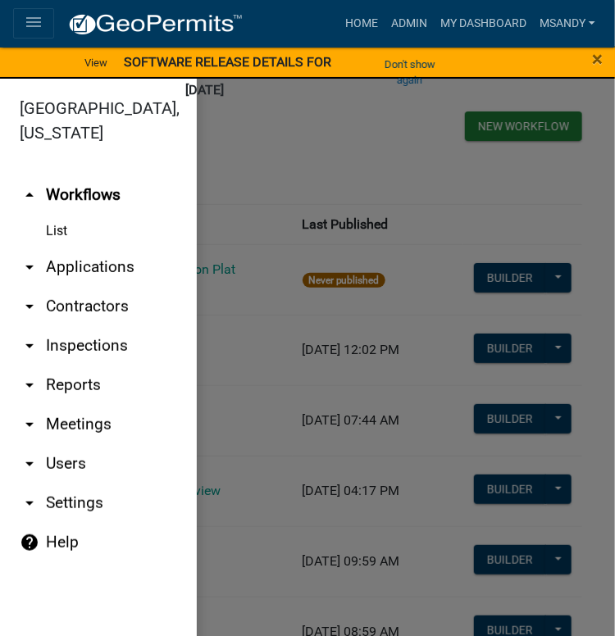
click at [103, 272] on link "arrow_drop_down Applications" at bounding box center [98, 267] width 197 height 39
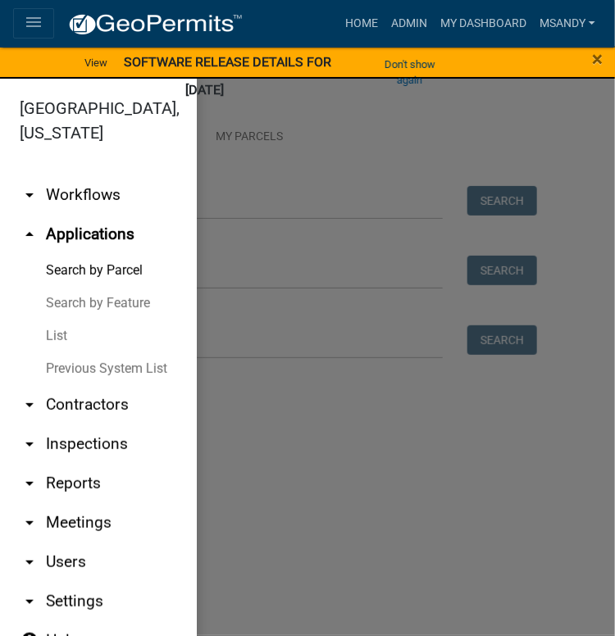
click at [244, 205] on div at bounding box center [307, 367] width 615 height 577
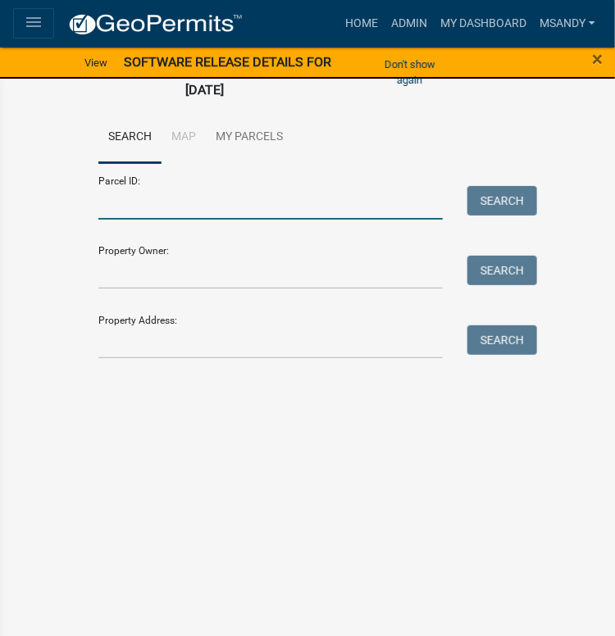
click at [239, 198] on input "Parcel ID:" at bounding box center [270, 203] width 344 height 34
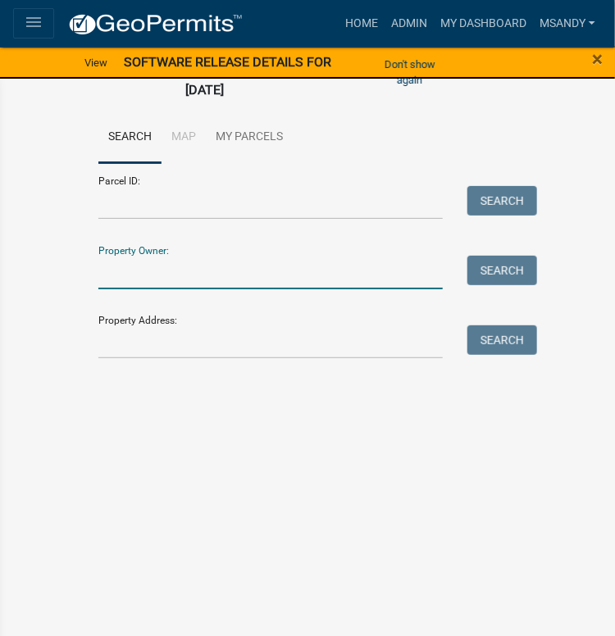
click at [202, 270] on input "Property Owner:" at bounding box center [270, 273] width 344 height 34
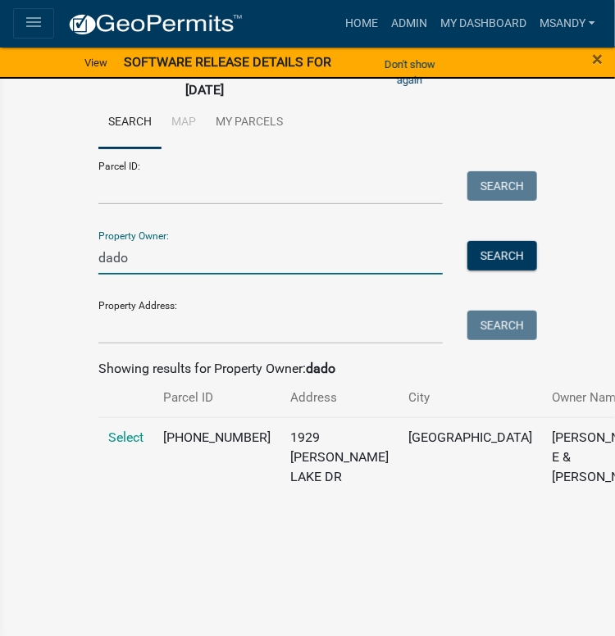
scroll to position [20, 0]
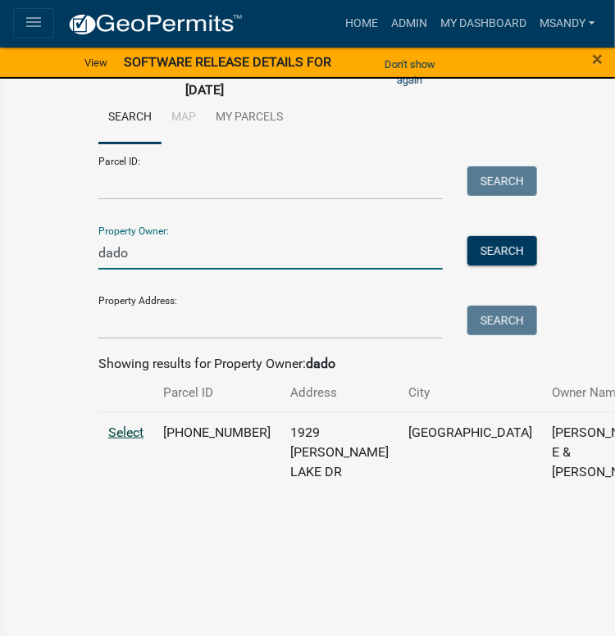
type input "dado"
click at [139, 440] on span "Select" at bounding box center [125, 433] width 35 height 16
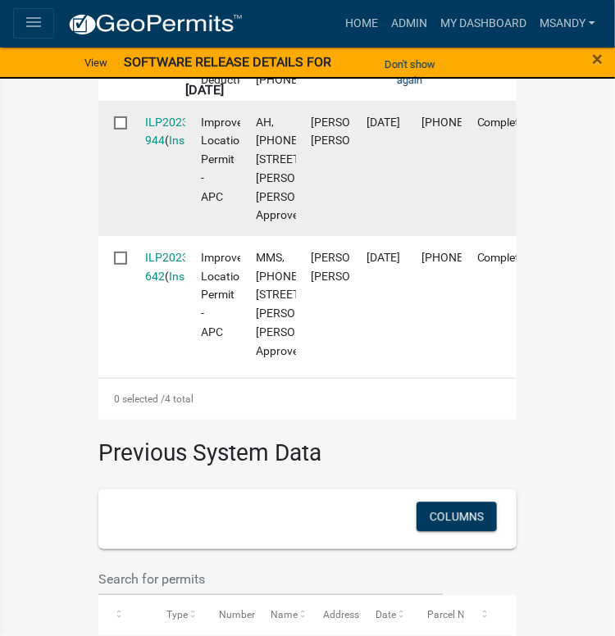
scroll to position [820, 0]
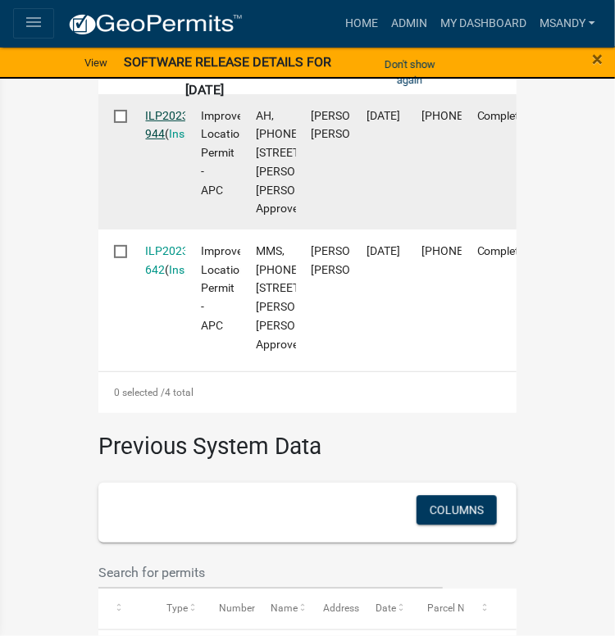
click at [158, 141] on link "ILP2023-944" at bounding box center [169, 125] width 47 height 32
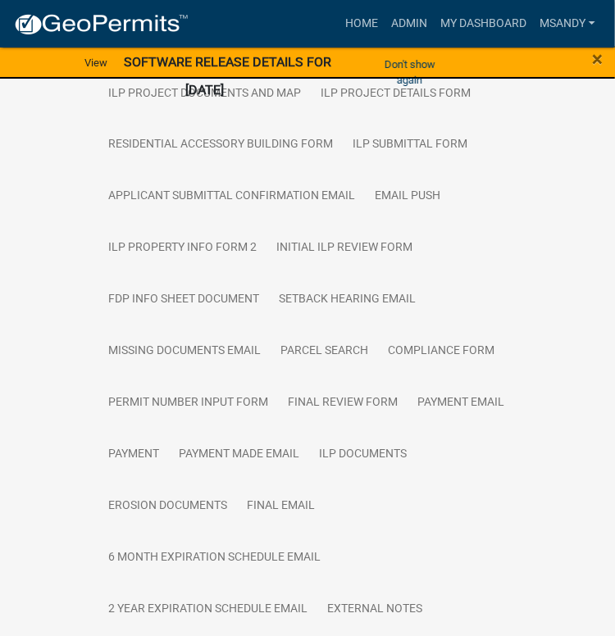
scroll to position [656, 0]
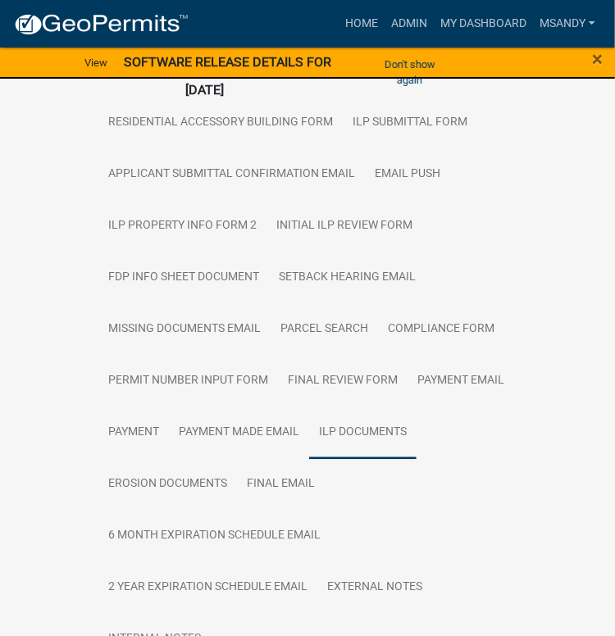
click at [383, 408] on link "ILP Documents" at bounding box center [362, 434] width 107 height 52
click at [387, 408] on link "ILP Documents" at bounding box center [362, 434] width 107 height 52
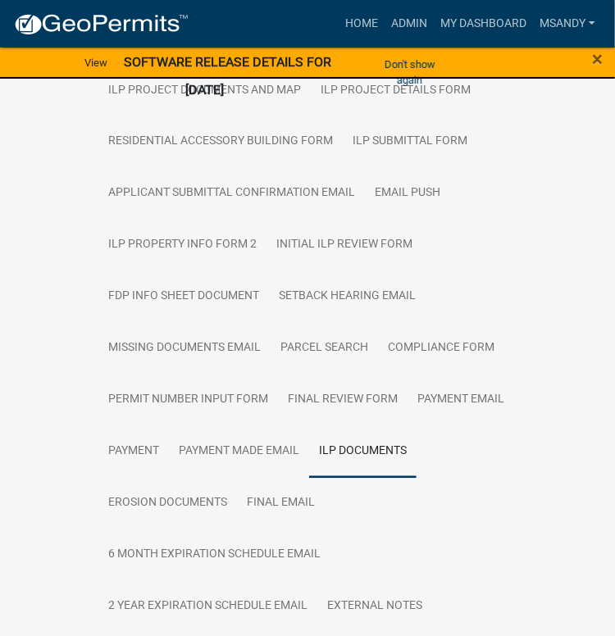
scroll to position [692, 0]
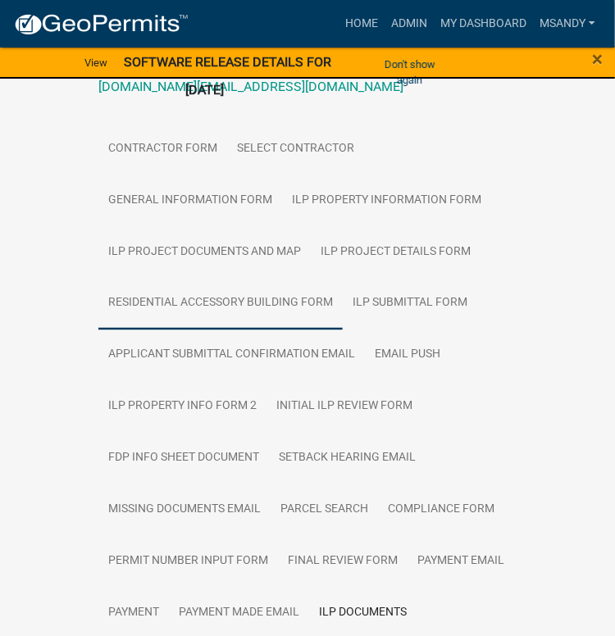
scroll to position [446, 0]
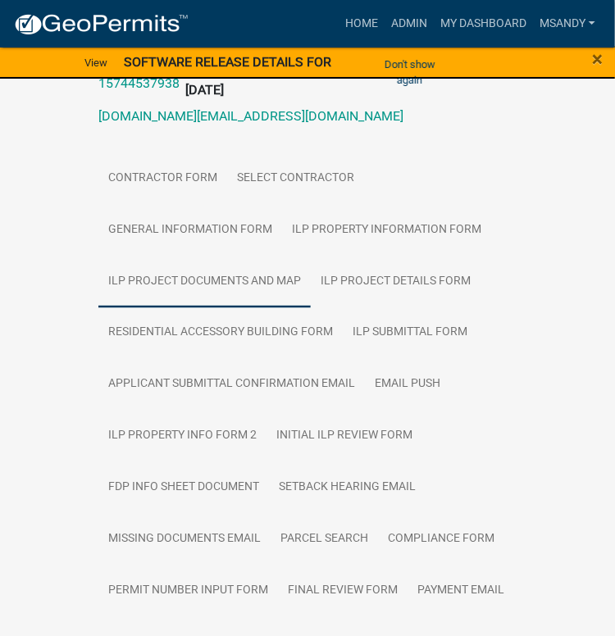
click at [208, 256] on link "ILP Project Documents and Map" at bounding box center [204, 282] width 212 height 52
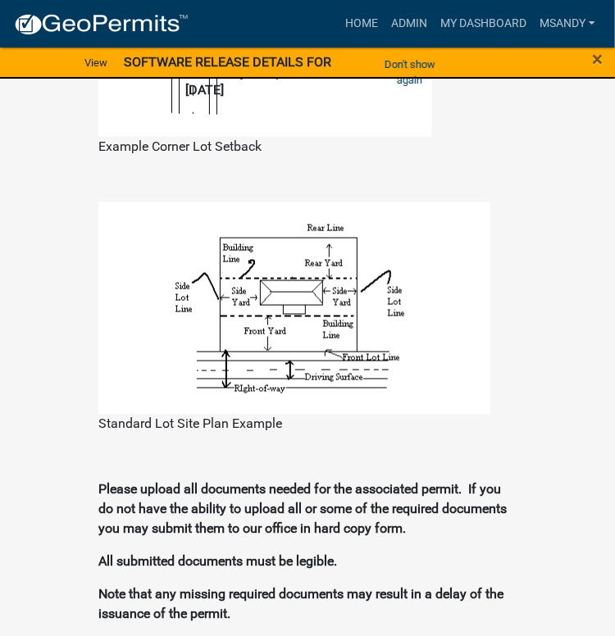
scroll to position [2250, 0]
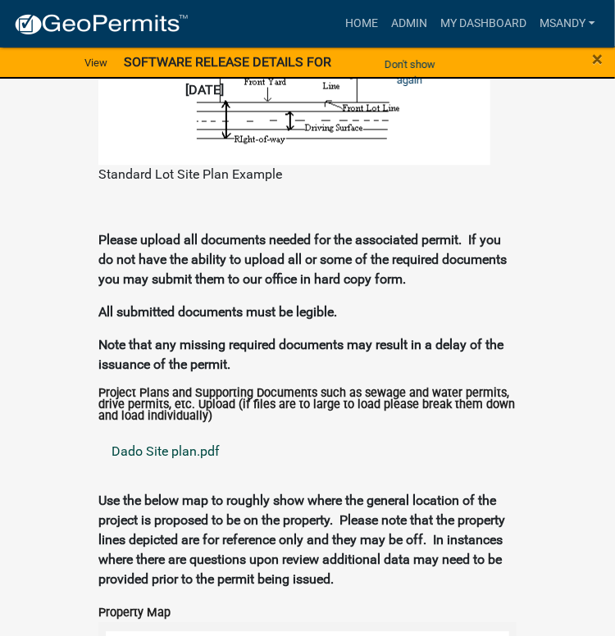
click at [162, 433] on link "Dado Site plan.pdf" at bounding box center [307, 452] width 418 height 39
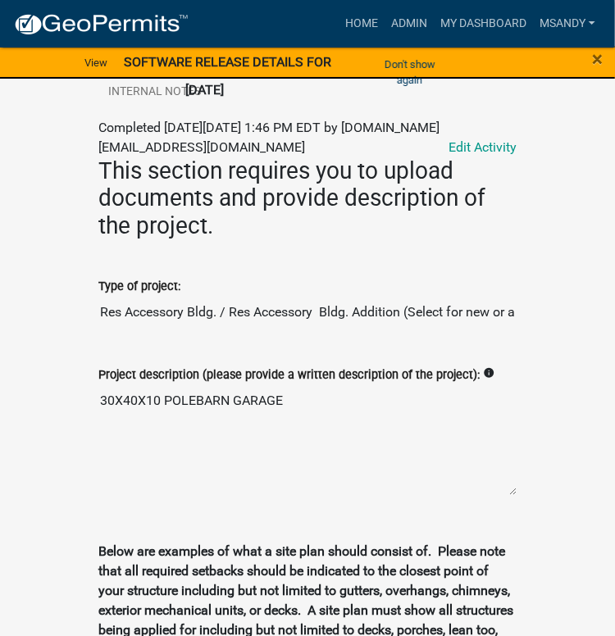
scroll to position [1102, 0]
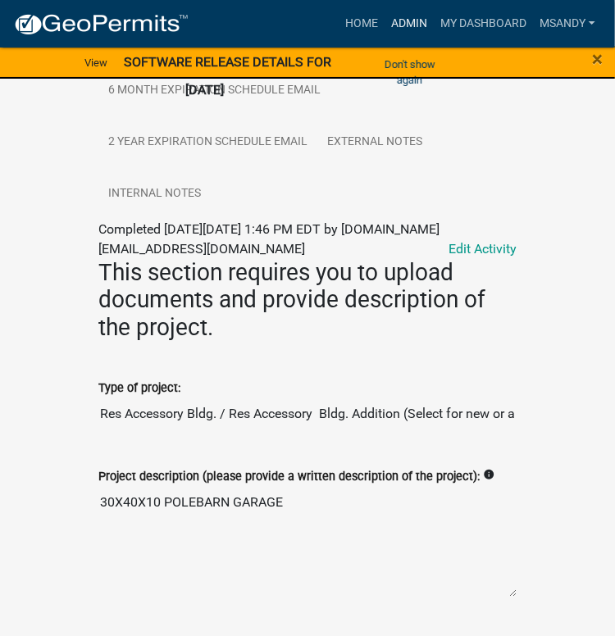
click at [400, 20] on link "Admin" at bounding box center [409, 23] width 49 height 31
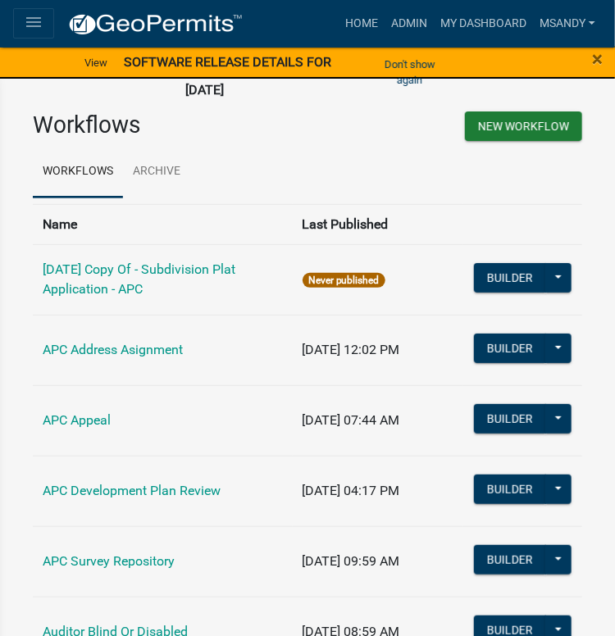
drag, startPoint x: 26, startPoint y: 16, endPoint x: 32, endPoint y: 23, distance: 8.7
click at [26, 17] on icon "menu" at bounding box center [34, 22] width 20 height 20
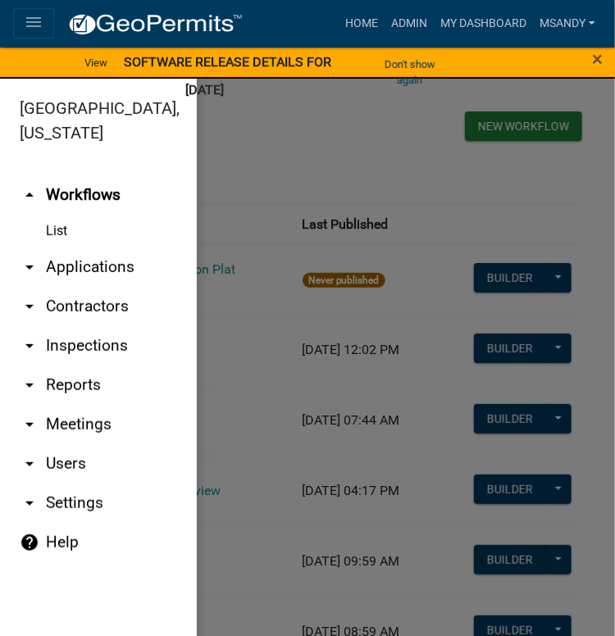
click at [61, 269] on link "arrow_drop_down Applications" at bounding box center [98, 267] width 197 height 39
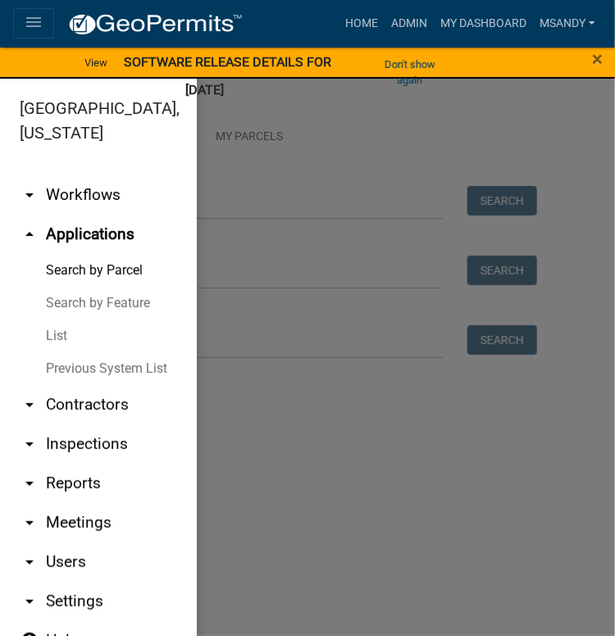
click at [244, 200] on div at bounding box center [307, 367] width 615 height 577
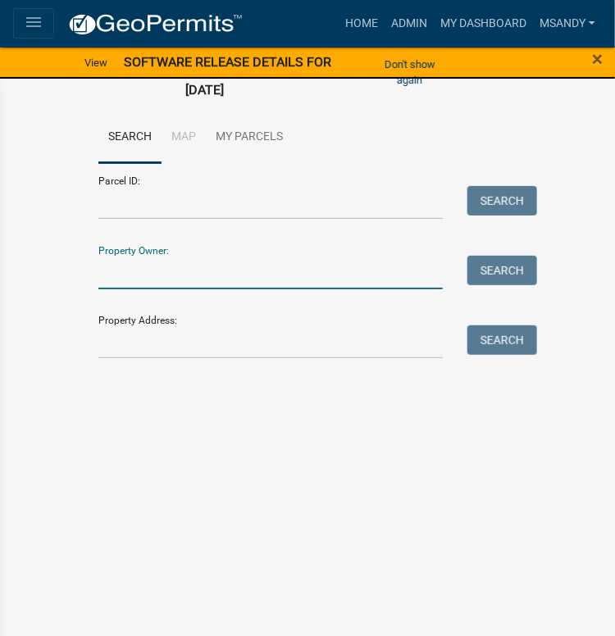
click at [221, 270] on input "Property Owner:" at bounding box center [270, 273] width 344 height 34
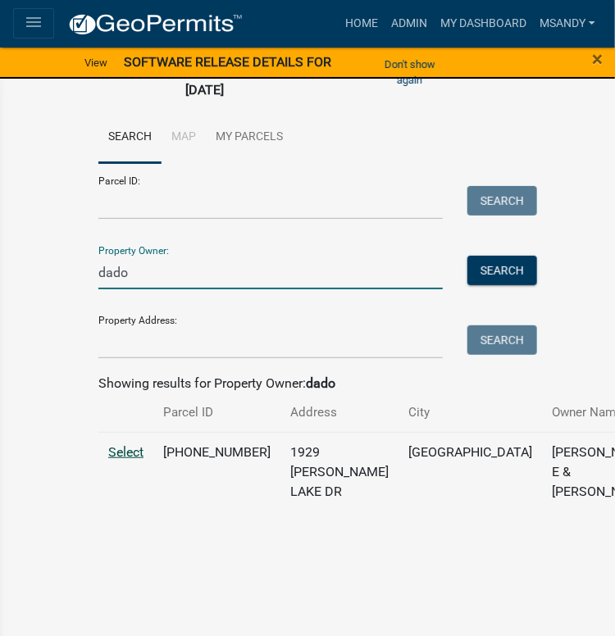
type input "dado"
click at [116, 460] on span "Select" at bounding box center [125, 452] width 35 height 16
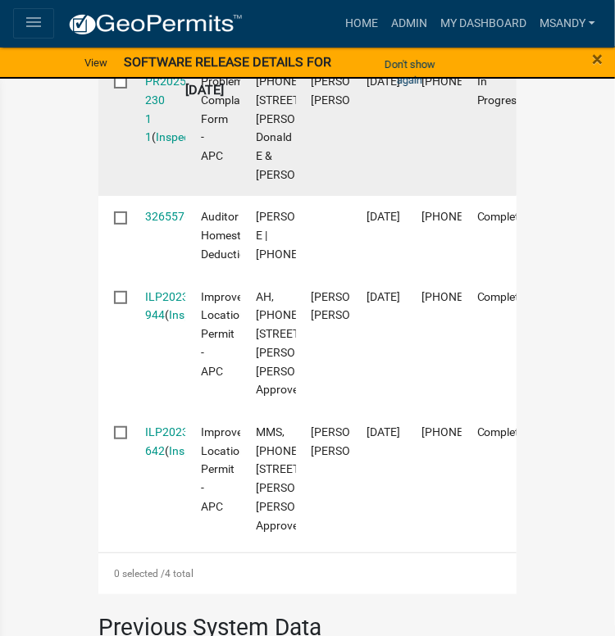
scroll to position [738, 0]
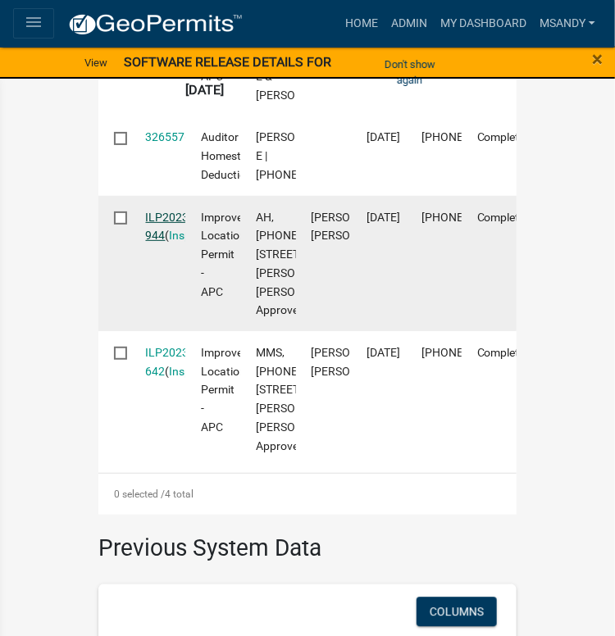
click at [166, 243] on link "ILP2023-944" at bounding box center [169, 227] width 47 height 32
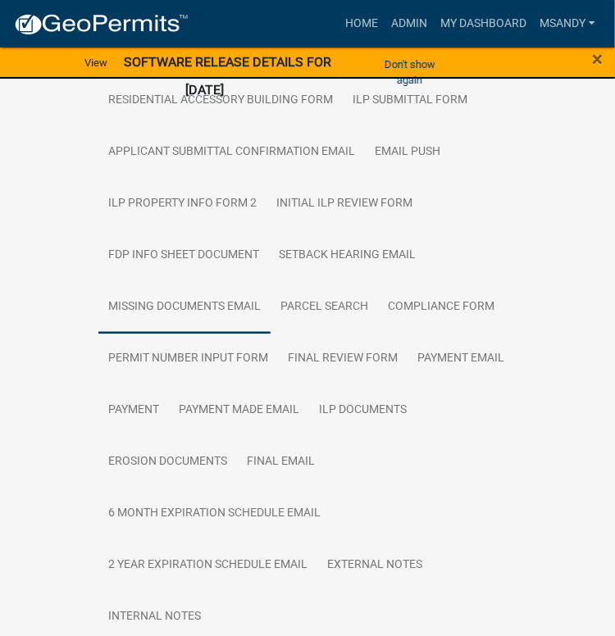
scroll to position [656, 0]
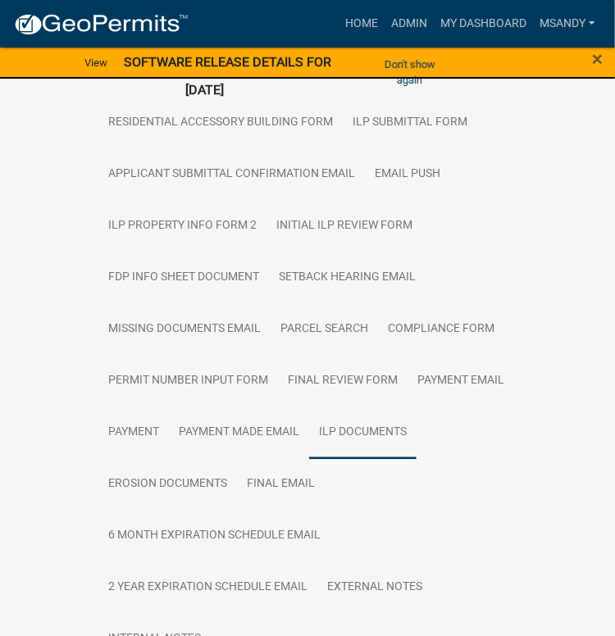
click at [342, 408] on link "ILP Documents" at bounding box center [362, 434] width 107 height 52
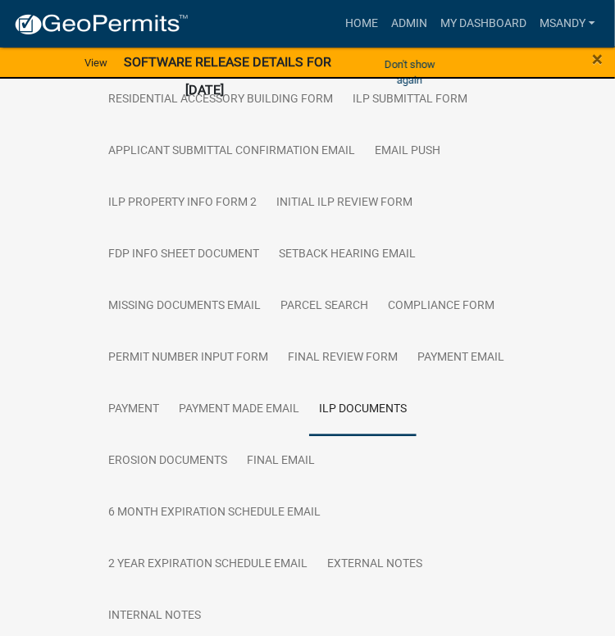
scroll to position [692, 0]
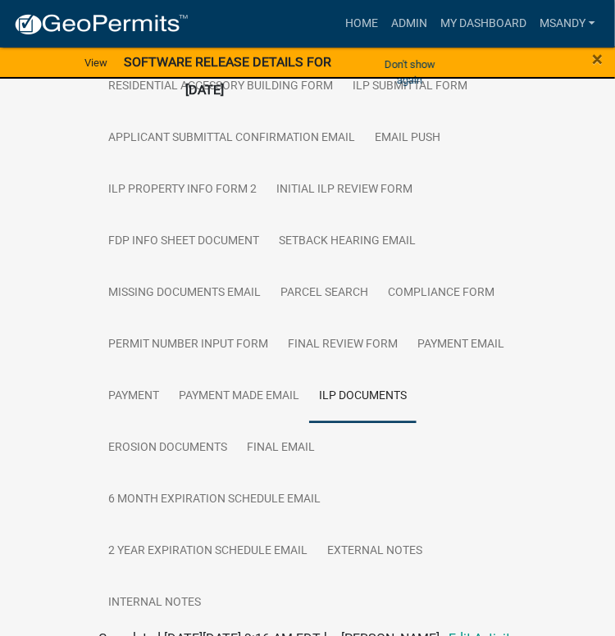
click at [396, 22] on link "Admin" at bounding box center [409, 23] width 49 height 31
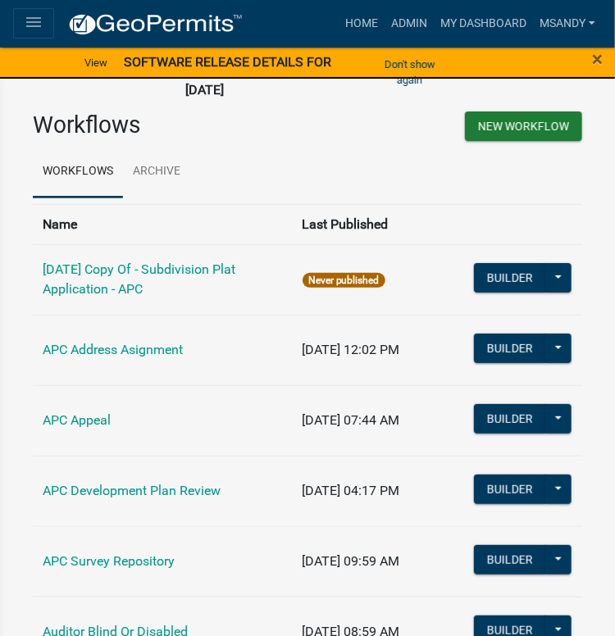
click at [26, 30] on icon "menu" at bounding box center [34, 22] width 20 height 20
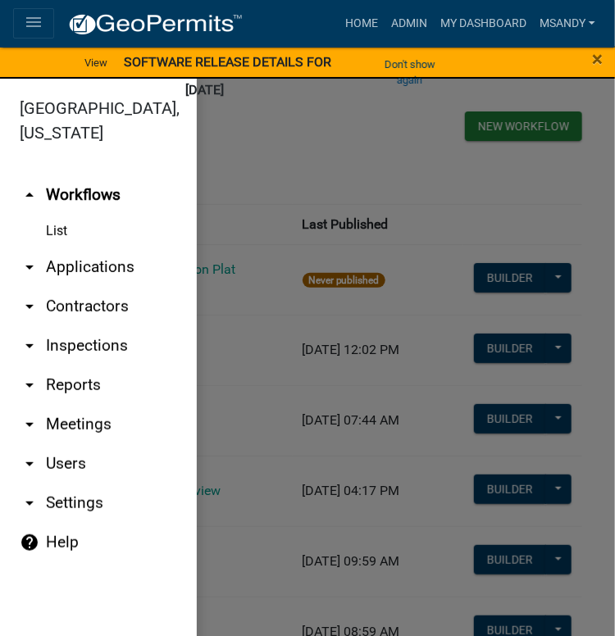
click at [71, 268] on link "arrow_drop_down Applications" at bounding box center [98, 267] width 197 height 39
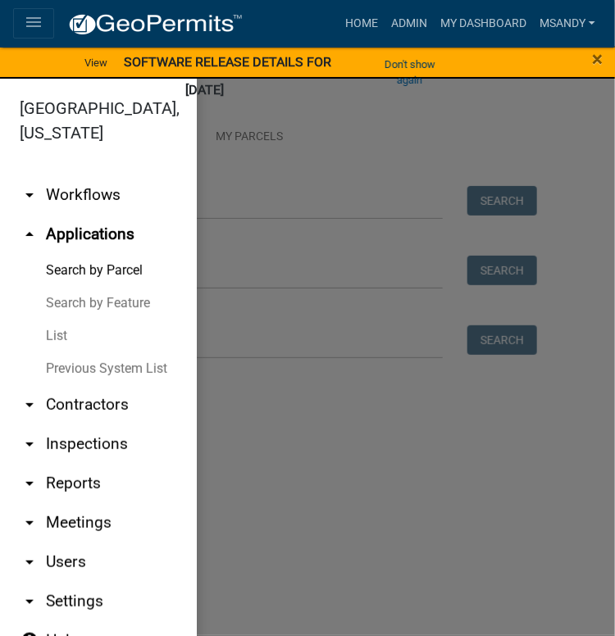
click at [320, 268] on div at bounding box center [307, 367] width 615 height 577
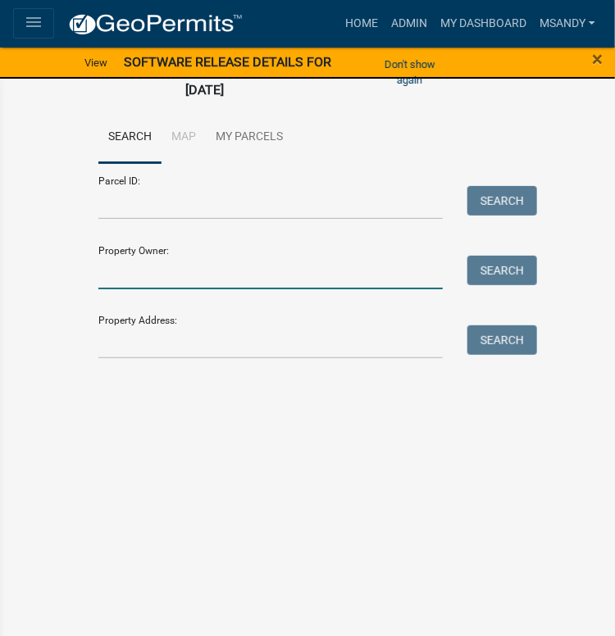
click at [321, 273] on input "Property Owner:" at bounding box center [270, 273] width 344 height 34
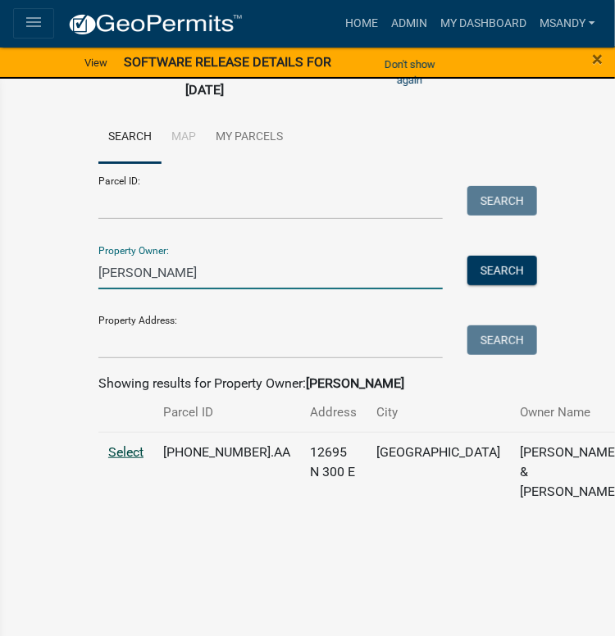
type input "moncivaiz"
click at [131, 460] on span "Select" at bounding box center [125, 452] width 35 height 16
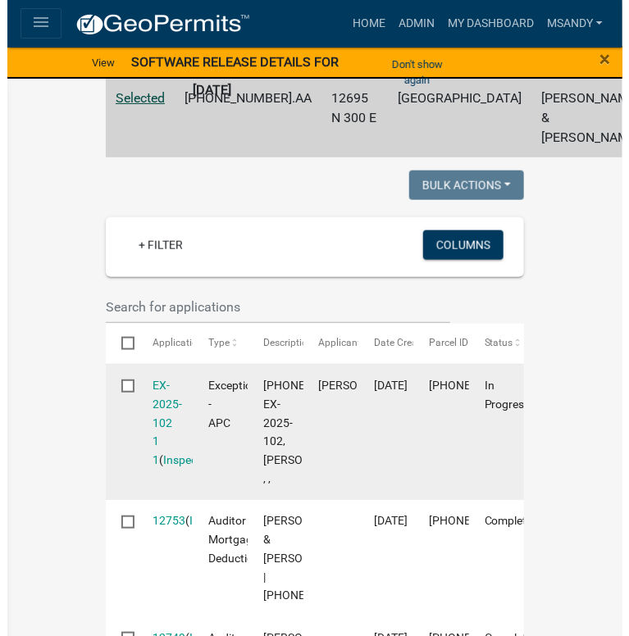
scroll to position [492, 0]
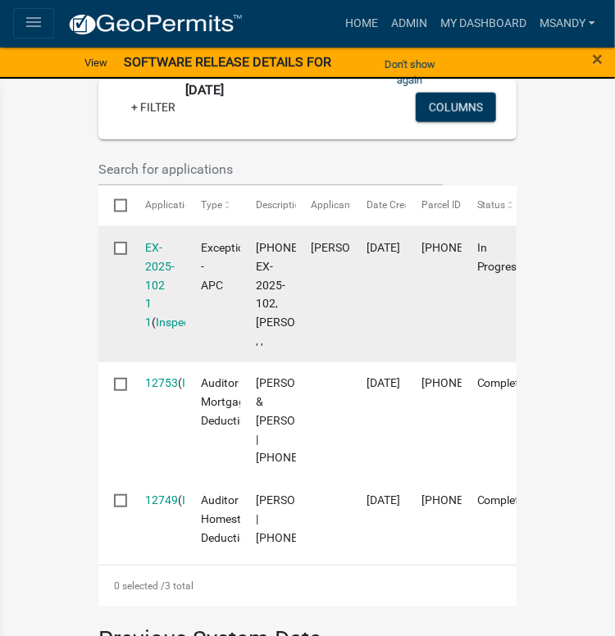
click at [151, 293] on div "EX-2025-102 1 1 ( Inspections )" at bounding box center [158, 285] width 24 height 93
click at [146, 291] on link "EX-2025-102 1 1" at bounding box center [161, 285] width 30 height 88
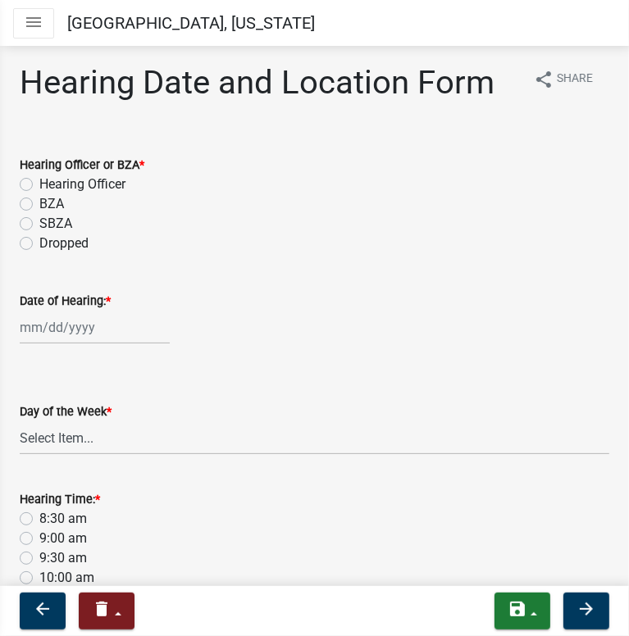
click at [24, 25] on icon "menu" at bounding box center [34, 22] width 20 height 20
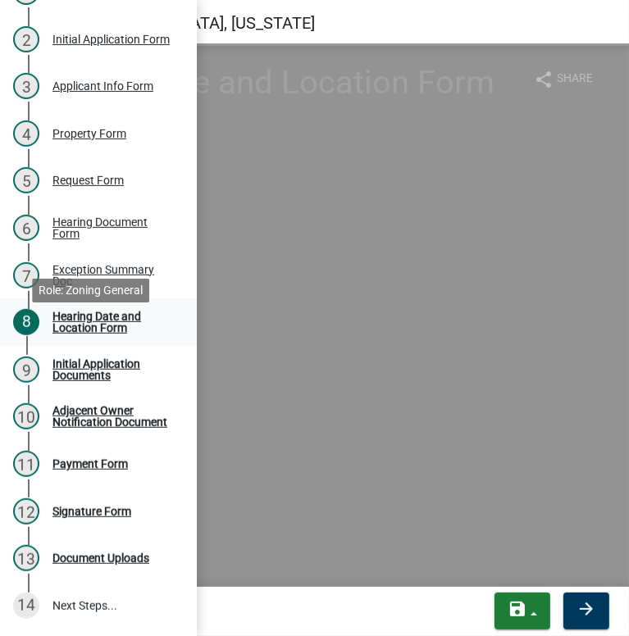
scroll to position [246, 0]
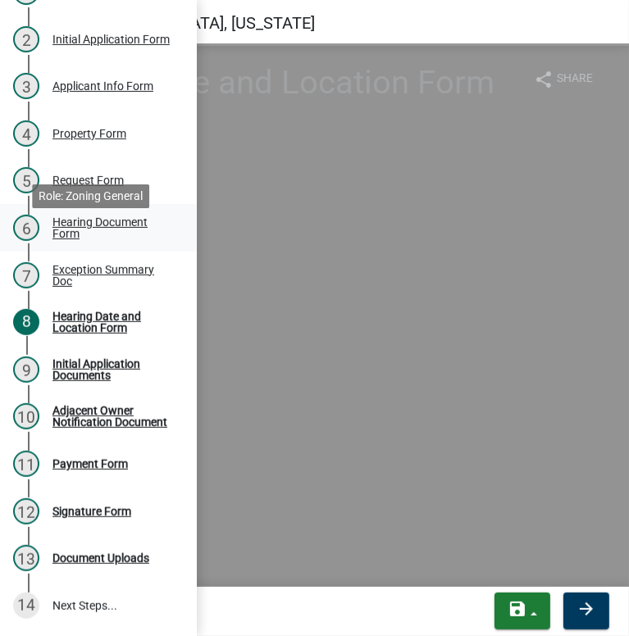
click at [93, 233] on div "Hearing Document Form" at bounding box center [111, 227] width 118 height 23
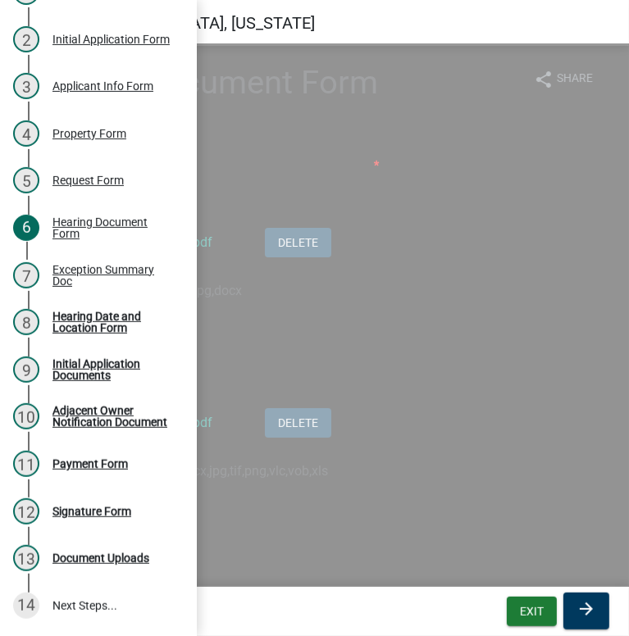
click at [423, 283] on div "Valid Document Types: pdf,tif,jpg,docx" at bounding box center [314, 291] width 614 height 20
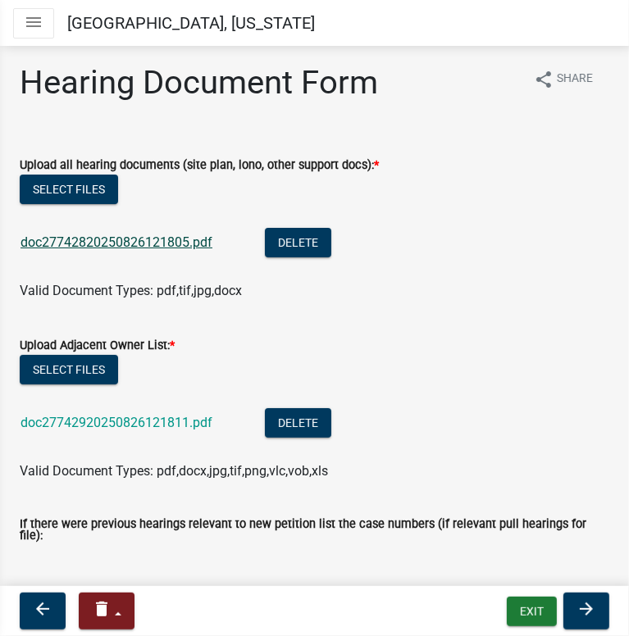
click at [134, 243] on link "doc27742820250826121805.pdf" at bounding box center [116, 243] width 192 height 16
click at [33, 14] on icon "menu" at bounding box center [34, 22] width 20 height 20
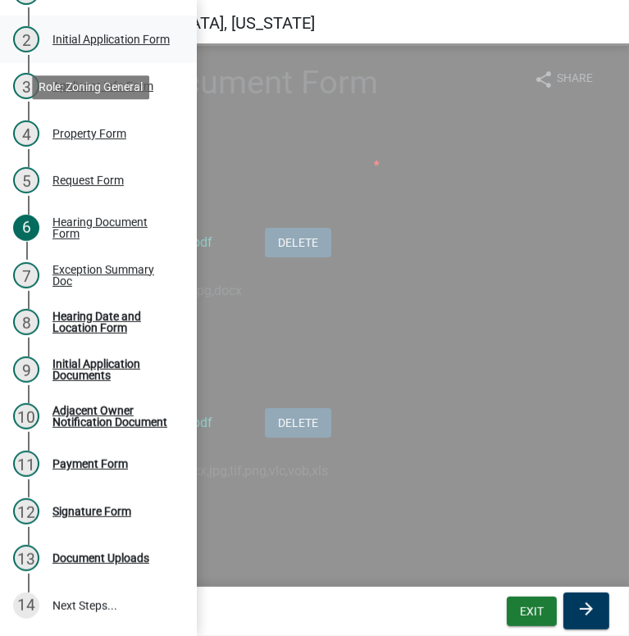
scroll to position [0, 0]
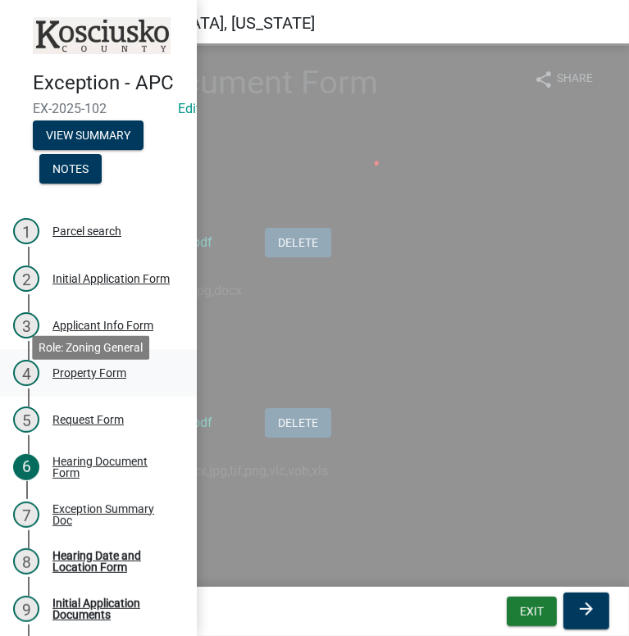
click at [103, 379] on div "Property Form" at bounding box center [89, 372] width 74 height 11
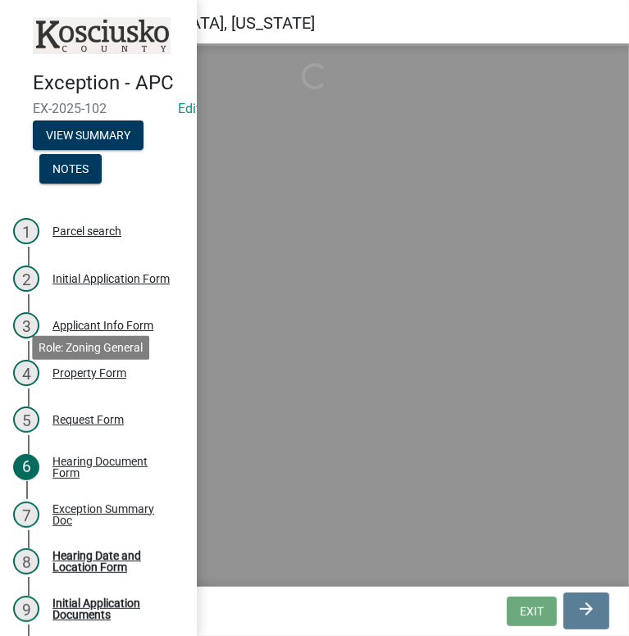
select select "ea119d11-e52e-4559-b746-af06211fe819"
select select "c4907745-124a-42b6-8414-4617f608e7c8"
select select "4176fecb-d316-4212-8a07-a2c2b108a9ea"
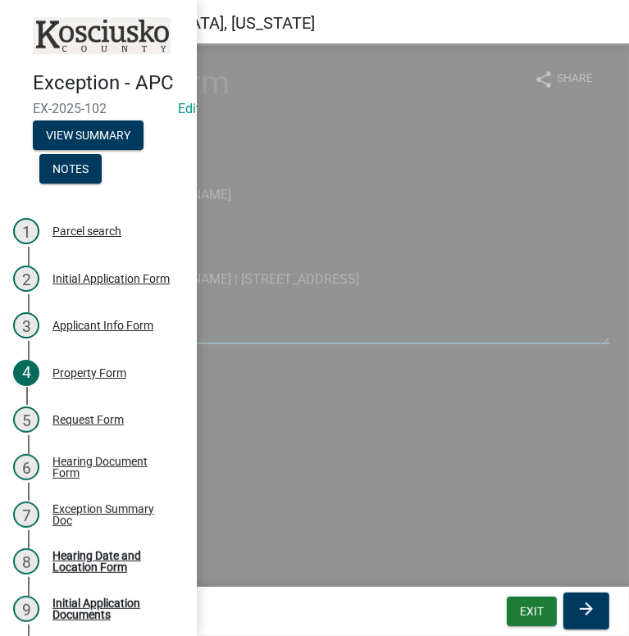
click at [282, 335] on textarea "Moncivaiz Tereso & Rosa | 12695 N 300 E | Syracuse, IN 46567" at bounding box center [315, 305] width 590 height 77
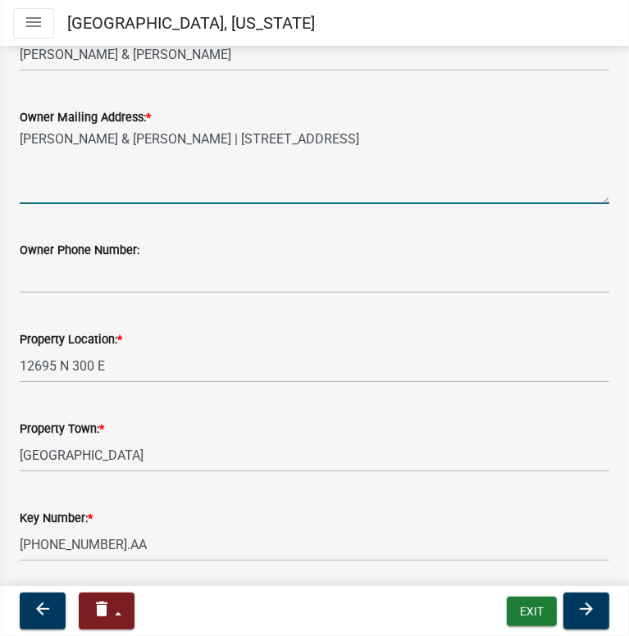
scroll to position [328, 0]
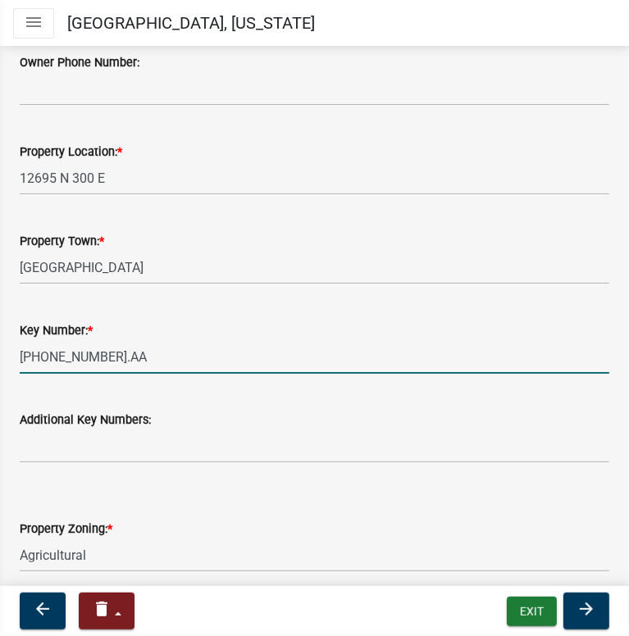
drag, startPoint x: 145, startPoint y: 366, endPoint x: -1, endPoint y: 355, distance: 146.3
click at [0, 355] on html "Internet Explorer does NOT work with GeoPermits. Get a new browser for more sec…" at bounding box center [314, 318] width 629 height 636
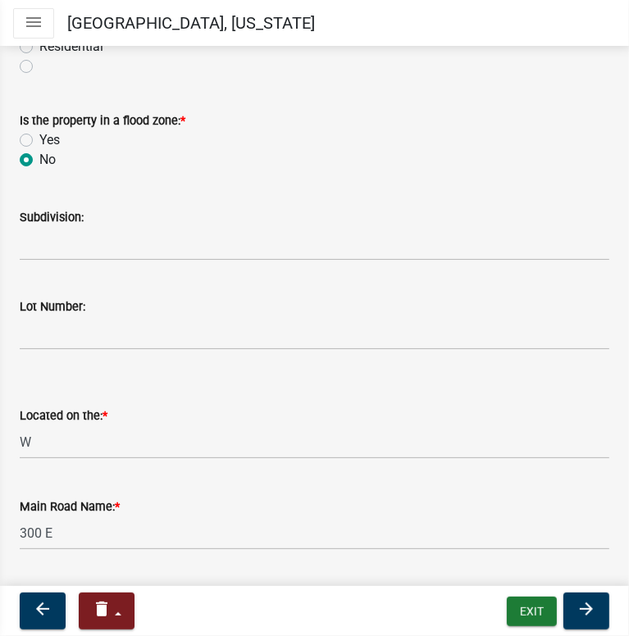
scroll to position [1148, 0]
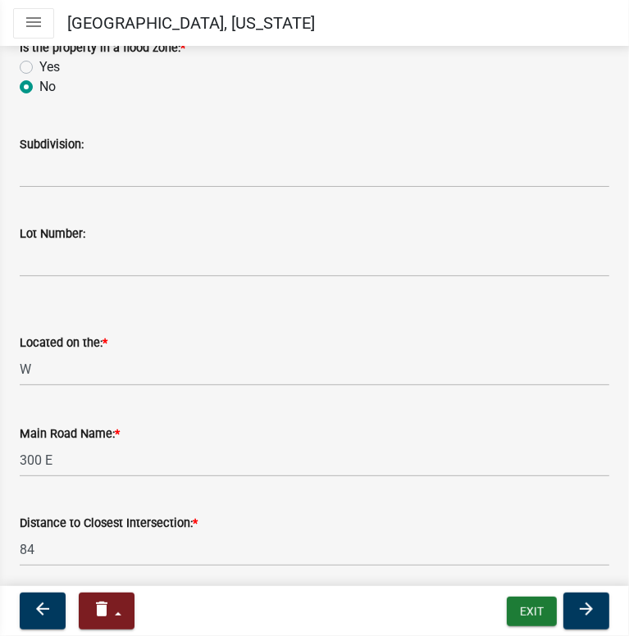
click at [35, 12] on icon "menu" at bounding box center [34, 22] width 20 height 20
